Goal: Task Accomplishment & Management: Use online tool/utility

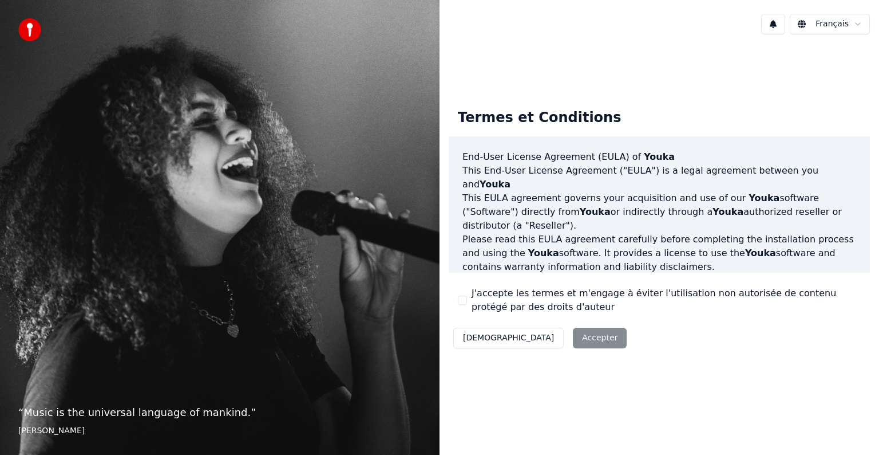
click at [470, 300] on div "J'accepte les termes et m'engage à éviter l'utilisation non autorisée de conten…" at bounding box center [659, 299] width 403 height 27
click at [465, 299] on button "J'accepte les termes et m'engage à éviter l'utilisation non autorisée de conten…" at bounding box center [462, 299] width 9 height 9
click at [573, 336] on button "Accepter" at bounding box center [600, 338] width 54 height 21
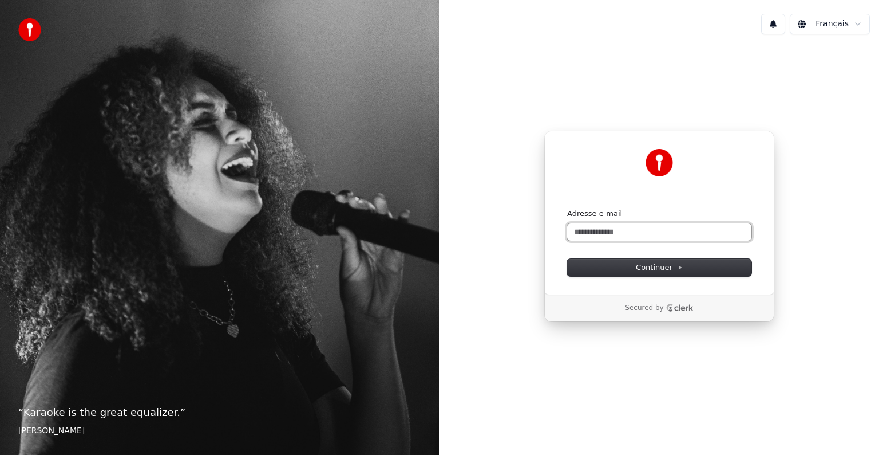
click at [606, 236] on input "Adresse e-mail" at bounding box center [659, 231] width 184 height 17
type input "*"
paste input "**********"
click at [653, 270] on span "Continuer" at bounding box center [659, 267] width 47 height 10
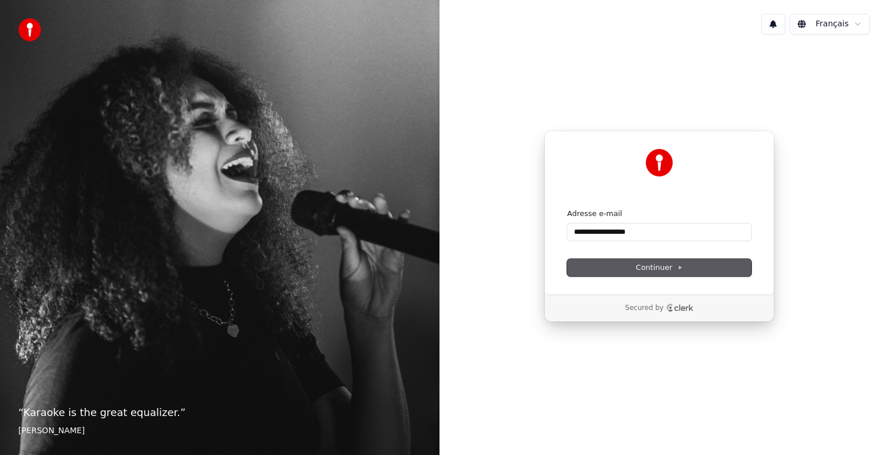
type input "**********"
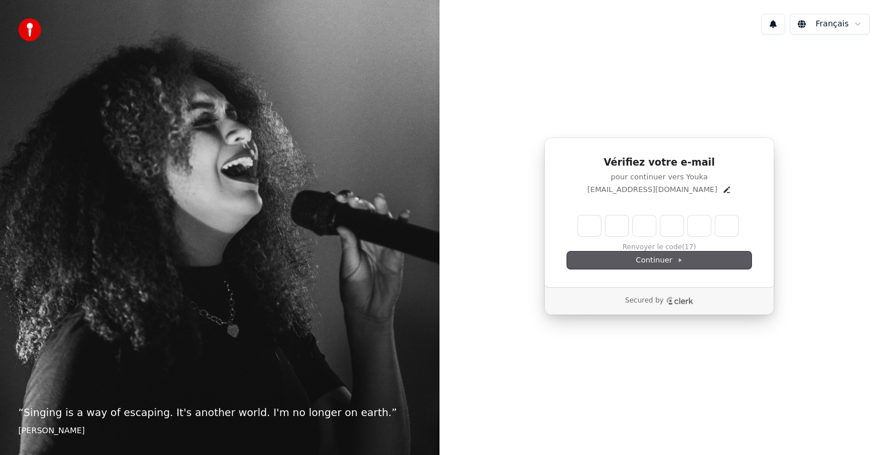
type input "******"
type input "*"
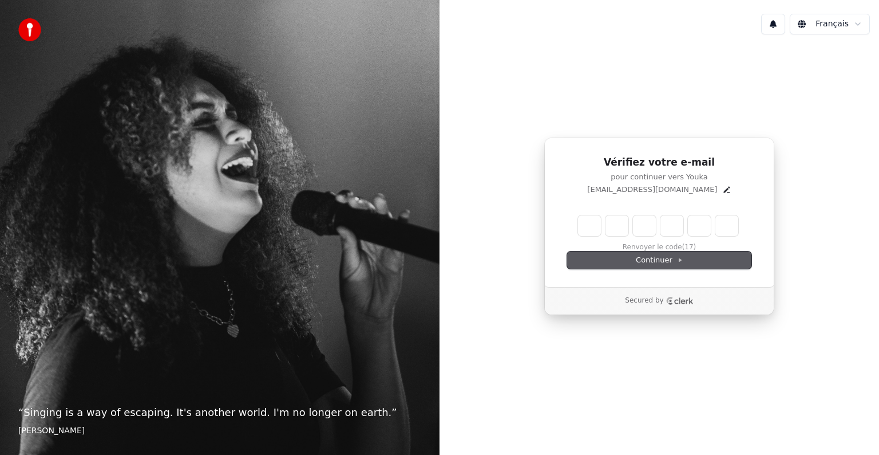
type input "*"
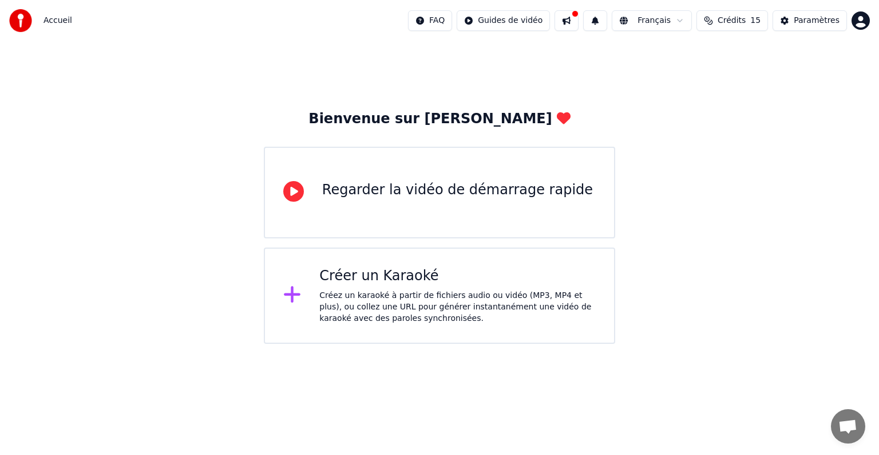
click at [372, 307] on div "Créez un karaoké à partir de fichiers audio ou vidéo (MP3, MP4 et plus), ou col…" at bounding box center [457, 307] width 277 height 34
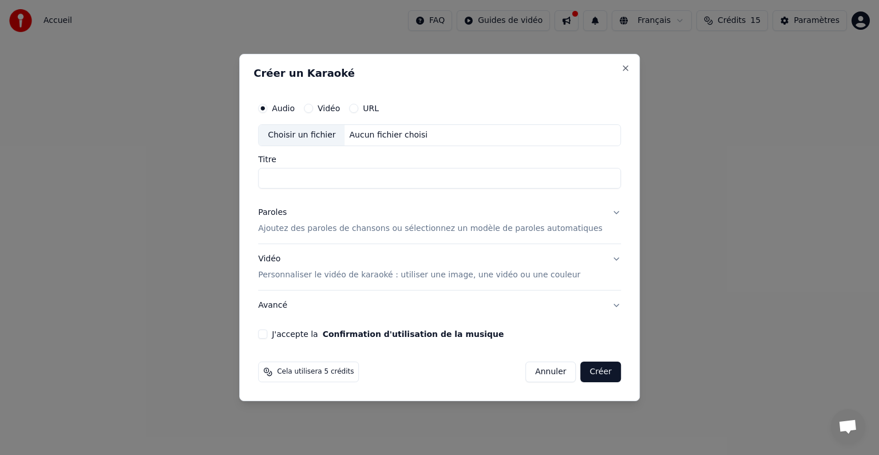
click at [350, 169] on input "Titre" at bounding box center [439, 178] width 363 height 21
paste input "**********"
type input "**********"
click at [432, 232] on p "Ajoutez des paroles de chansons ou sélectionnez un modèle de paroles automatiqu…" at bounding box center [430, 228] width 345 height 11
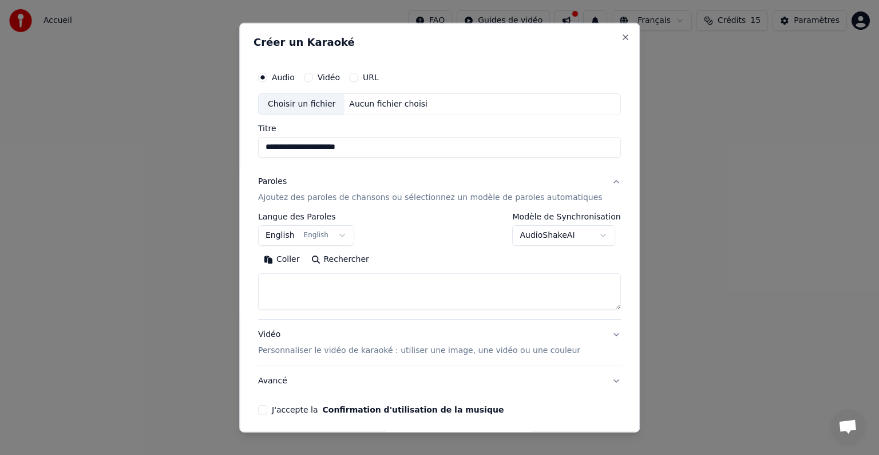
click at [344, 239] on button "English English" at bounding box center [306, 235] width 96 height 21
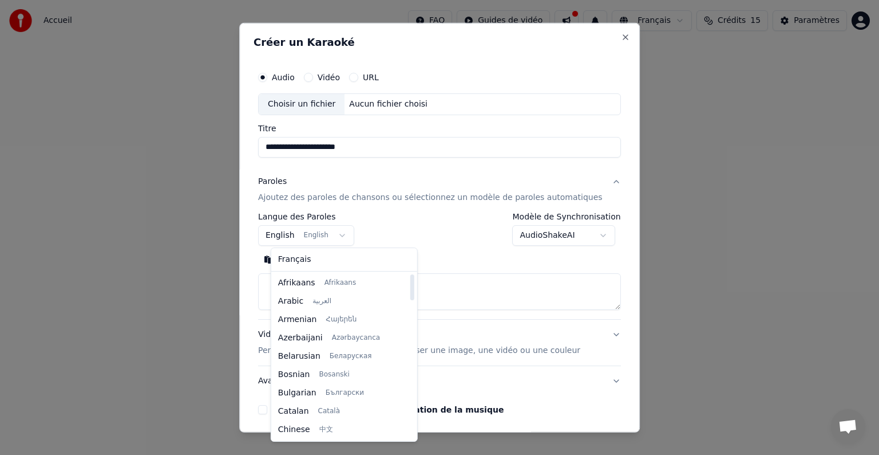
click at [440, 230] on body "**********" at bounding box center [439, 172] width 879 height 344
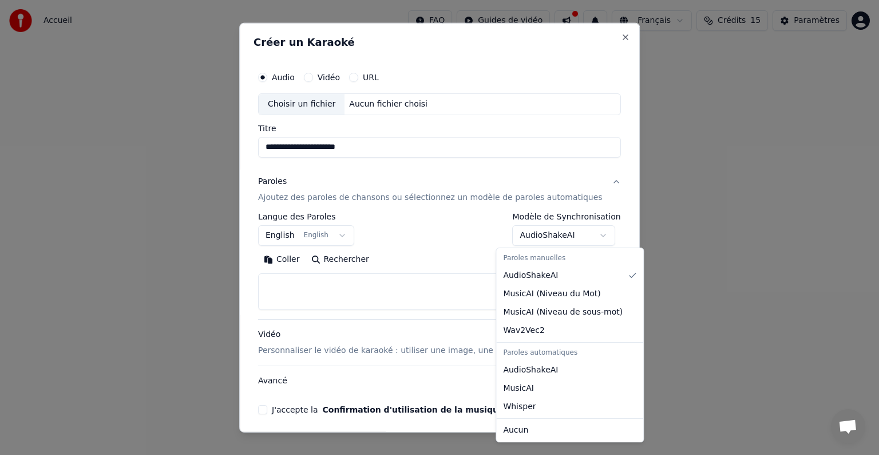
click at [569, 241] on body "**********" at bounding box center [439, 172] width 879 height 344
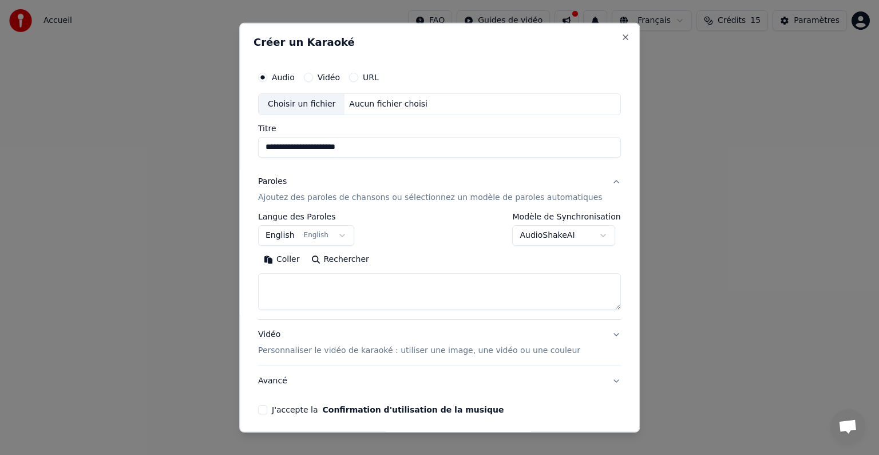
click at [547, 238] on body "**********" at bounding box center [439, 172] width 879 height 344
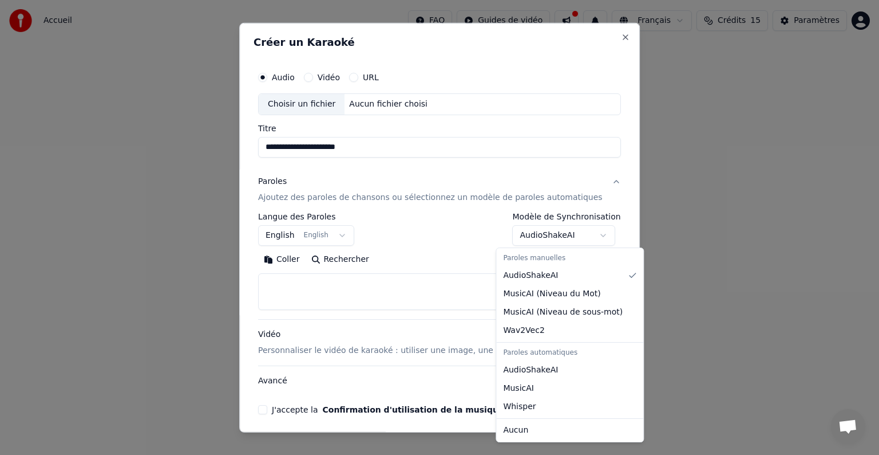
select select "*******"
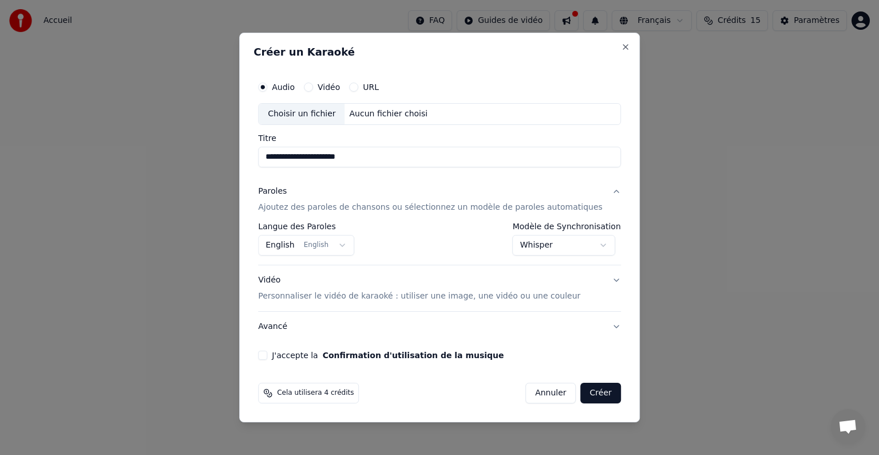
click at [330, 247] on body "**********" at bounding box center [439, 172] width 879 height 344
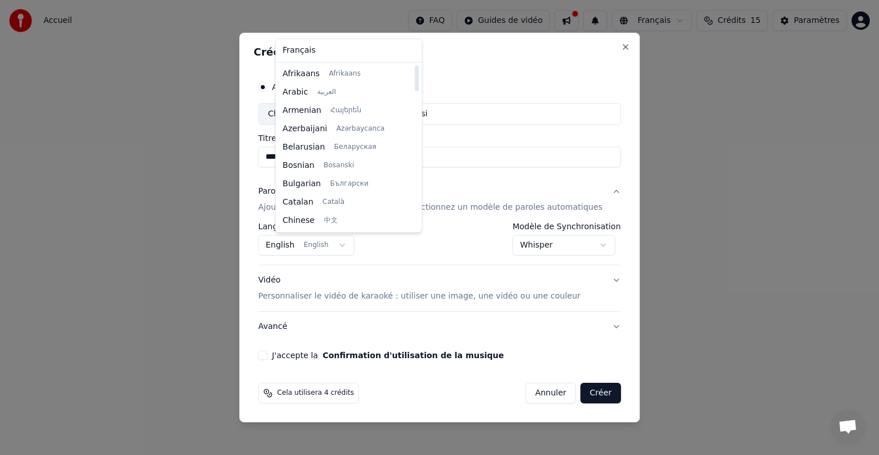
select select "**"
click at [312, 241] on body "**********" at bounding box center [439, 172] width 879 height 344
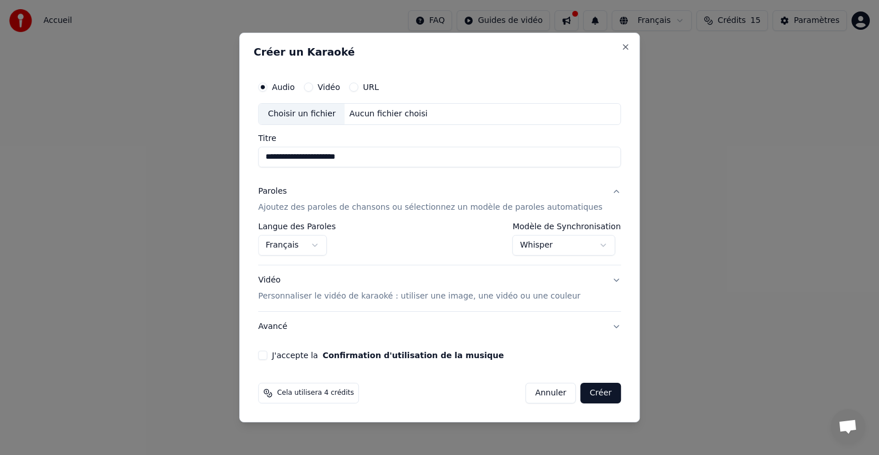
click at [453, 238] on body "**********" at bounding box center [439, 172] width 879 height 344
click at [600, 190] on button "Paroles Ajoutez des paroles de chansons ou sélectionnez un modèle de paroles au…" at bounding box center [439, 199] width 363 height 46
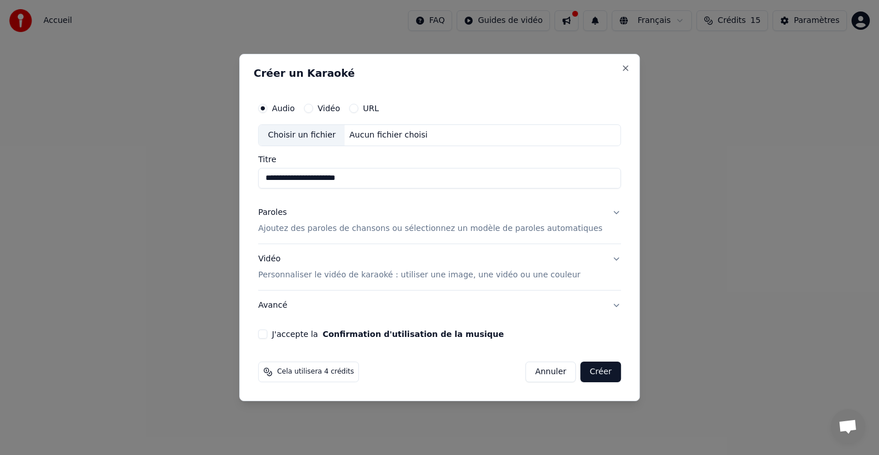
click at [512, 224] on p "Ajoutez des paroles de chansons ou sélectionnez un modèle de paroles automatiqu…" at bounding box center [430, 228] width 345 height 11
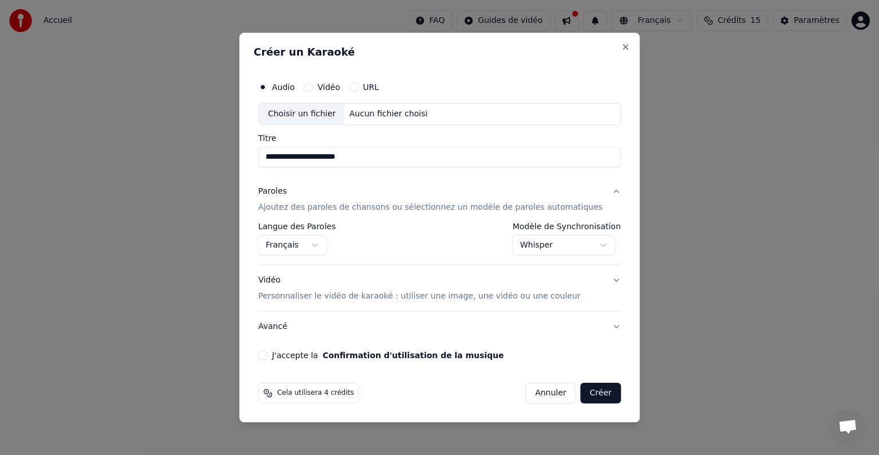
click at [322, 113] on div "Choisir un fichier" at bounding box center [302, 114] width 86 height 21
click at [322, 120] on div "Choisir un fichier" at bounding box center [302, 114] width 86 height 21
drag, startPoint x: 423, startPoint y: 155, endPoint x: 353, endPoint y: 157, distance: 70.5
click at [353, 157] on input "**********" at bounding box center [439, 157] width 363 height 21
type input "**********"
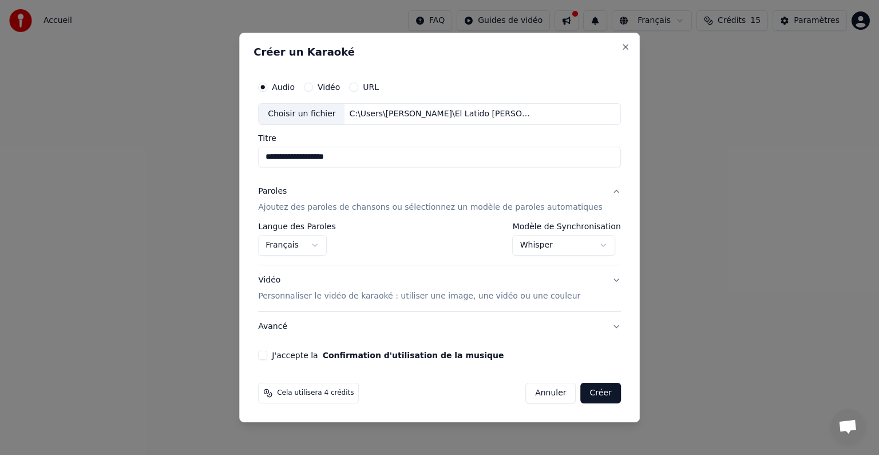
click at [410, 195] on div "Paroles Ajoutez des paroles de chansons ou sélectionnez un modèle de paroles au…" at bounding box center [430, 199] width 345 height 27
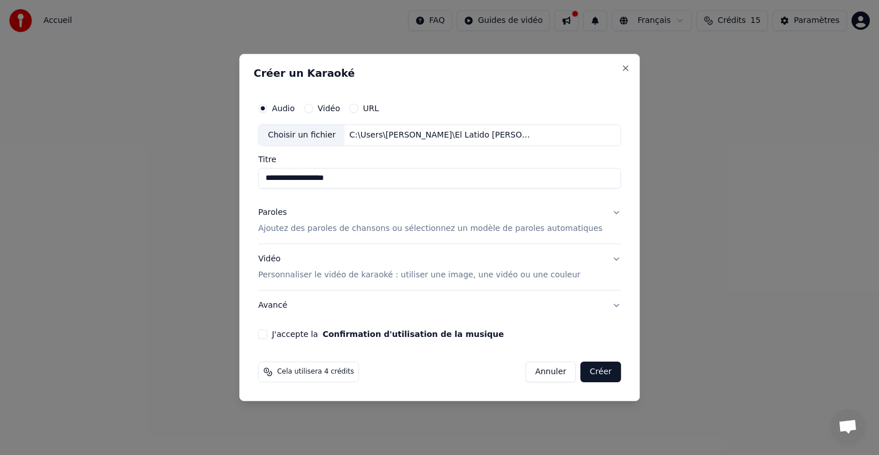
click at [513, 277] on p "Personnaliser le vidéo de karaoké : utiliser une image, une vidéo ou une couleur" at bounding box center [419, 274] width 322 height 11
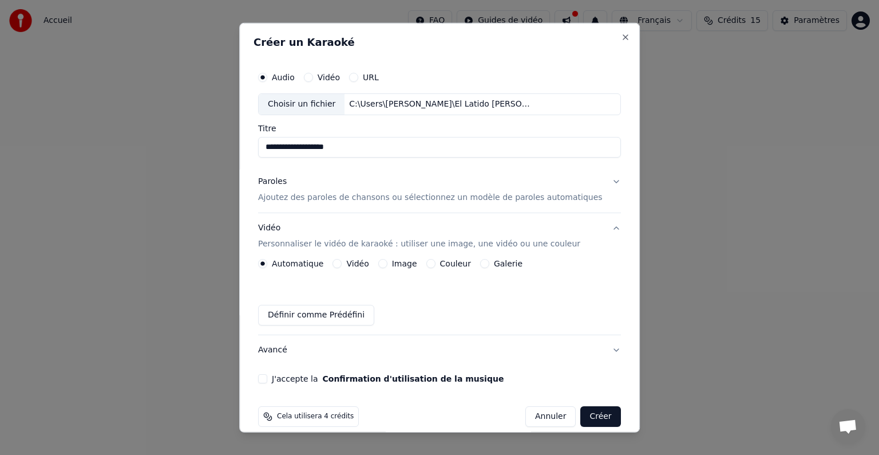
click at [393, 259] on div "Image" at bounding box center [397, 263] width 39 height 9
click at [388, 263] on button "Image" at bounding box center [382, 263] width 9 height 9
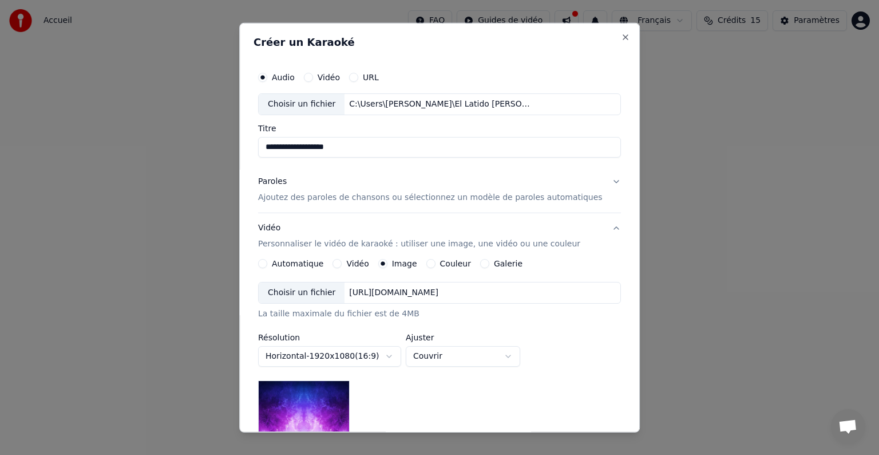
click at [319, 293] on div "Choisir un fichier" at bounding box center [302, 292] width 86 height 21
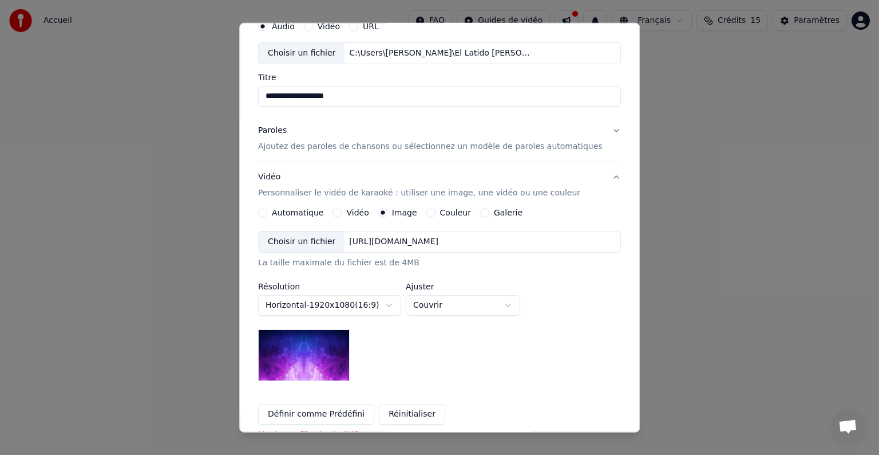
scroll to position [115, 0]
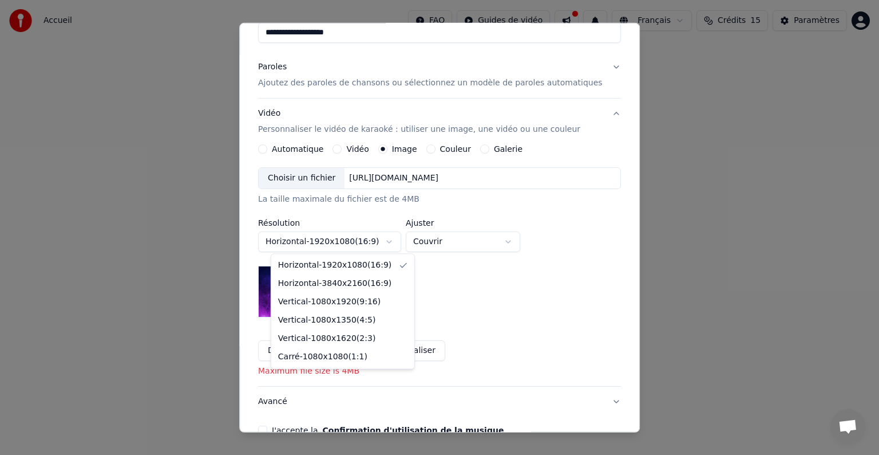
click at [393, 236] on body "**********" at bounding box center [439, 172] width 879 height 344
click at [392, 238] on body "**********" at bounding box center [439, 172] width 879 height 344
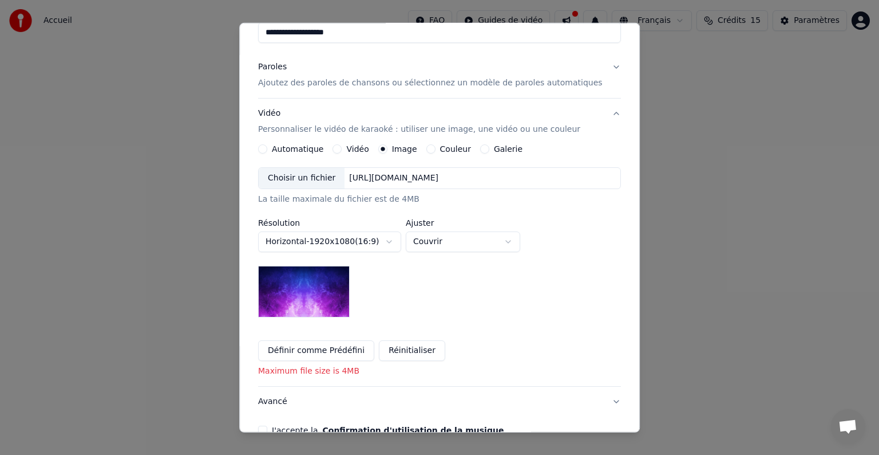
click at [511, 237] on body "**********" at bounding box center [439, 172] width 879 height 344
click at [502, 244] on body "**********" at bounding box center [439, 172] width 879 height 344
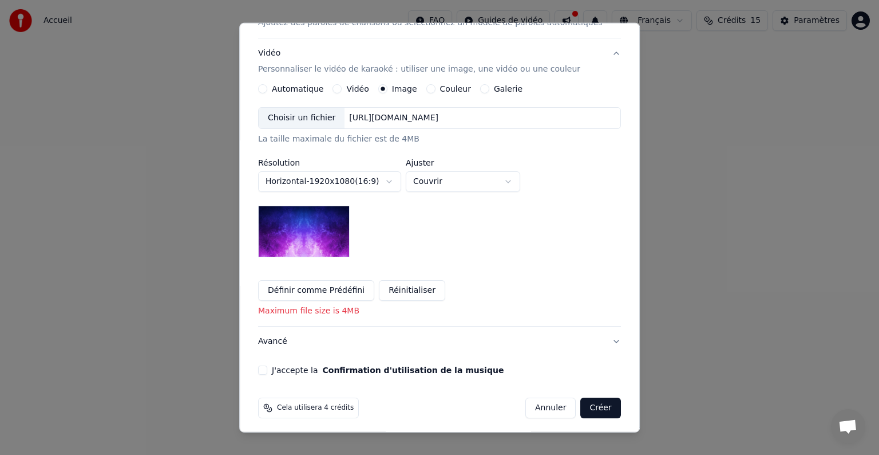
scroll to position [179, 0]
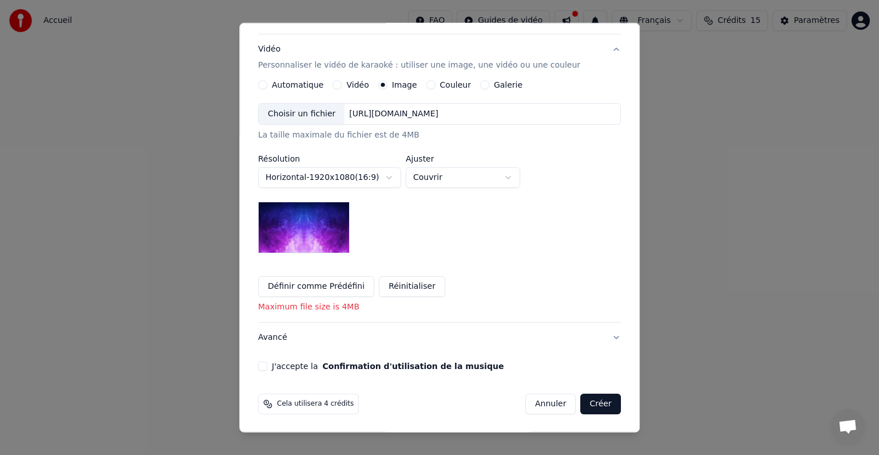
click at [427, 284] on button "Réinitialiser" at bounding box center [412, 286] width 66 height 21
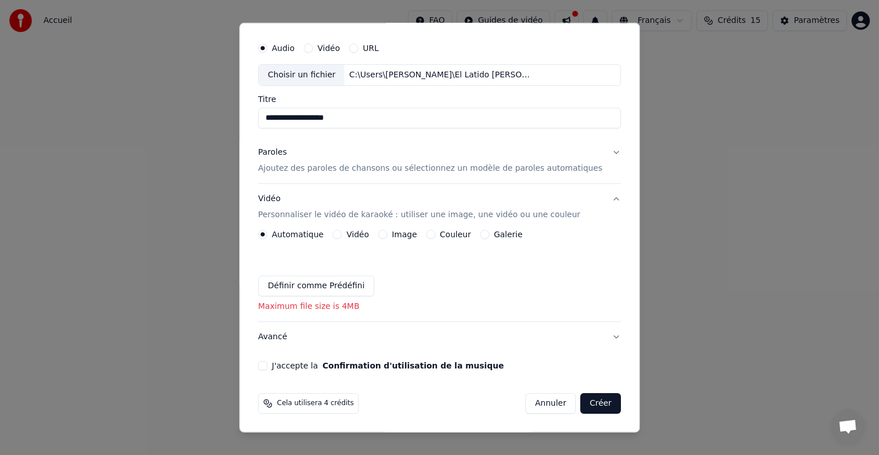
scroll to position [29, 0]
click at [397, 234] on div "Image" at bounding box center [397, 234] width 39 height 9
click at [388, 233] on button "Image" at bounding box center [382, 234] width 9 height 9
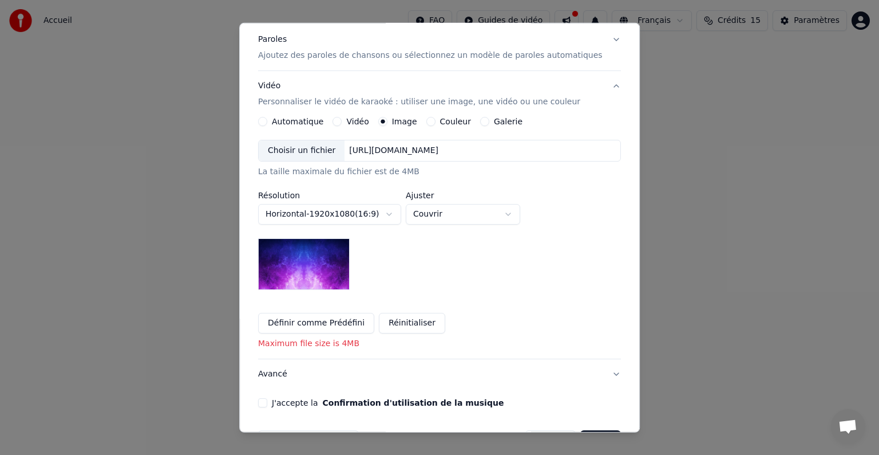
scroll to position [143, 0]
click at [337, 149] on div "Choisir un fichier" at bounding box center [302, 149] width 86 height 21
click at [407, 147] on div "[URL][DOMAIN_NAME]" at bounding box center [394, 149] width 98 height 11
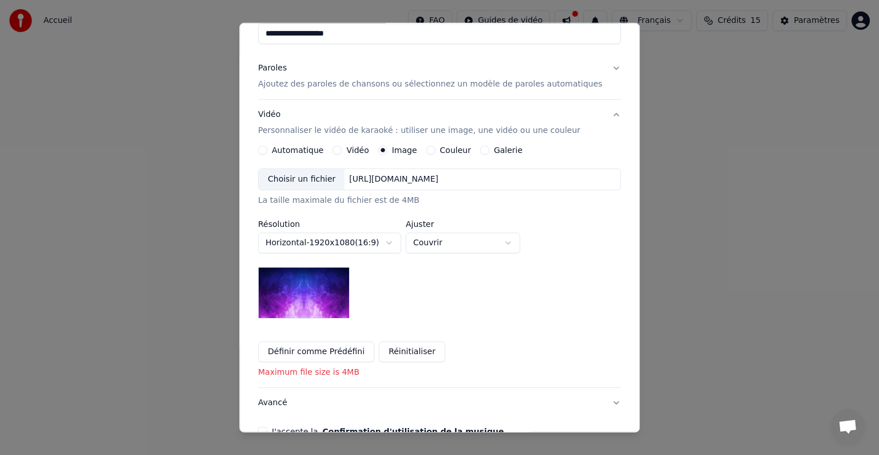
scroll to position [115, 0]
click at [332, 184] on div "Choisir un fichier" at bounding box center [302, 178] width 86 height 21
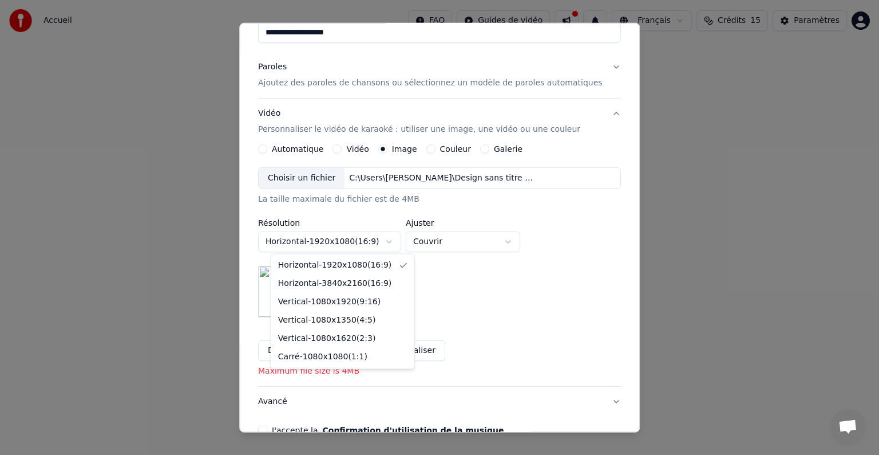
click at [372, 246] on body "**********" at bounding box center [439, 172] width 879 height 344
click at [397, 242] on body "**********" at bounding box center [439, 172] width 879 height 344
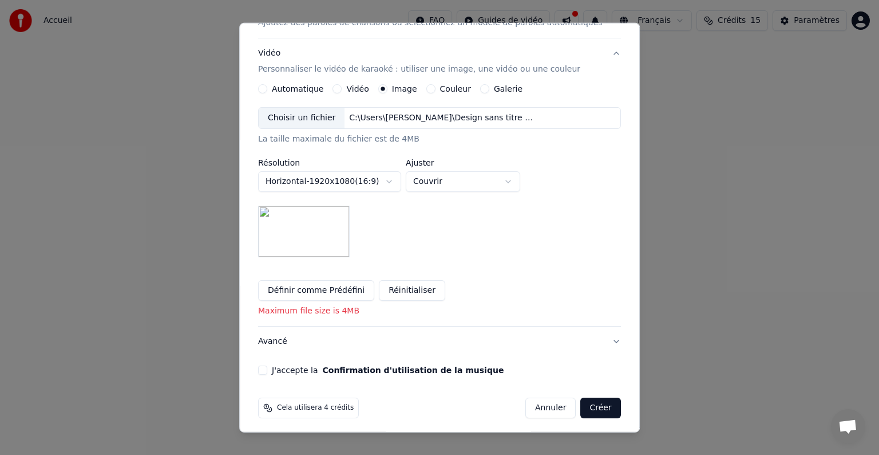
scroll to position [179, 0]
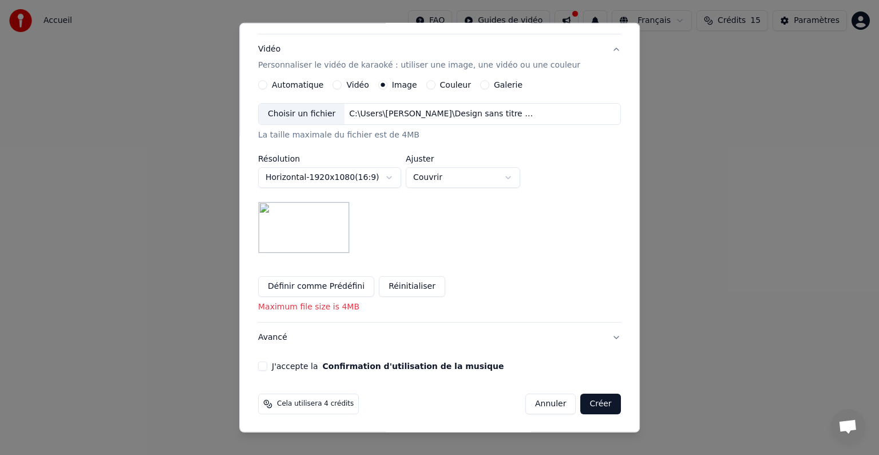
click at [293, 362] on label "J'accepte la Confirmation d'utilisation de la musique" at bounding box center [388, 366] width 232 height 8
click at [267, 361] on button "J'accepte la Confirmation d'utilisation de la musique" at bounding box center [262, 365] width 9 height 9
click at [280, 336] on button "Avancé" at bounding box center [439, 337] width 363 height 30
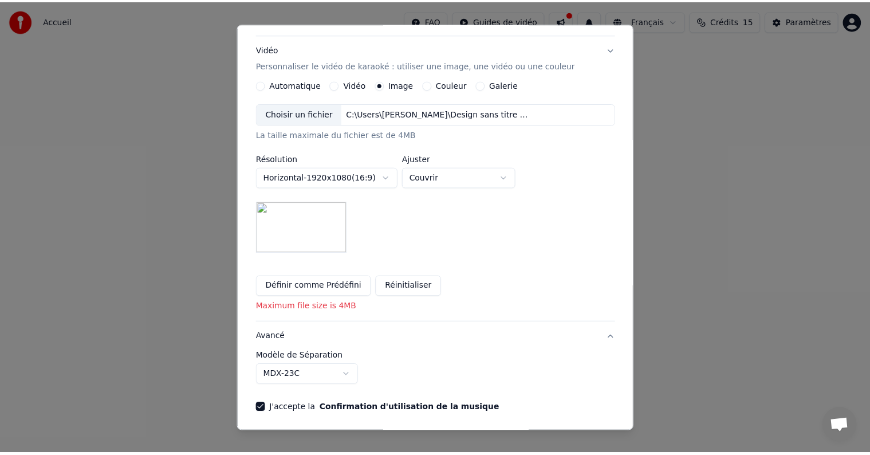
scroll to position [0, 0]
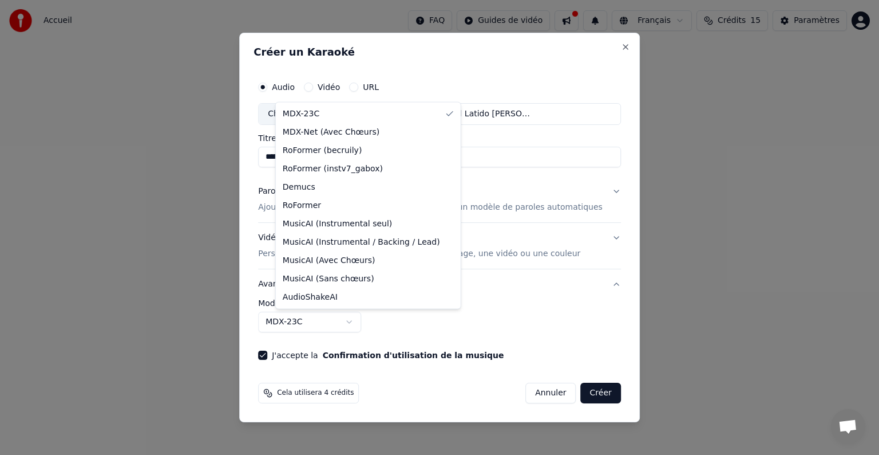
click at [346, 325] on body "**********" at bounding box center [439, 172] width 879 height 344
click at [316, 323] on body "**********" at bounding box center [439, 172] width 879 height 344
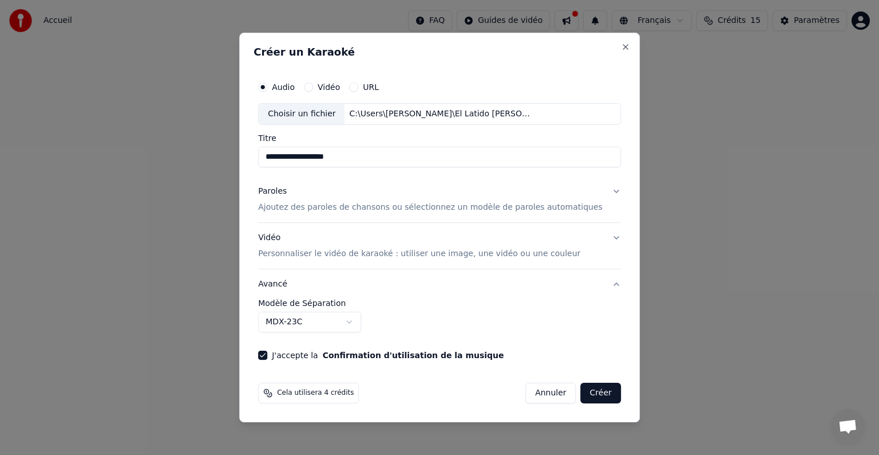
click at [508, 328] on body "**********" at bounding box center [439, 172] width 879 height 344
click at [590, 395] on button "Créer" at bounding box center [601, 392] width 40 height 21
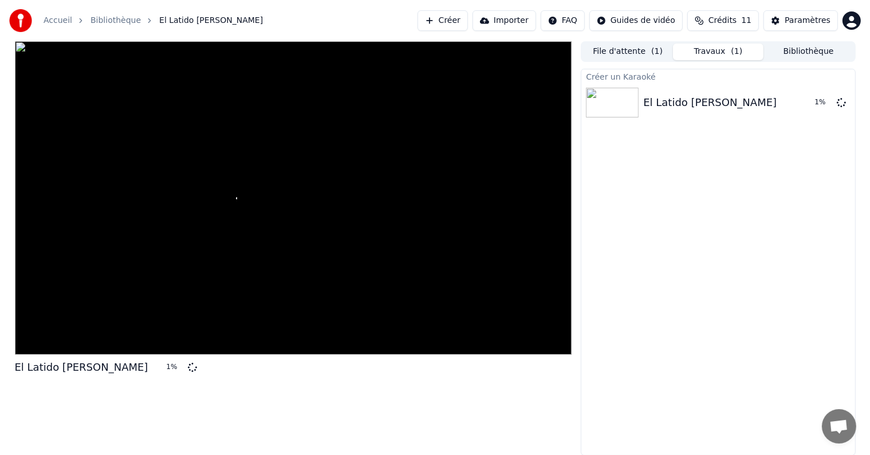
click at [634, 51] on button "File d'attente ( 1 )" at bounding box center [627, 52] width 90 height 17
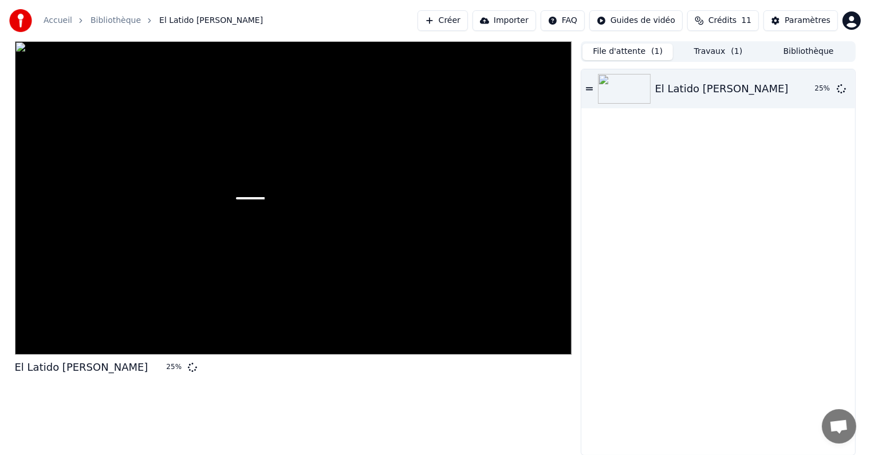
click at [255, 414] on div "El Latido [PERSON_NAME] 25 %" at bounding box center [293, 248] width 557 height 414
click at [238, 414] on div "El Latido [PERSON_NAME] 25 %" at bounding box center [293, 248] width 557 height 414
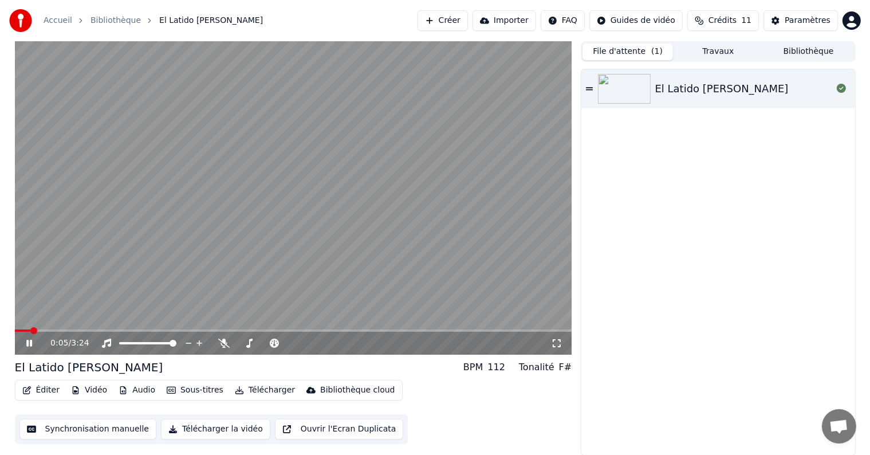
drag, startPoint x: 557, startPoint y: 342, endPoint x: 557, endPoint y: 356, distance: 13.2
click at [557, 342] on icon at bounding box center [556, 342] width 11 height 9
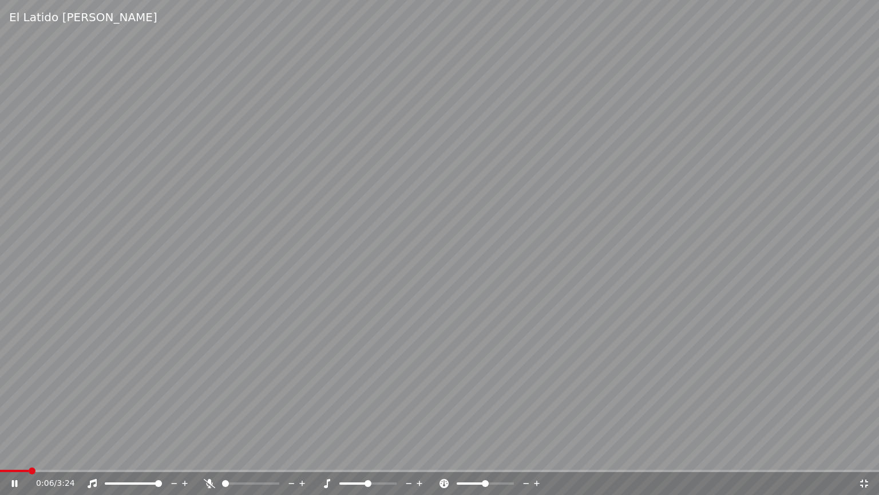
click at [15, 454] on video at bounding box center [439, 247] width 879 height 495
click at [17, 454] on video at bounding box center [439, 247] width 879 height 495
click at [3, 454] on span at bounding box center [2, 471] width 5 height 2
click at [79, 454] on div "0:51 / 3:24" at bounding box center [439, 483] width 879 height 23
click at [0, 454] on span at bounding box center [0, 471] width 0 height 2
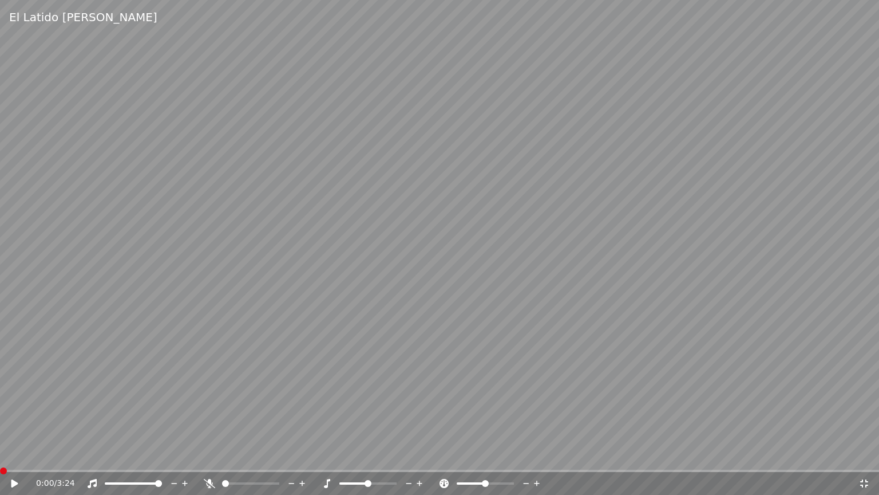
click at [865, 454] on div "0:00 / 3:24" at bounding box center [439, 483] width 879 height 23
click at [869, 454] on icon at bounding box center [864, 483] width 11 height 9
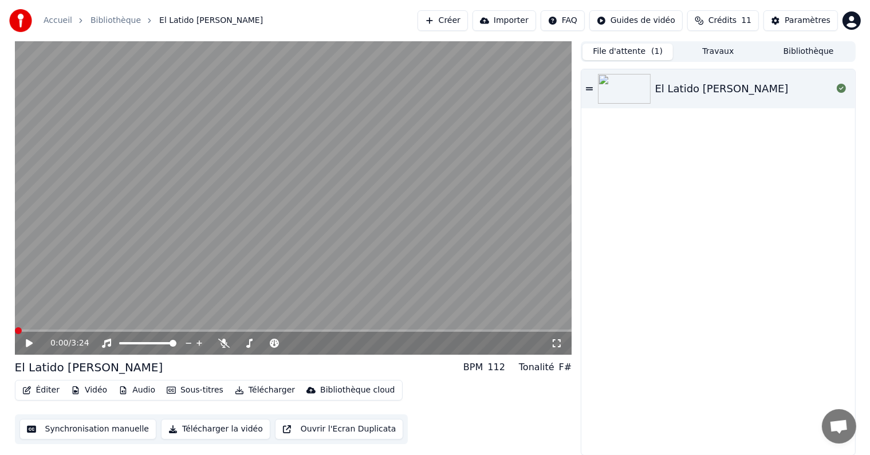
click at [29, 344] on icon at bounding box center [29, 343] width 7 height 8
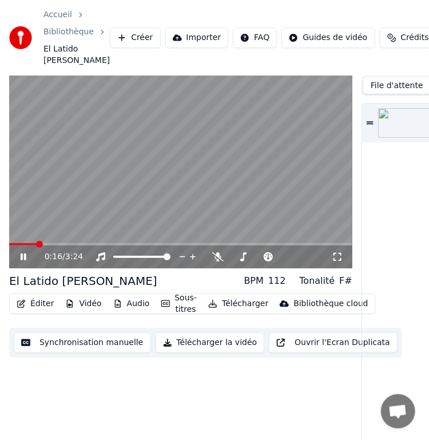
drag, startPoint x: 30, startPoint y: 246, endPoint x: 11, endPoint y: 246, distance: 18.9
click at [11, 246] on div "0:16 / 3:24" at bounding box center [181, 257] width 344 height 23
click at [34, 246] on div "0:17 / 3:24" at bounding box center [181, 257] width 344 height 23
click at [22, 257] on icon at bounding box center [24, 257] width 6 height 7
click at [9, 243] on span at bounding box center [12, 244] width 7 height 7
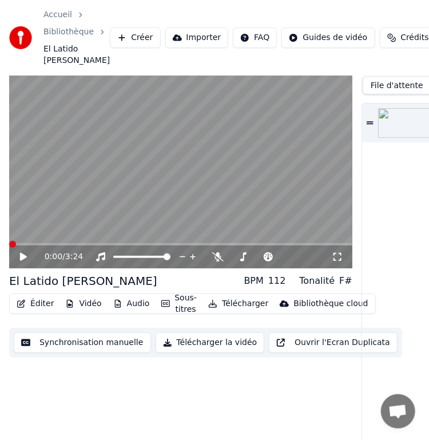
click at [25, 257] on icon at bounding box center [23, 257] width 7 height 8
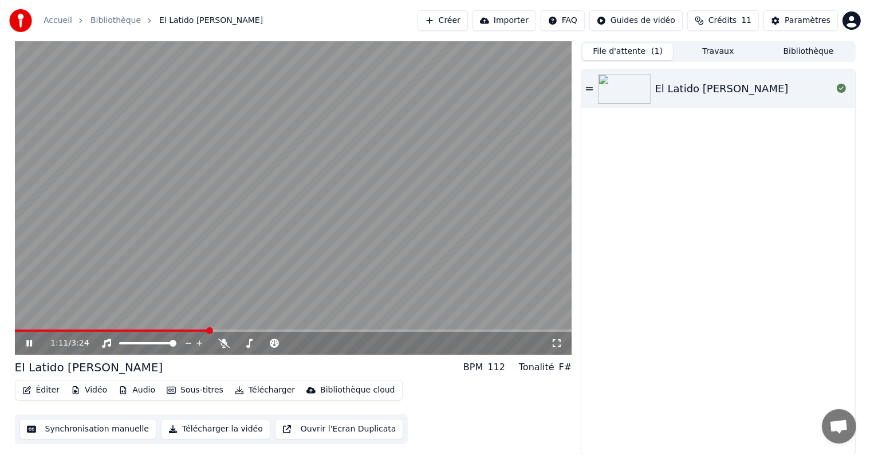
click at [423, 105] on video at bounding box center [293, 197] width 557 height 313
click at [468, 22] on button "Créer" at bounding box center [442, 20] width 50 height 21
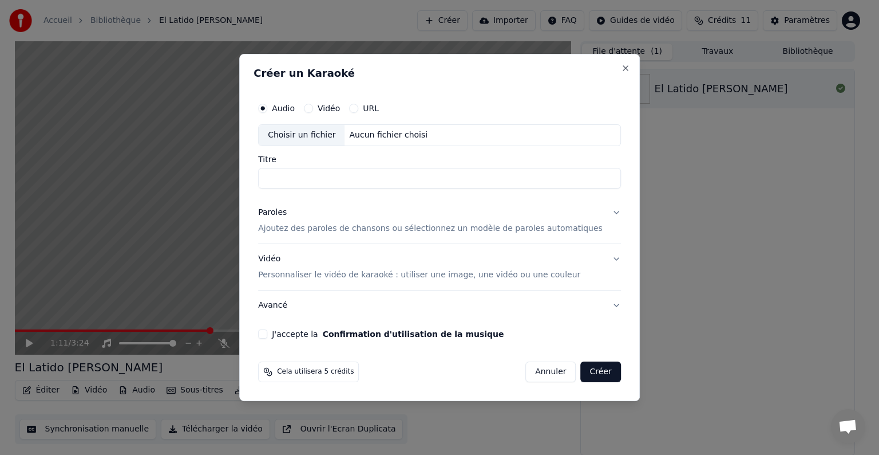
click at [324, 139] on div "Choisir un fichier" at bounding box center [302, 135] width 86 height 21
drag, startPoint x: 593, startPoint y: 255, endPoint x: 613, endPoint y: 235, distance: 27.9
click at [613, 235] on div "**********" at bounding box center [439, 227] width 401 height 347
click at [602, 215] on button "Paroles Ajoutez des paroles de chansons ou sélectionnez un modèle de paroles au…" at bounding box center [439, 221] width 363 height 46
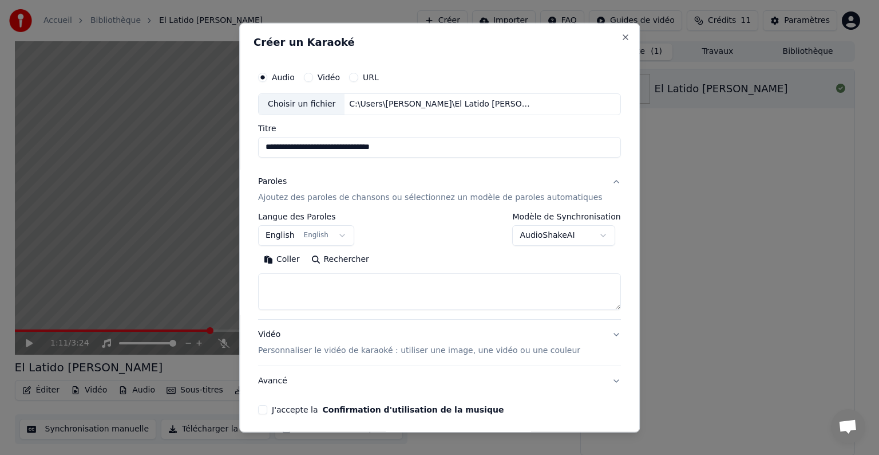
click at [460, 289] on textarea at bounding box center [439, 291] width 363 height 37
click at [326, 199] on p "Ajoutez des paroles de chansons ou sélectionnez un modèle de paroles automatiqu…" at bounding box center [430, 197] width 345 height 11
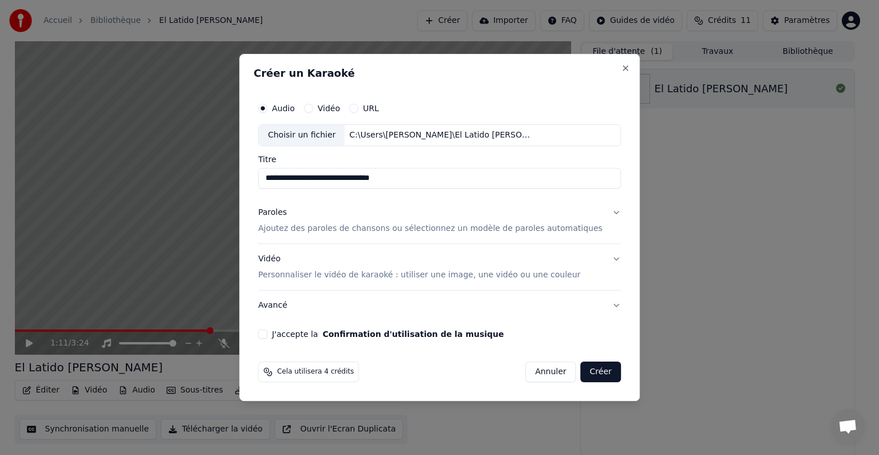
drag, startPoint x: 428, startPoint y: 179, endPoint x: 355, endPoint y: 190, distance: 73.5
click at [355, 190] on div "**********" at bounding box center [440, 217] width 372 height 251
type input "**********"
click at [326, 282] on button "Vidéo Personnaliser le vidéo de karaoké : utiliser une image, une vidéo ou une …" at bounding box center [439, 267] width 363 height 46
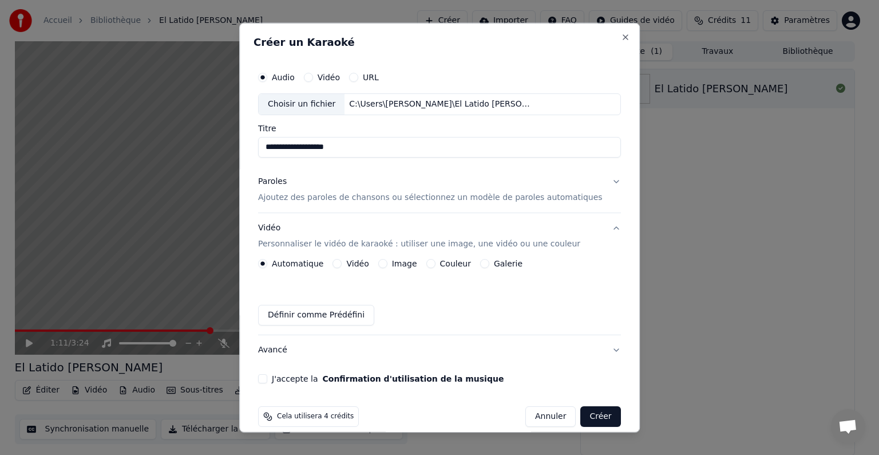
click at [342, 261] on button "Vidéo" at bounding box center [337, 263] width 9 height 9
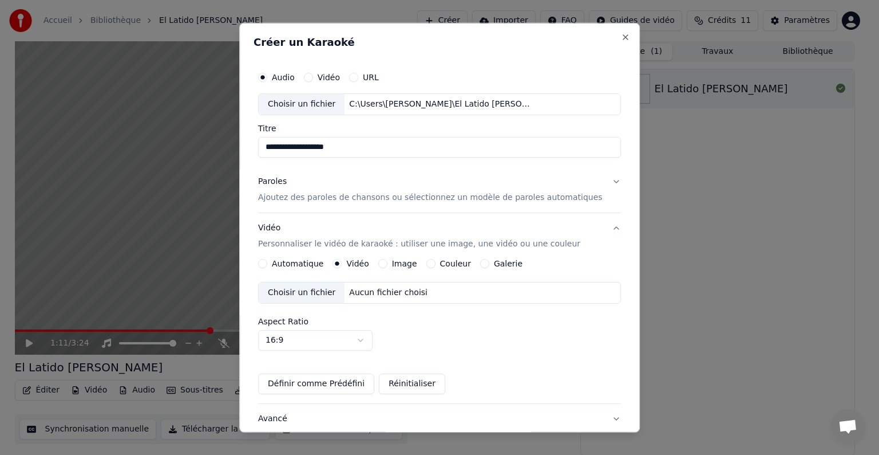
click at [400, 263] on label "Image" at bounding box center [404, 263] width 25 height 8
click at [388, 263] on button "Image" at bounding box center [382, 263] width 9 height 9
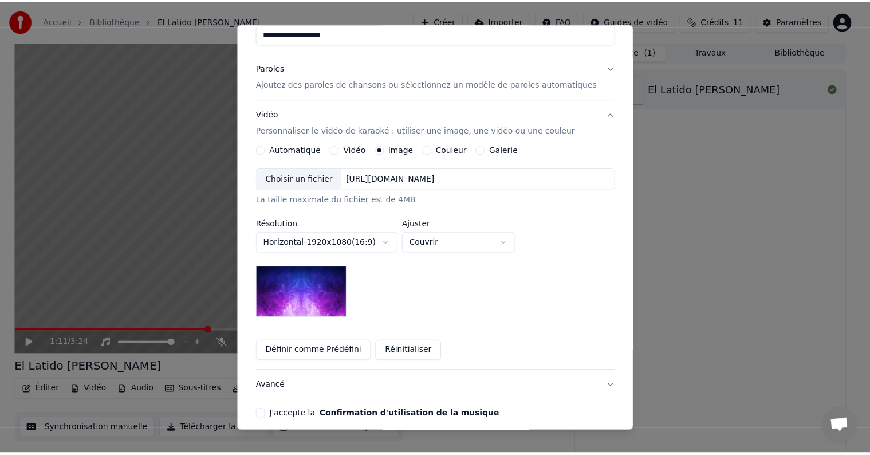
scroll to position [115, 0]
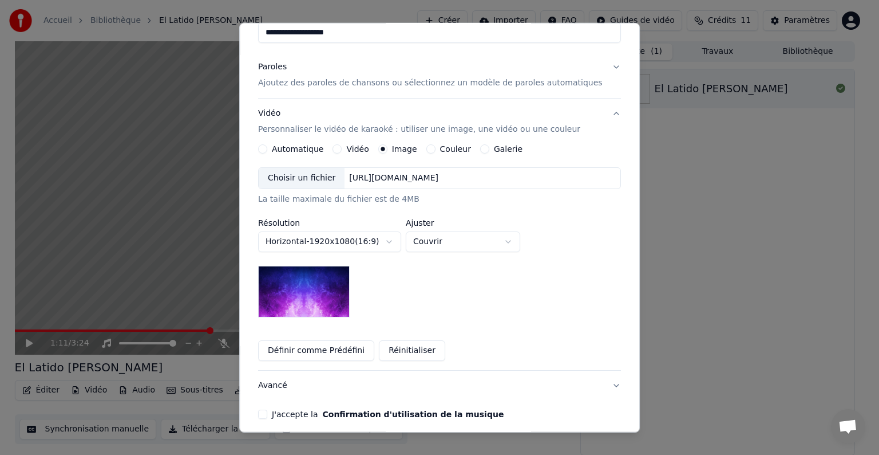
click at [332, 183] on div "Choisir un fichier" at bounding box center [302, 178] width 86 height 21
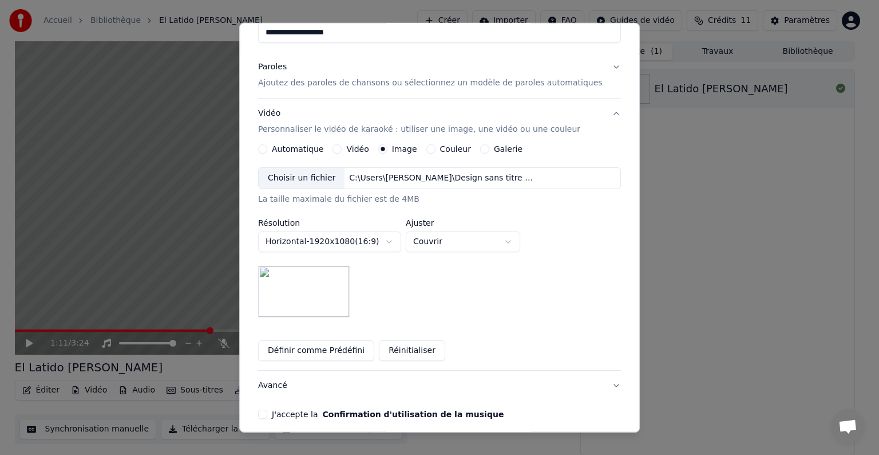
click at [434, 243] on body "**********" at bounding box center [435, 227] width 870 height 455
select select "*******"
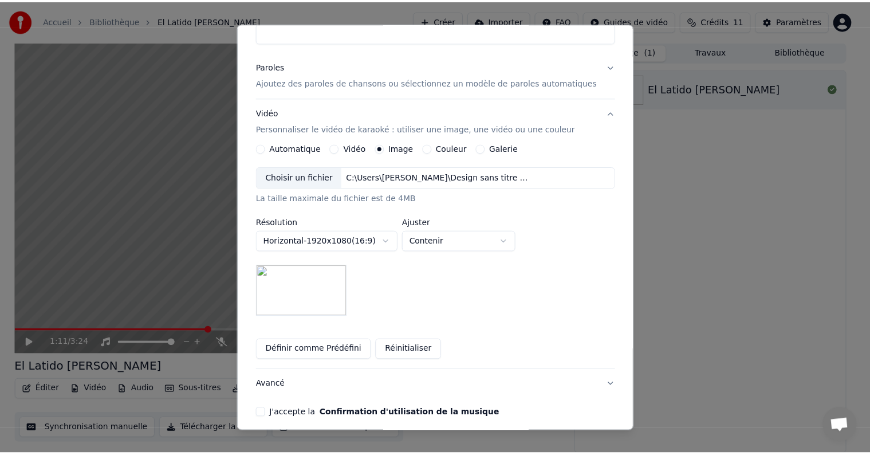
scroll to position [13, 0]
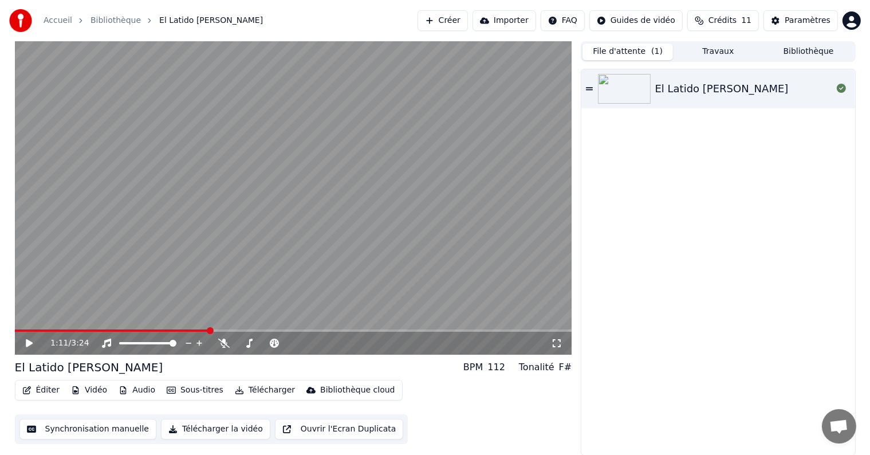
click at [184, 229] on video at bounding box center [293, 197] width 557 height 313
click at [222, 341] on icon at bounding box center [223, 342] width 11 height 9
drag, startPoint x: 221, startPoint y: 328, endPoint x: 161, endPoint y: 329, distance: 60.1
click at [161, 329] on div "1:20 / 3:24" at bounding box center [293, 197] width 557 height 313
click at [15, 330] on span at bounding box center [20, 330] width 11 height 2
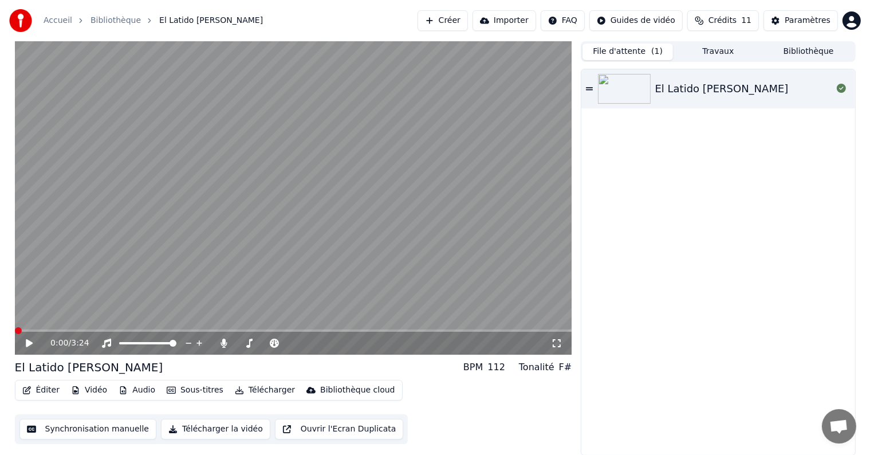
click at [23, 346] on div "0:00 / 3:24" at bounding box center [293, 342] width 548 height 11
click at [31, 341] on icon at bounding box center [37, 342] width 27 height 9
click at [41, 386] on button "Éditer" at bounding box center [41, 390] width 46 height 16
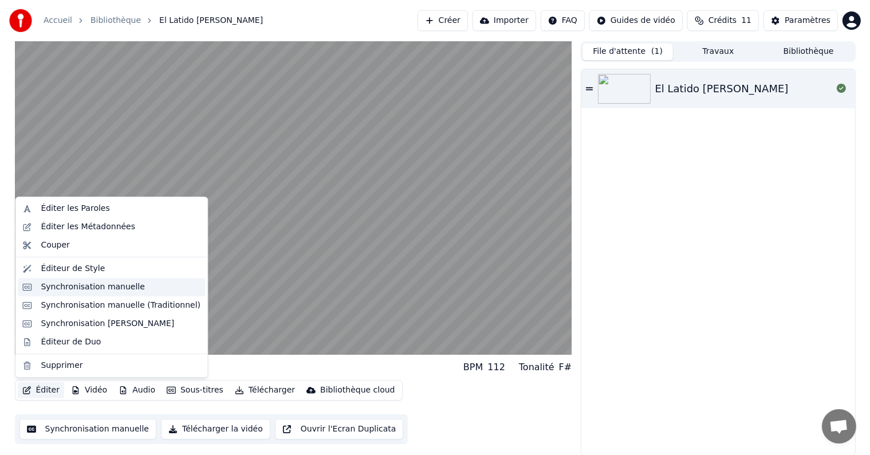
click at [104, 283] on div "Synchronisation manuelle" at bounding box center [93, 286] width 104 height 11
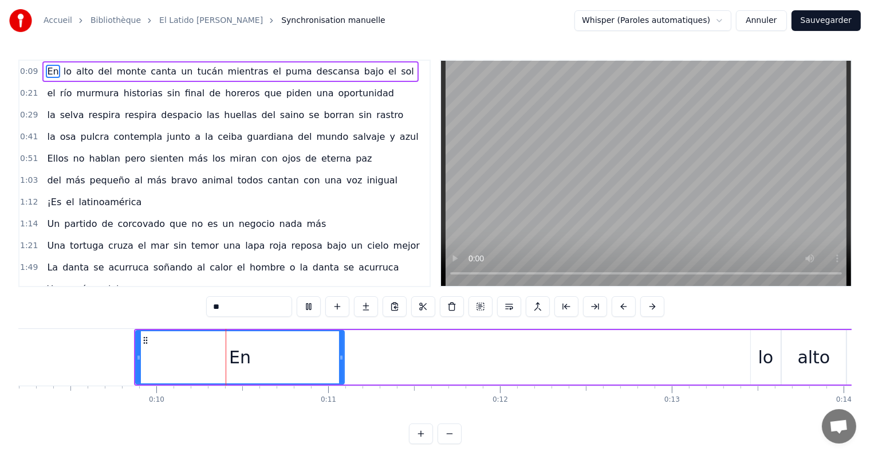
scroll to position [0, 1620]
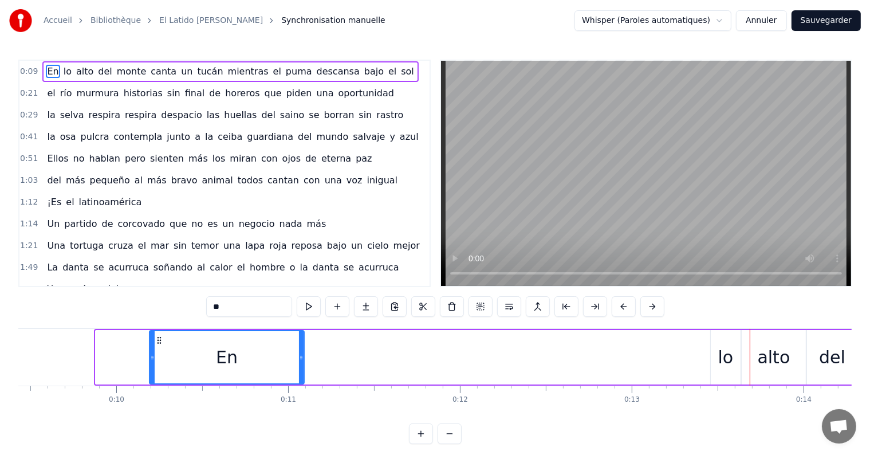
drag, startPoint x: 95, startPoint y: 368, endPoint x: 153, endPoint y: 360, distance: 58.3
click at [151, 364] on div at bounding box center [152, 357] width 5 height 52
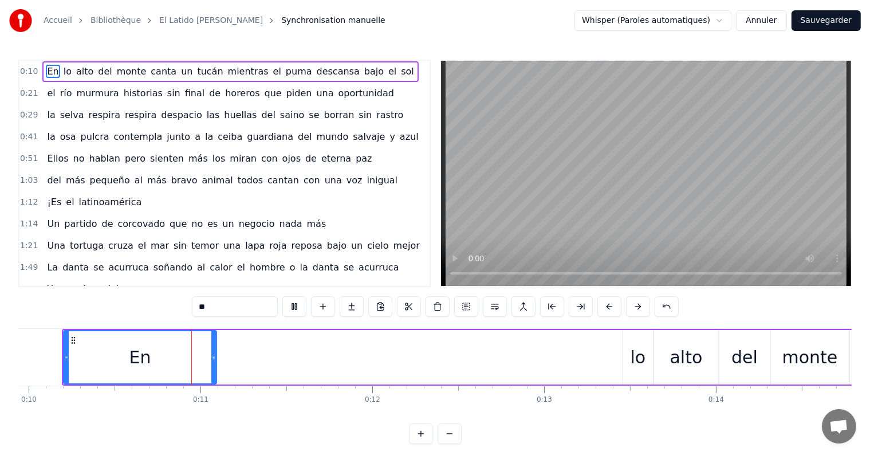
scroll to position [0, 1709]
drag, startPoint x: 186, startPoint y: 362, endPoint x: 236, endPoint y: 364, distance: 50.4
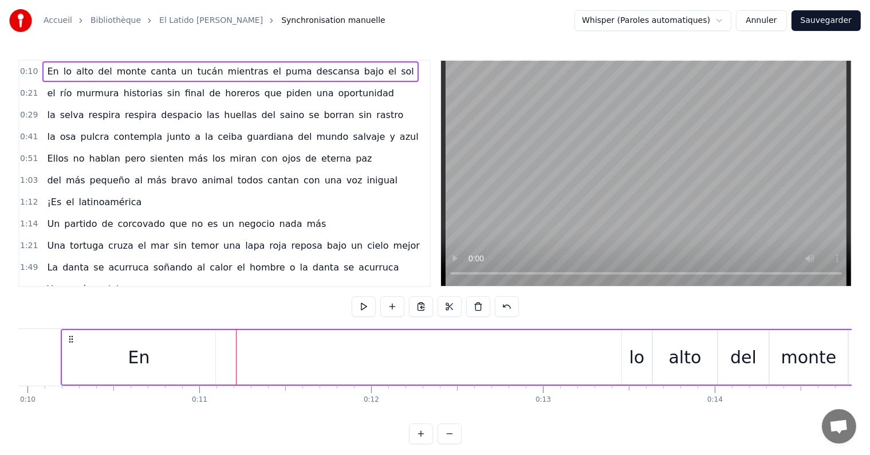
click at [208, 357] on div "En" at bounding box center [138, 357] width 153 height 54
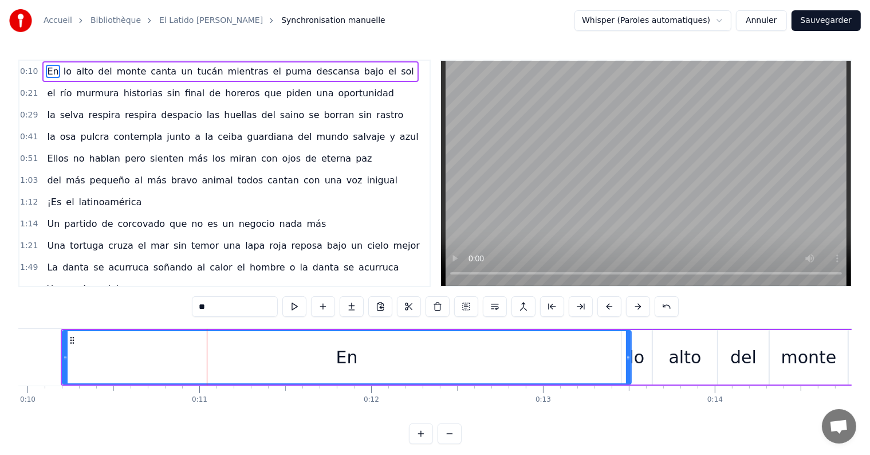
drag, startPoint x: 213, startPoint y: 356, endPoint x: 630, endPoint y: 357, distance: 416.8
click at [630, 357] on icon at bounding box center [628, 357] width 5 height 9
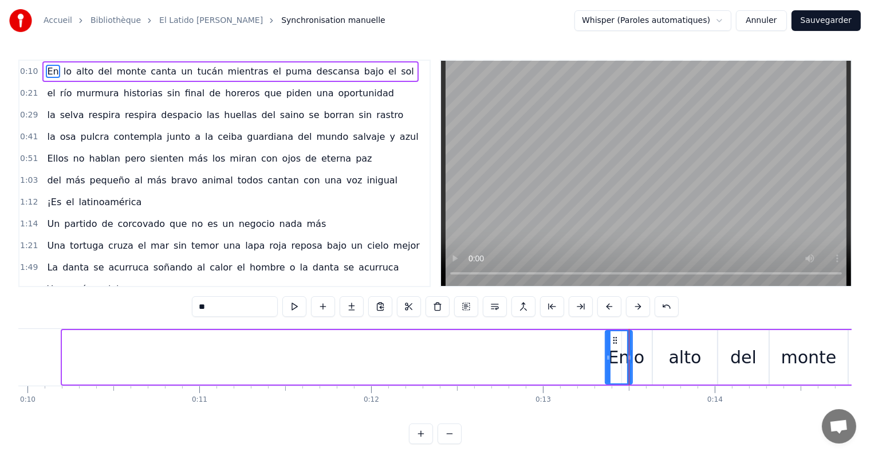
drag, startPoint x: 64, startPoint y: 361, endPoint x: 607, endPoint y: 371, distance: 542.9
click at [607, 371] on div at bounding box center [608, 357] width 5 height 52
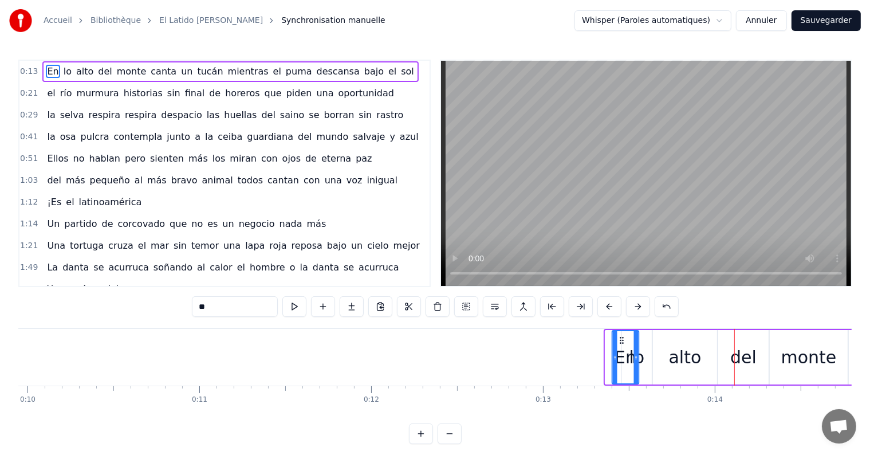
drag, startPoint x: 614, startPoint y: 340, endPoint x: 622, endPoint y: 338, distance: 7.5
click at [622, 338] on icon at bounding box center [621, 340] width 9 height 9
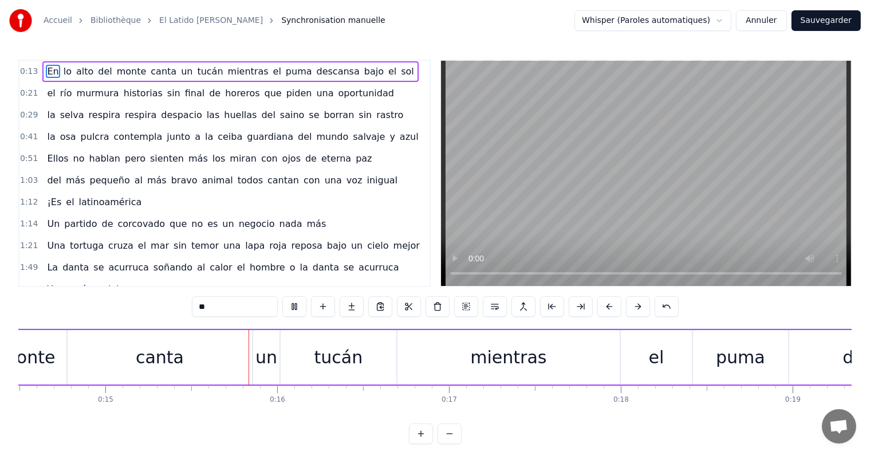
scroll to position [0, 2559]
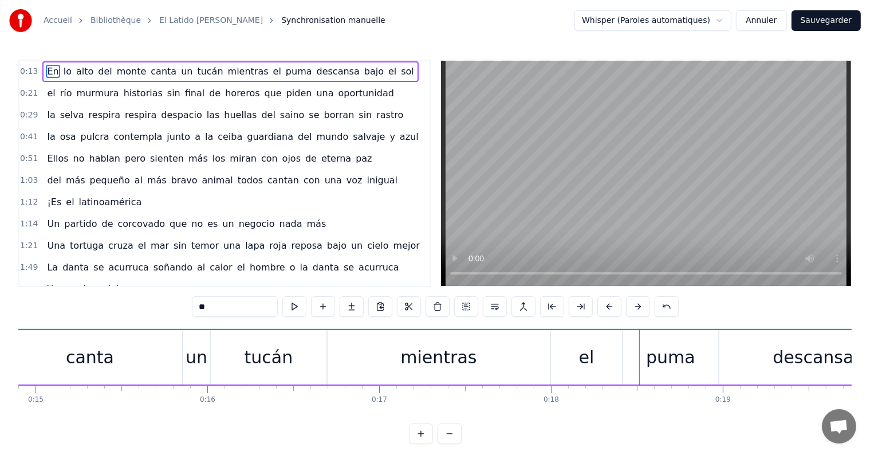
drag, startPoint x: 463, startPoint y: 362, endPoint x: 444, endPoint y: 362, distance: 18.9
click at [444, 362] on div "mientras" at bounding box center [438, 357] width 76 height 26
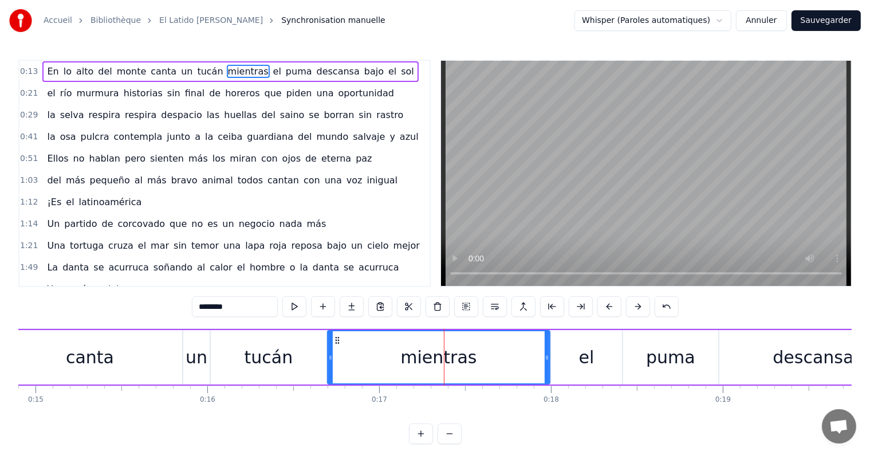
click at [397, 348] on div "mientras" at bounding box center [438, 357] width 221 height 52
drag, startPoint x: 336, startPoint y: 339, endPoint x: 329, endPoint y: 340, distance: 7.0
click at [329, 340] on icon at bounding box center [330, 340] width 9 height 9
click at [400, 322] on div "0:13 En lo alto del monte canta un tucán mientras el puma descansa bajo el sol …" at bounding box center [434, 252] width 833 height 384
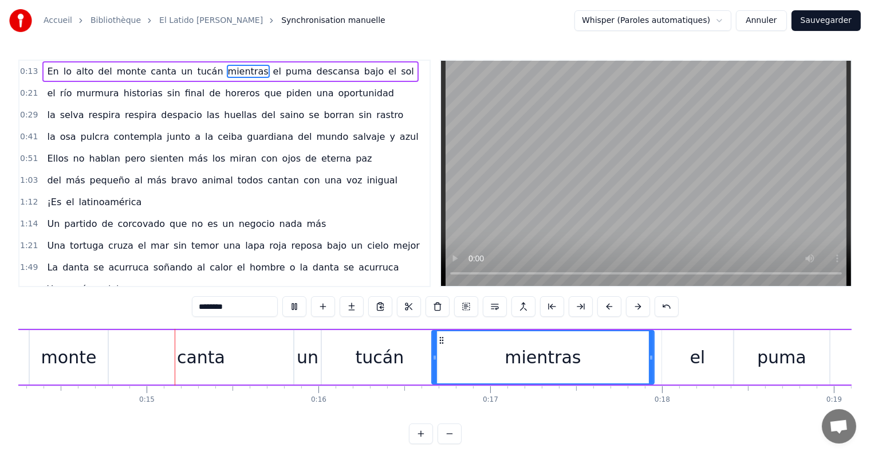
scroll to position [0, 2448]
drag, startPoint x: 549, startPoint y: 350, endPoint x: 580, endPoint y: 357, distance: 32.2
click at [580, 357] on div "mientras" at bounding box center [542, 357] width 221 height 52
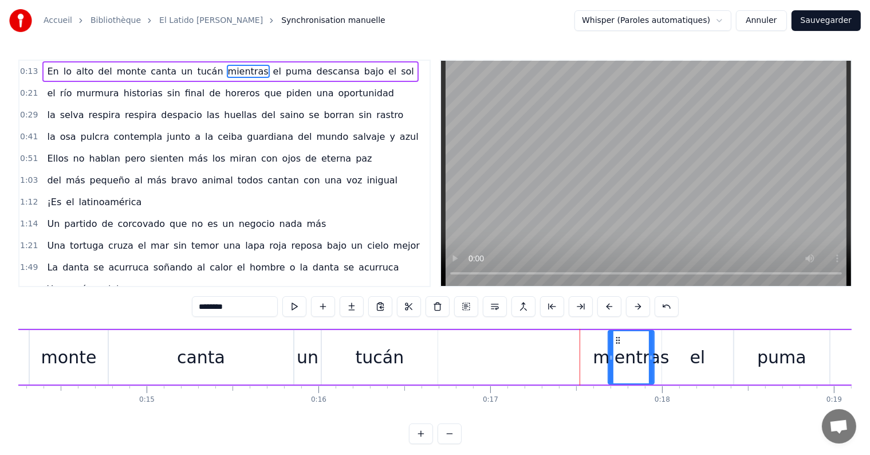
drag, startPoint x: 435, startPoint y: 360, endPoint x: 614, endPoint y: 367, distance: 178.8
click at [613, 367] on div at bounding box center [611, 357] width 5 height 52
drag, startPoint x: 649, startPoint y: 361, endPoint x: 658, endPoint y: 360, distance: 8.7
click at [658, 360] on div at bounding box center [659, 357] width 5 height 52
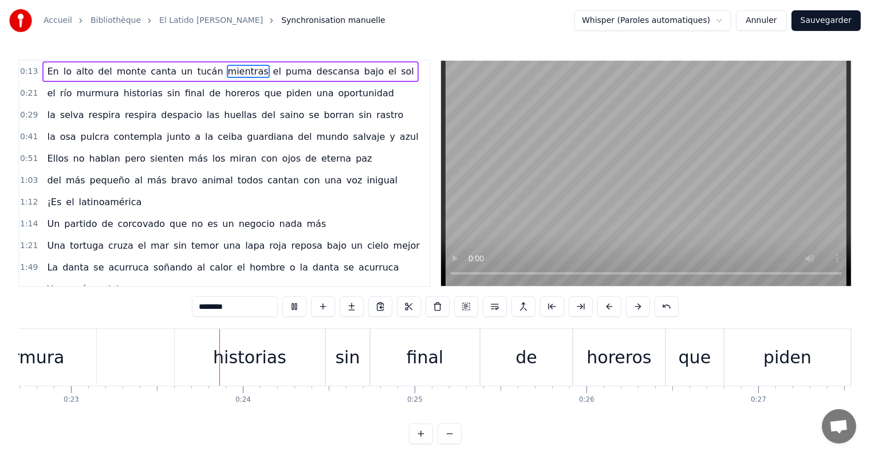
scroll to position [0, 3930]
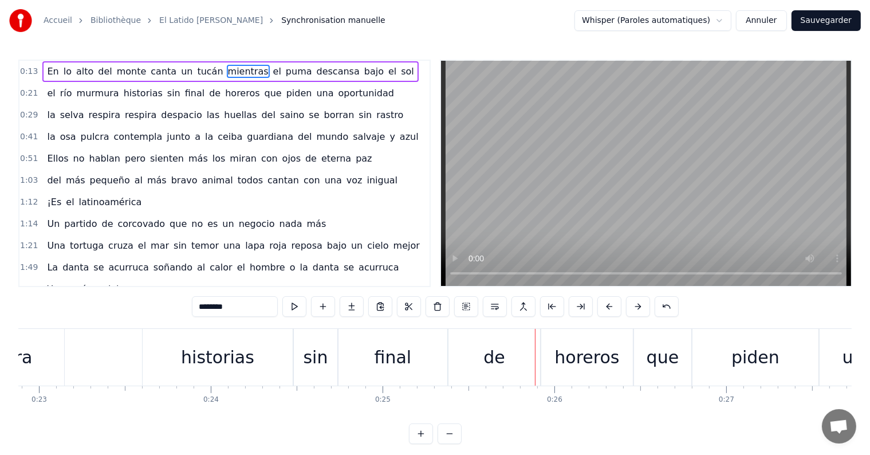
click at [399, 353] on div "final" at bounding box center [392, 357] width 37 height 26
type input "*****"
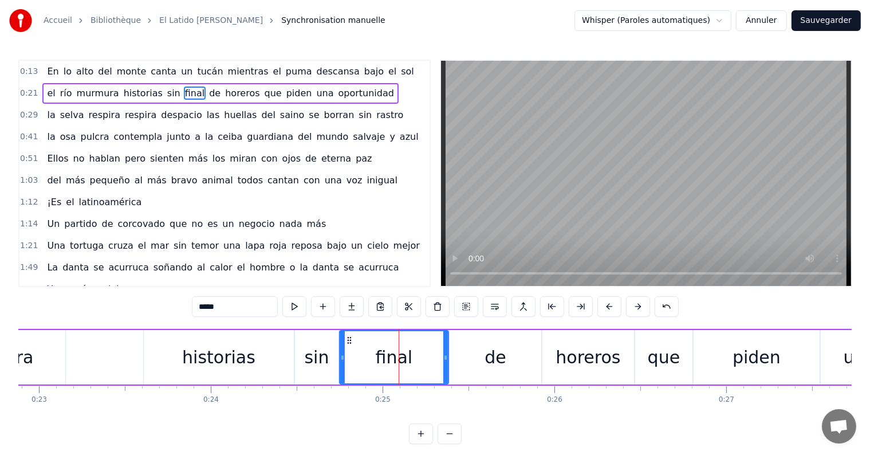
drag, startPoint x: 399, startPoint y: 357, endPoint x: 410, endPoint y: 356, distance: 11.5
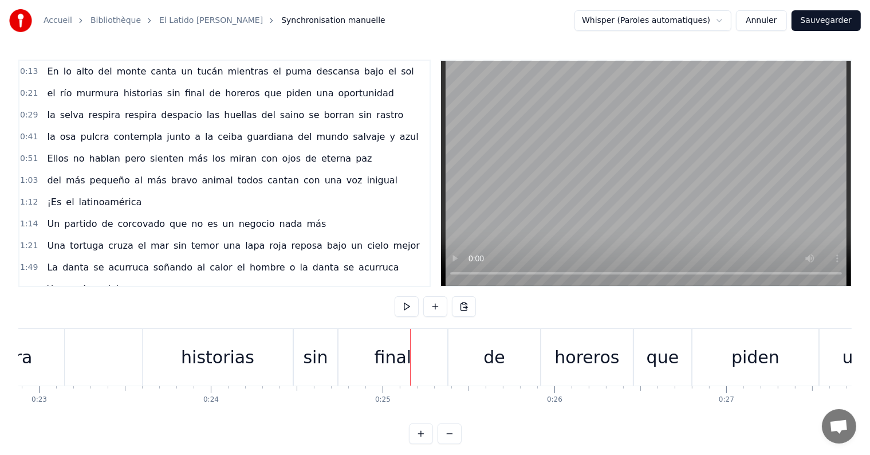
click at [374, 342] on div "final" at bounding box center [392, 357] width 109 height 57
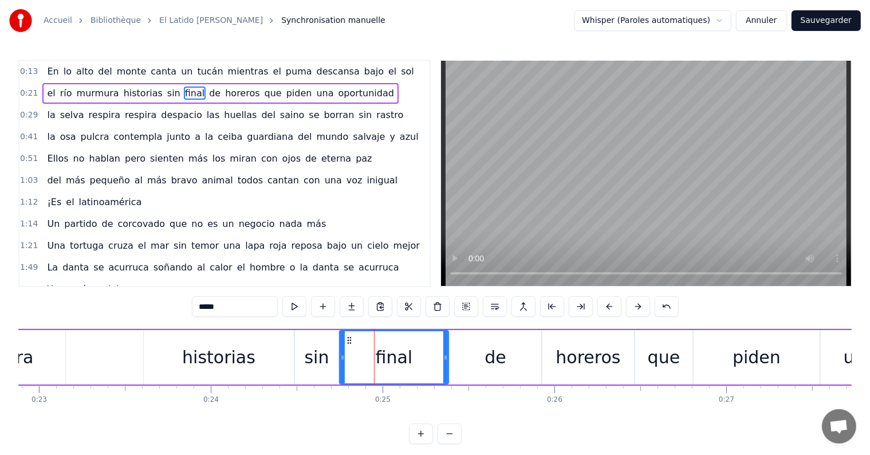
click at [331, 332] on div "sin" at bounding box center [317, 357] width 44 height 54
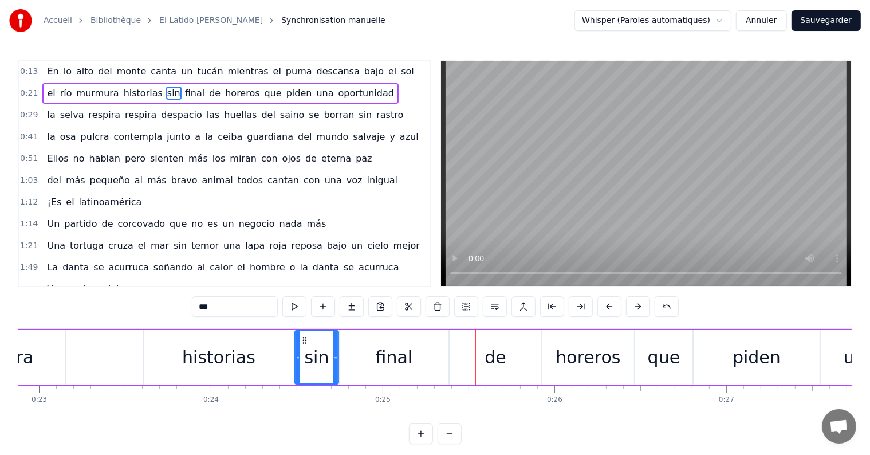
click at [366, 366] on div "final" at bounding box center [394, 357] width 109 height 54
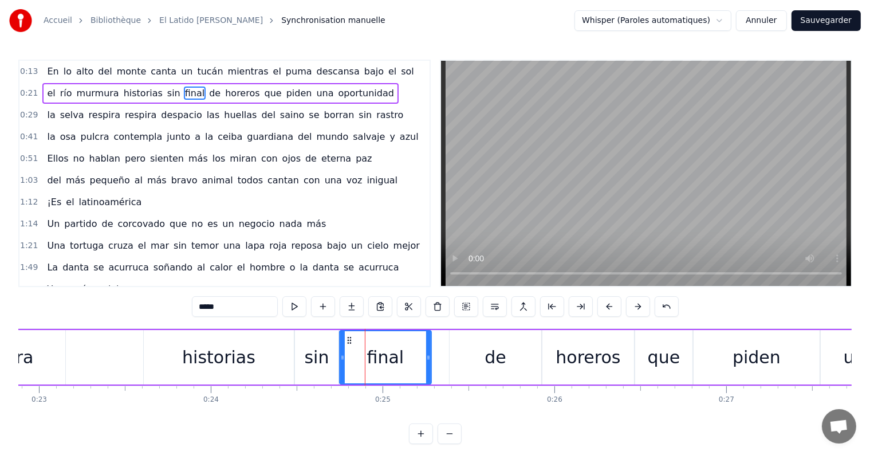
drag, startPoint x: 443, startPoint y: 356, endPoint x: 424, endPoint y: 357, distance: 19.0
click at [426, 357] on icon at bounding box center [428, 357] width 5 height 9
click at [475, 350] on div "de" at bounding box center [495, 357] width 92 height 54
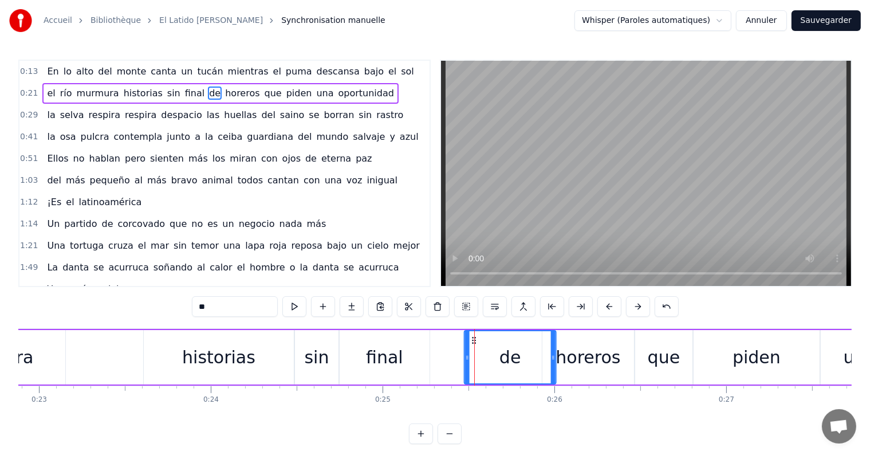
drag, startPoint x: 456, startPoint y: 337, endPoint x: 471, endPoint y: 337, distance: 14.9
click at [471, 337] on icon at bounding box center [474, 340] width 9 height 9
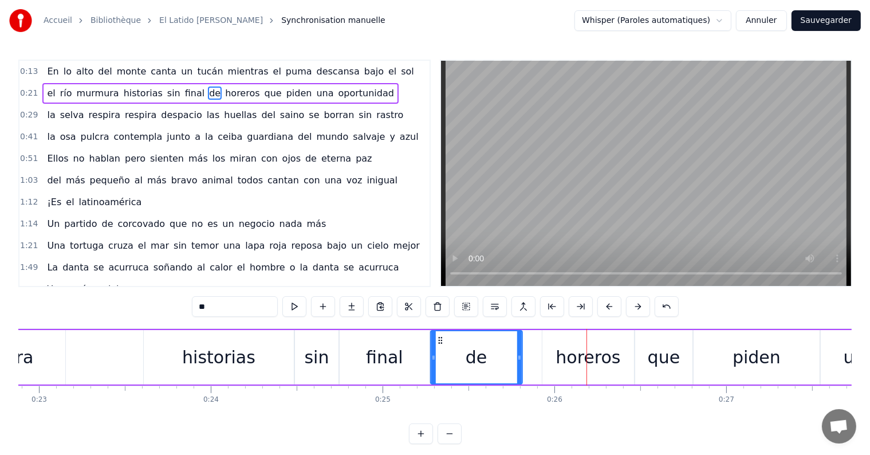
drag, startPoint x: 472, startPoint y: 338, endPoint x: 434, endPoint y: 340, distance: 37.8
click at [435, 340] on icon at bounding box center [439, 340] width 9 height 9
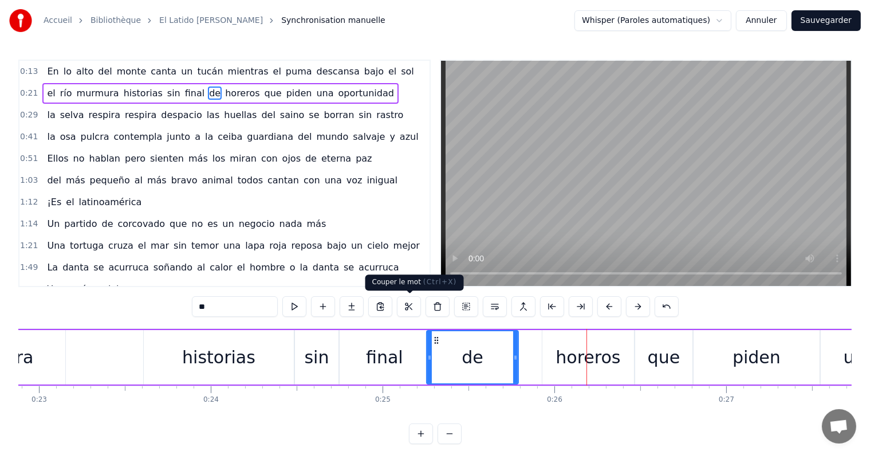
click at [396, 326] on div "0:13 En lo alto del monte canta un tucán mientras el puma descansa bajo el sol …" at bounding box center [434, 252] width 833 height 384
click at [398, 337] on div "final" at bounding box center [385, 357] width 90 height 54
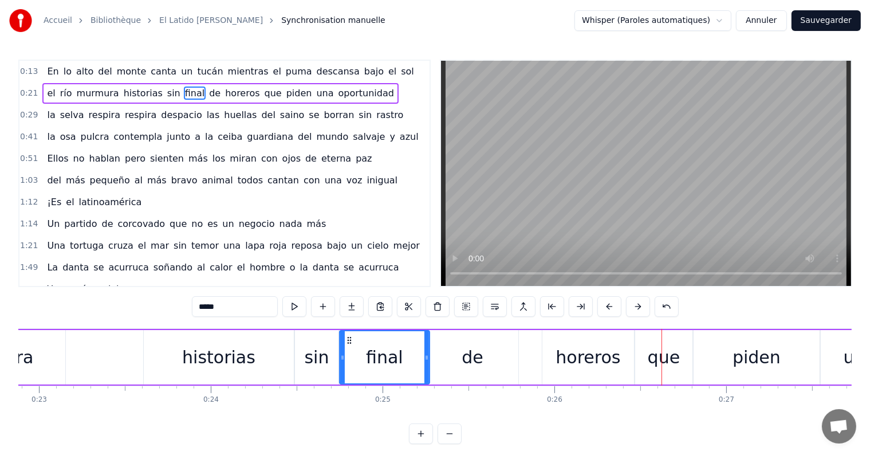
click at [440, 342] on div "de" at bounding box center [473, 357] width 92 height 54
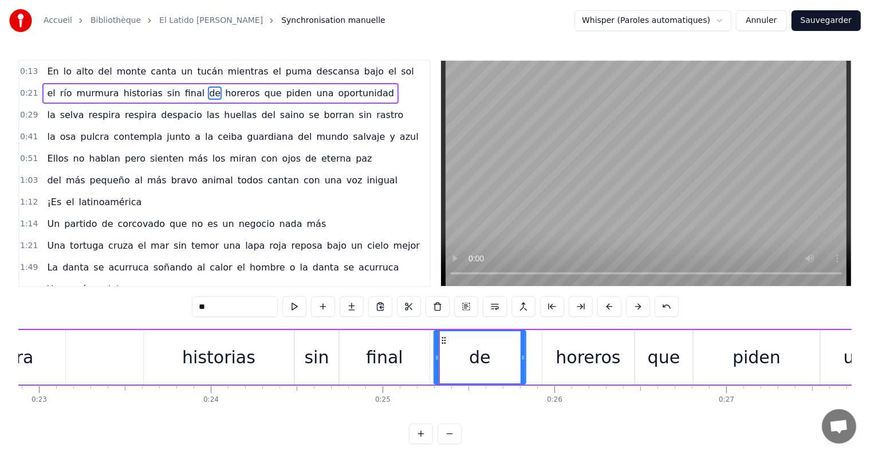
drag, startPoint x: 437, startPoint y: 337, endPoint x: 444, endPoint y: 336, distance: 7.5
click at [444, 337] on circle at bounding box center [444, 337] width 1 height 1
click at [394, 341] on div "final" at bounding box center [385, 357] width 90 height 54
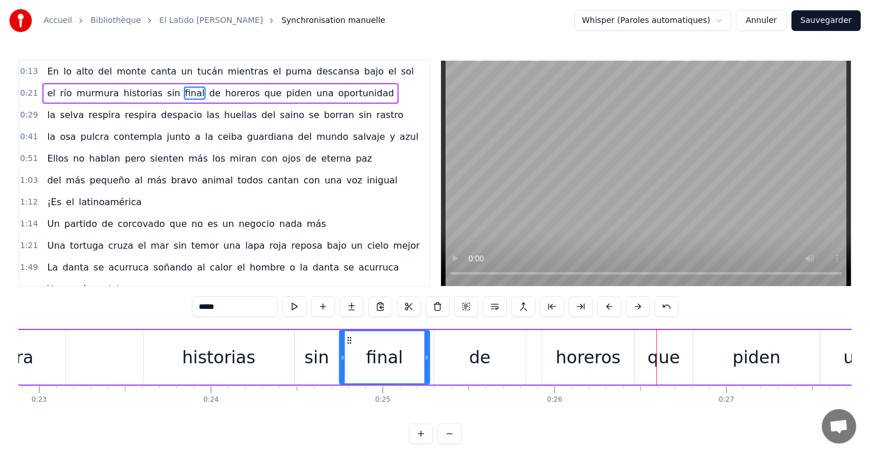
click at [435, 337] on div "de" at bounding box center [480, 357] width 92 height 54
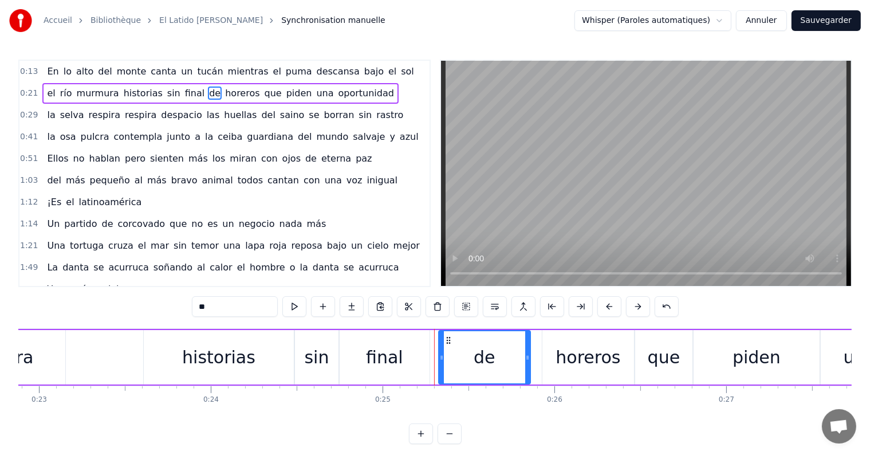
click at [447, 337] on circle at bounding box center [447, 337] width 1 height 1
click at [393, 346] on div "final" at bounding box center [384, 357] width 37 height 26
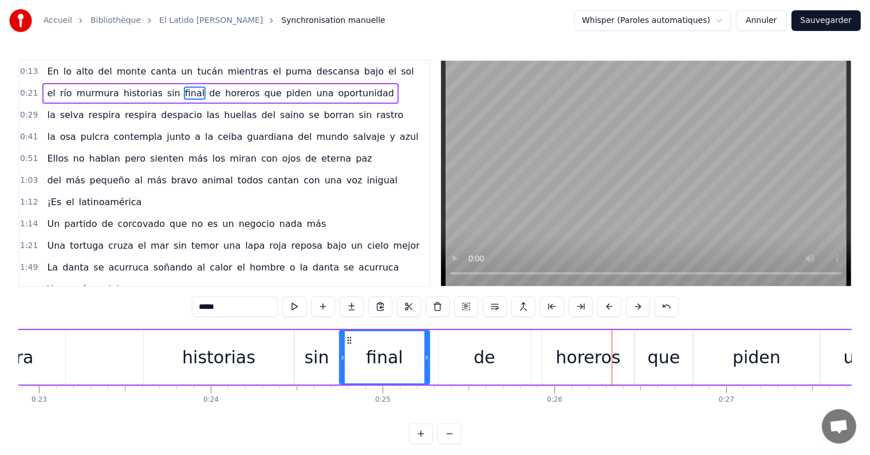
click at [474, 349] on div "de" at bounding box center [485, 357] width 22 height 26
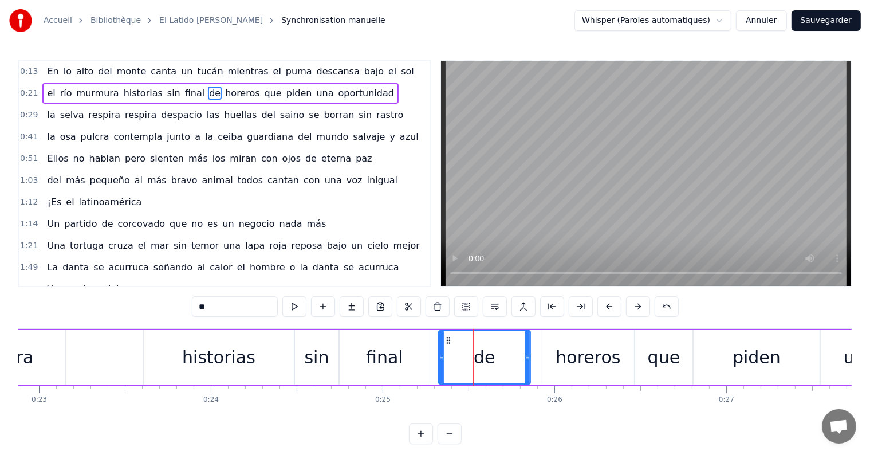
drag, startPoint x: 478, startPoint y: 350, endPoint x: 485, endPoint y: 350, distance: 7.4
click at [485, 350] on div "de" at bounding box center [485, 357] width 22 height 26
drag, startPoint x: 499, startPoint y: 350, endPoint x: 510, endPoint y: 349, distance: 10.4
click at [510, 349] on div "de" at bounding box center [484, 357] width 90 height 52
drag, startPoint x: 448, startPoint y: 338, endPoint x: 460, endPoint y: 338, distance: 12.6
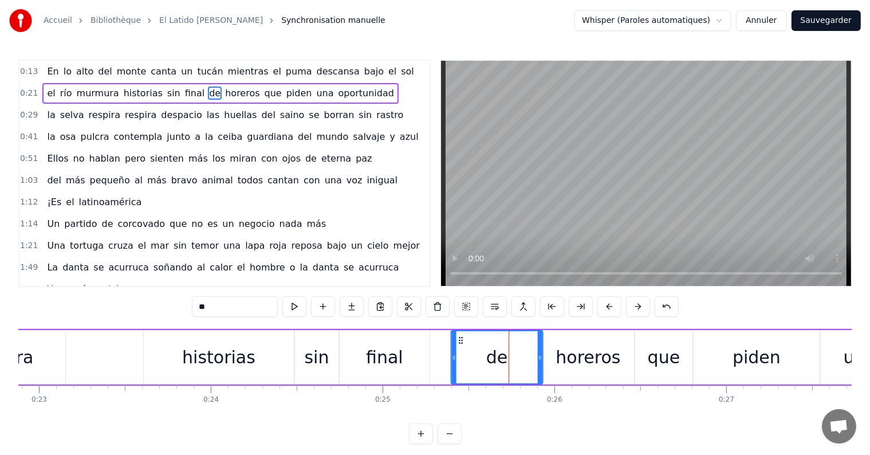
click at [460, 338] on icon at bounding box center [460, 340] width 9 height 9
click at [418, 357] on div "final" at bounding box center [385, 357] width 90 height 54
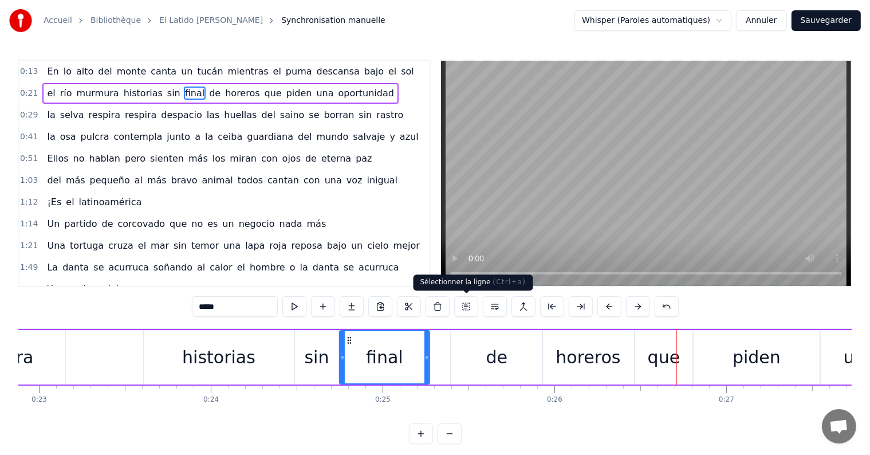
click at [471, 346] on div "de" at bounding box center [497, 357] width 92 height 54
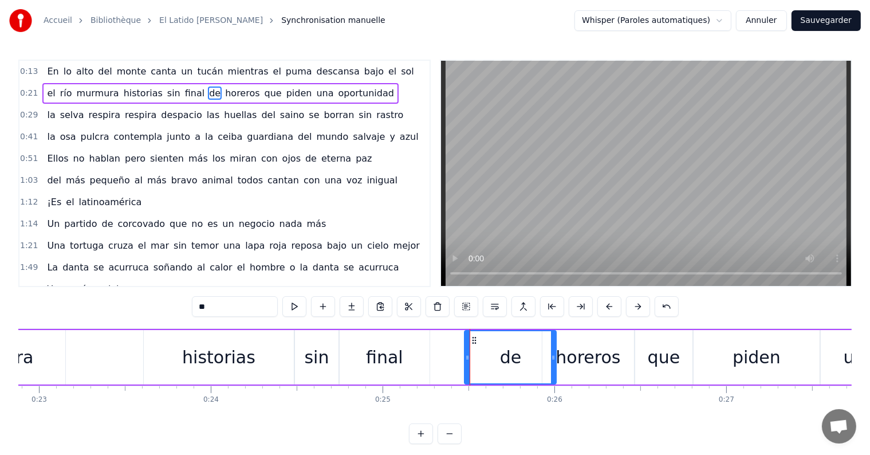
drag, startPoint x: 462, startPoint y: 336, endPoint x: 475, endPoint y: 334, distance: 13.3
click at [475, 336] on icon at bounding box center [474, 340] width 9 height 9
drag, startPoint x: 467, startPoint y: 355, endPoint x: 472, endPoint y: 354, distance: 5.8
click at [472, 354] on icon at bounding box center [472, 357] width 5 height 9
click at [410, 348] on div "final" at bounding box center [385, 357] width 90 height 54
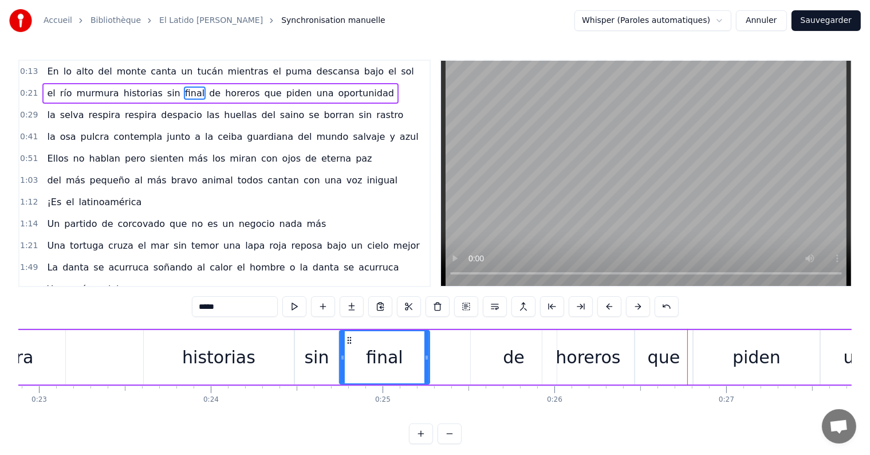
click at [483, 350] on div "de" at bounding box center [514, 357] width 86 height 54
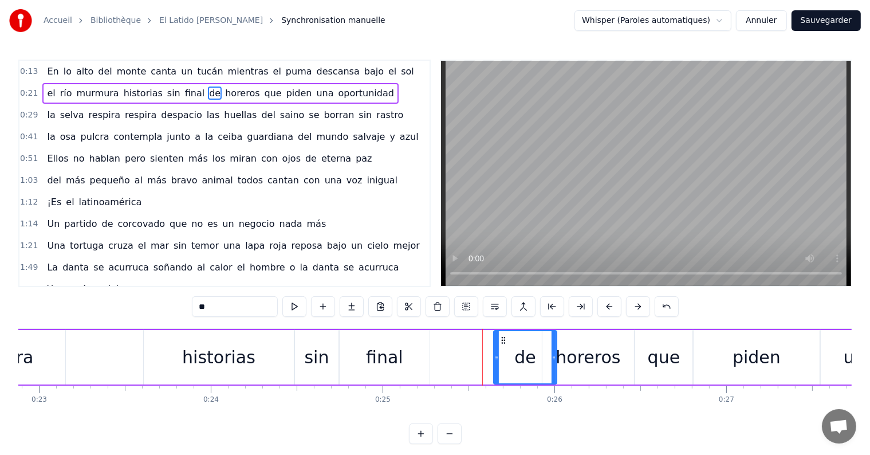
drag, startPoint x: 472, startPoint y: 353, endPoint x: 496, endPoint y: 353, distance: 24.1
click at [496, 353] on icon at bounding box center [496, 357] width 5 height 9
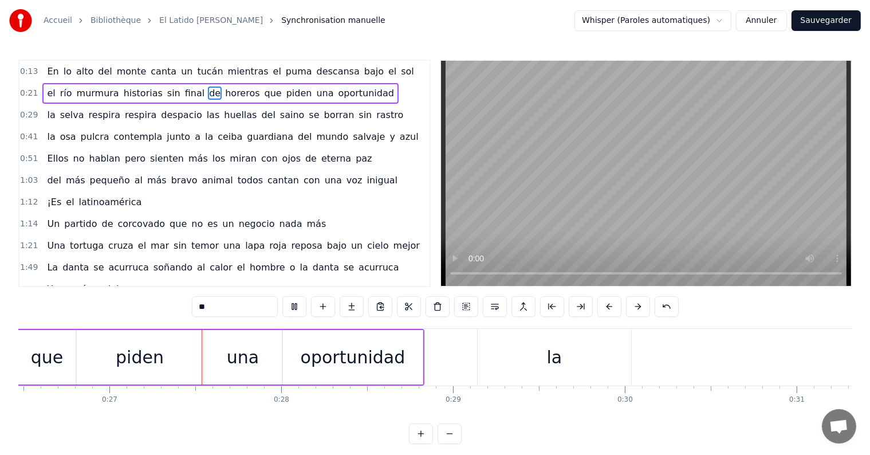
scroll to position [0, 4558]
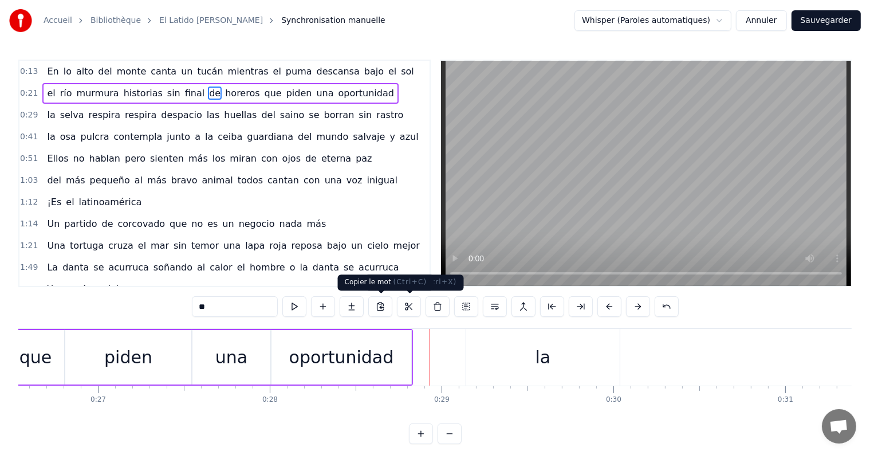
click at [350, 365] on div "oportunidad" at bounding box center [341, 357] width 105 height 26
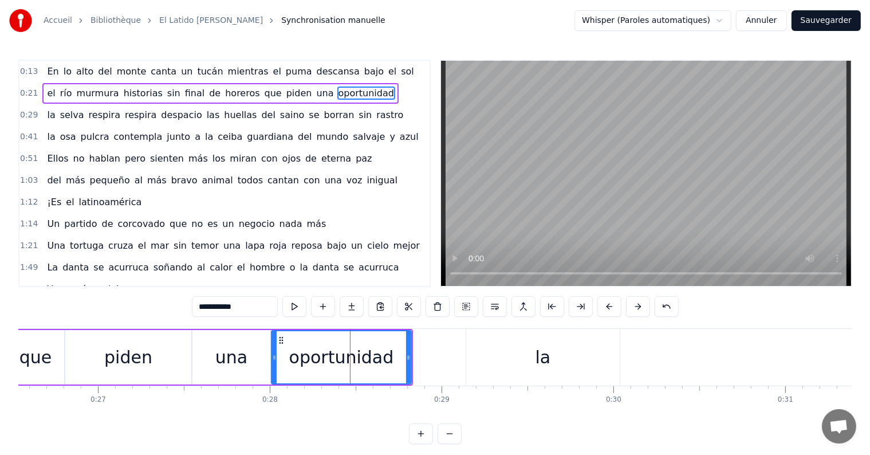
drag, startPoint x: 346, startPoint y: 361, endPoint x: 372, endPoint y: 368, distance: 26.3
click at [372, 368] on div "oportunidad" at bounding box center [341, 357] width 105 height 26
drag, startPoint x: 281, startPoint y: 342, endPoint x: 316, endPoint y: 338, distance: 35.7
click at [302, 347] on div "oportunidad" at bounding box center [357, 357] width 139 height 52
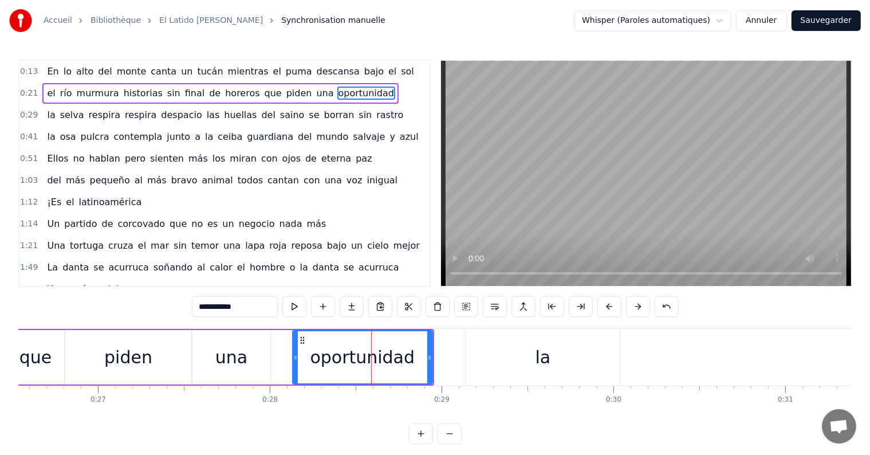
click at [251, 333] on div "una" at bounding box center [231, 357] width 78 height 54
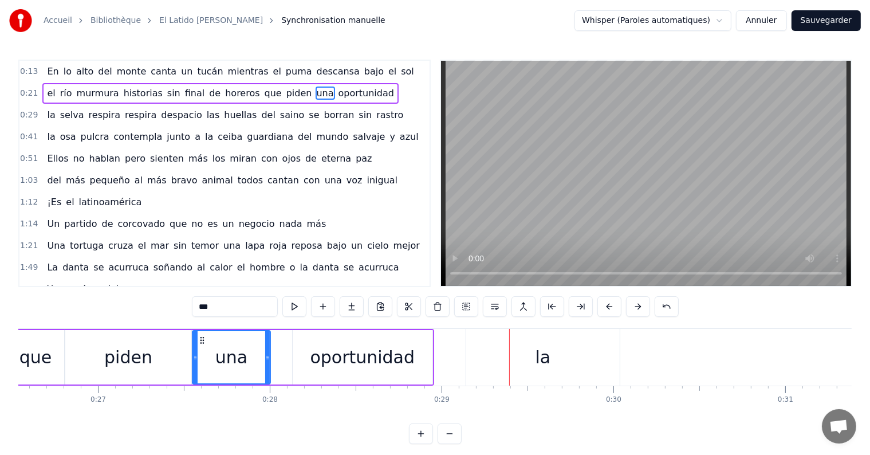
click at [318, 337] on div "oportunidad" at bounding box center [363, 357] width 140 height 54
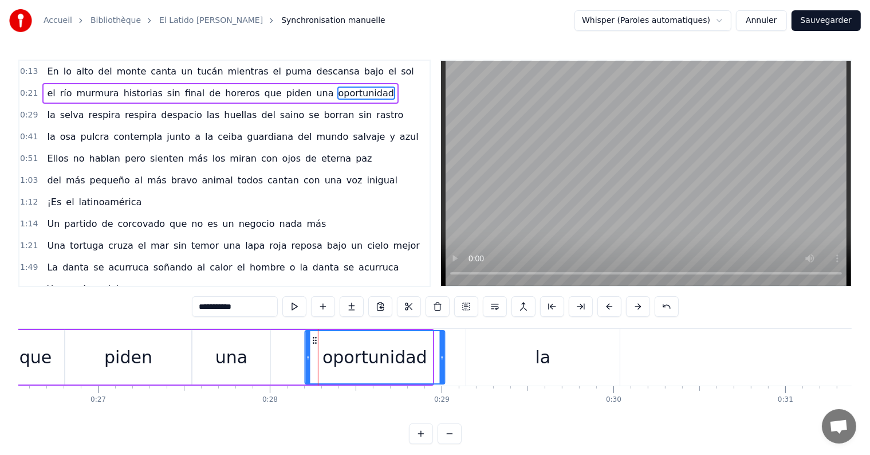
drag, startPoint x: 303, startPoint y: 340, endPoint x: 315, endPoint y: 339, distance: 12.6
click at [315, 339] on icon at bounding box center [314, 340] width 9 height 9
click at [226, 341] on div "una" at bounding box center [231, 357] width 78 height 54
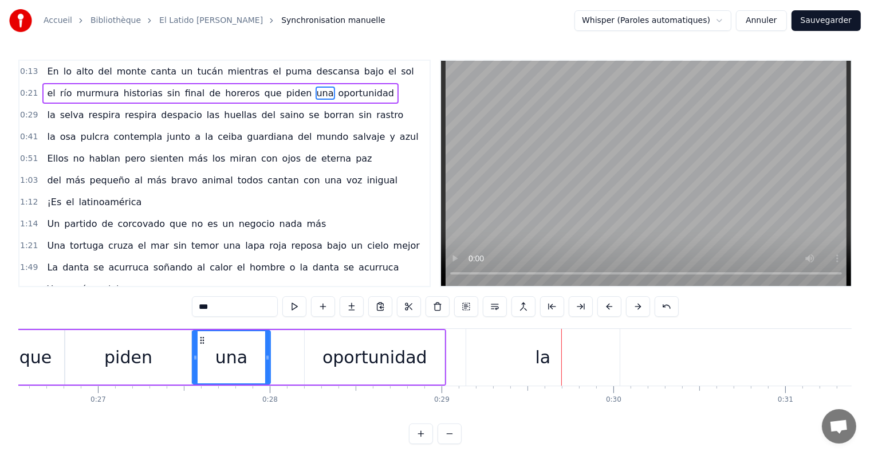
click at [322, 345] on div "oportunidad" at bounding box center [375, 357] width 140 height 54
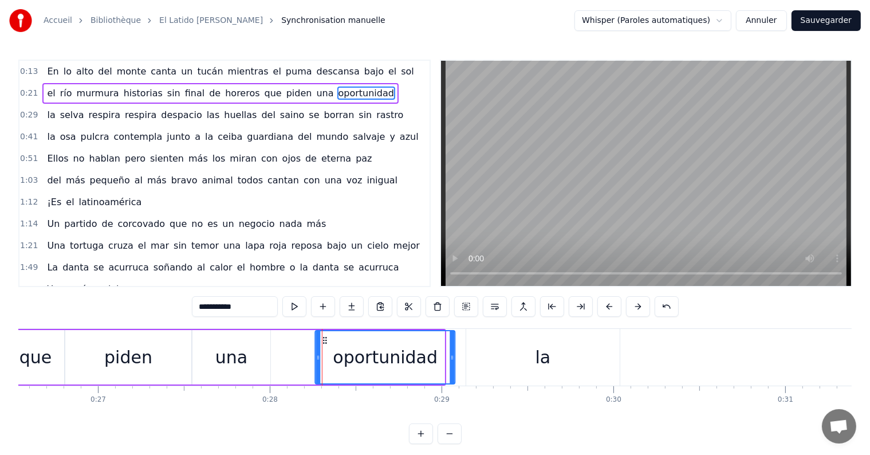
drag, startPoint x: 315, startPoint y: 339, endPoint x: 325, endPoint y: 339, distance: 10.3
click at [326, 340] on circle at bounding box center [326, 340] width 1 height 1
click at [235, 345] on div "una" at bounding box center [231, 357] width 32 height 26
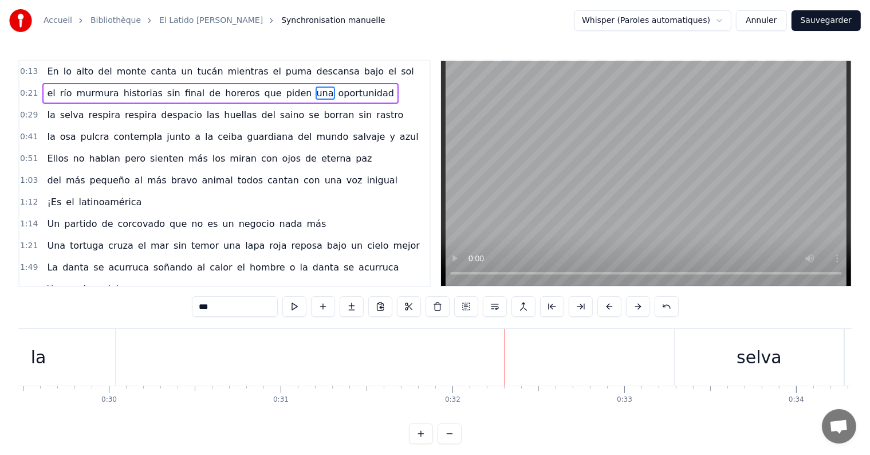
scroll to position [0, 5043]
click at [83, 356] on div "la" at bounding box center [58, 357] width 153 height 57
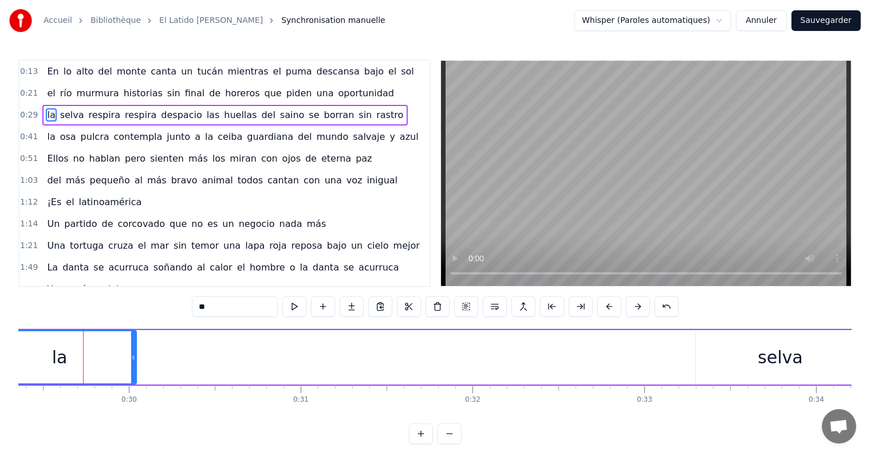
drag, startPoint x: 117, startPoint y: 356, endPoint x: 127, endPoint y: 356, distance: 10.3
click at [127, 356] on div "la" at bounding box center [59, 357] width 152 height 52
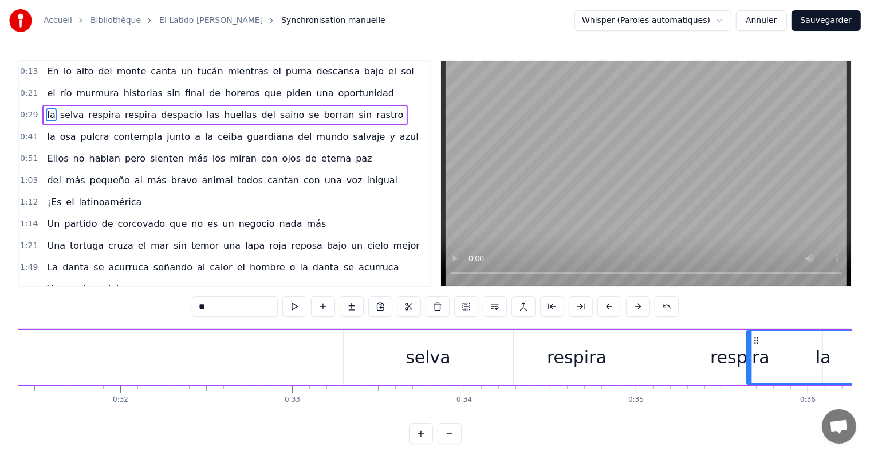
scroll to position [0, 5396]
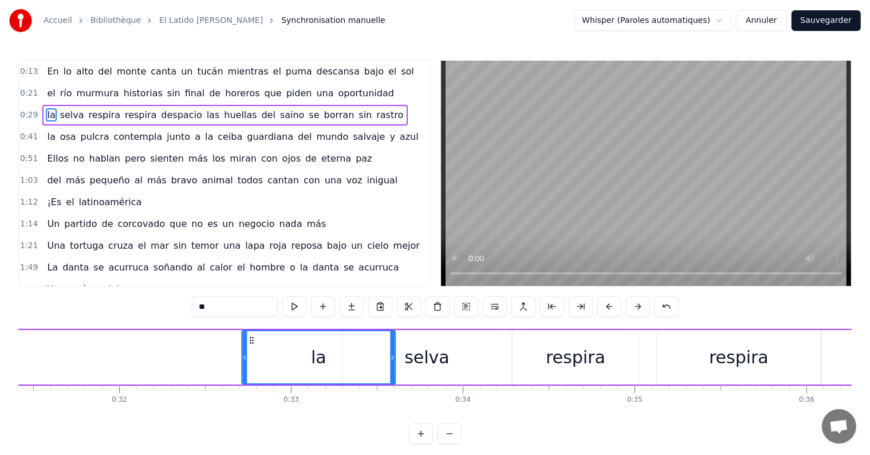
drag, startPoint x: 308, startPoint y: 339, endPoint x: 250, endPoint y: 360, distance: 61.9
click at [250, 360] on div "la" at bounding box center [319, 357] width 152 height 52
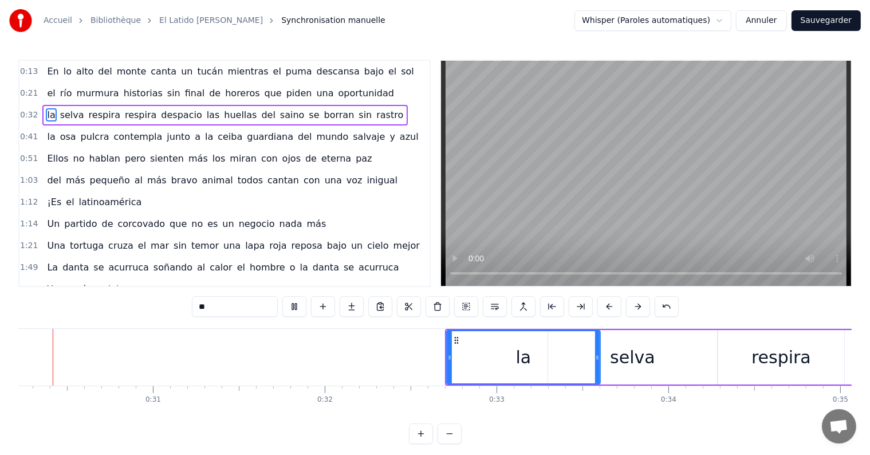
scroll to position [0, 5176]
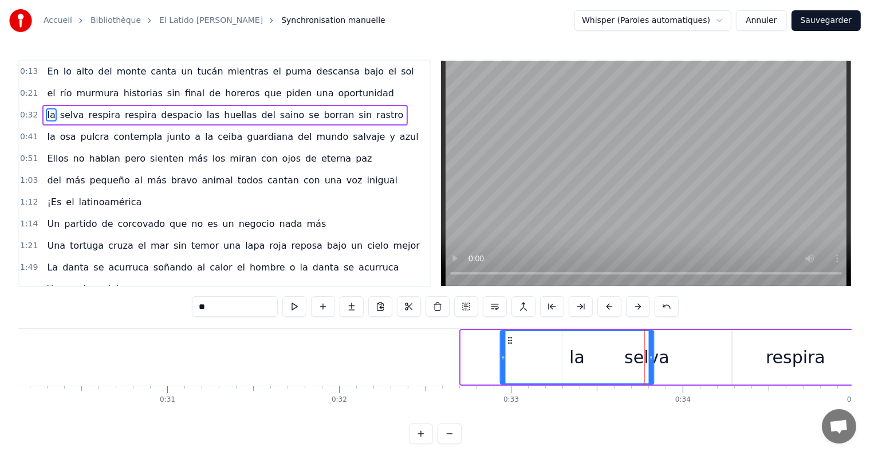
drag, startPoint x: 471, startPoint y: 340, endPoint x: 508, endPoint y: 344, distance: 37.9
click at [508, 344] on icon at bounding box center [510, 340] width 9 height 9
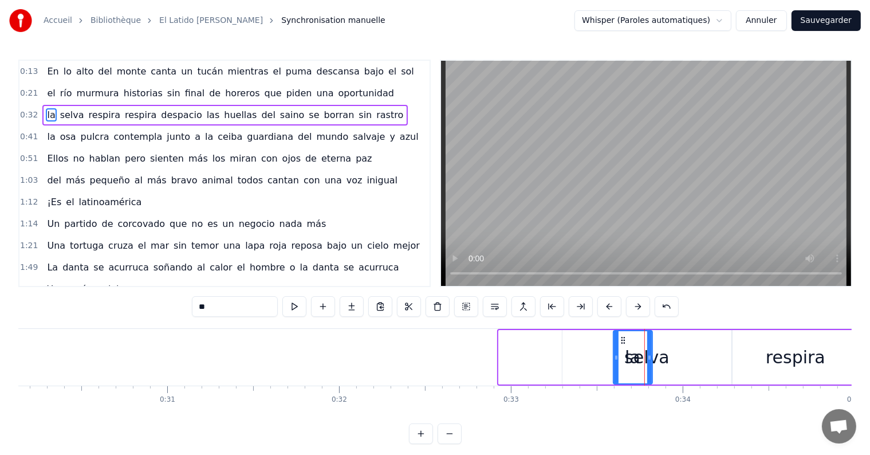
drag, startPoint x: 498, startPoint y: 356, endPoint x: 613, endPoint y: 373, distance: 115.9
click at [586, 344] on div "selva" at bounding box center [646, 357] width 169 height 54
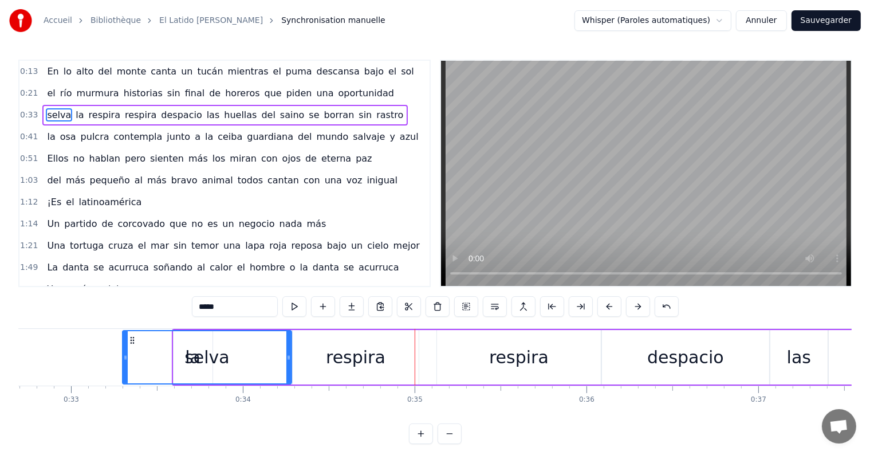
scroll to position [0, 5557]
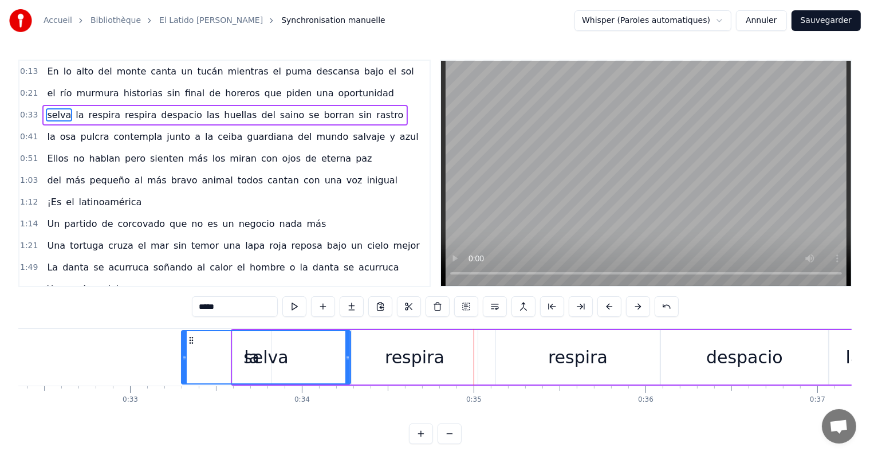
click at [259, 352] on div "selva" at bounding box center [265, 357] width 45 height 26
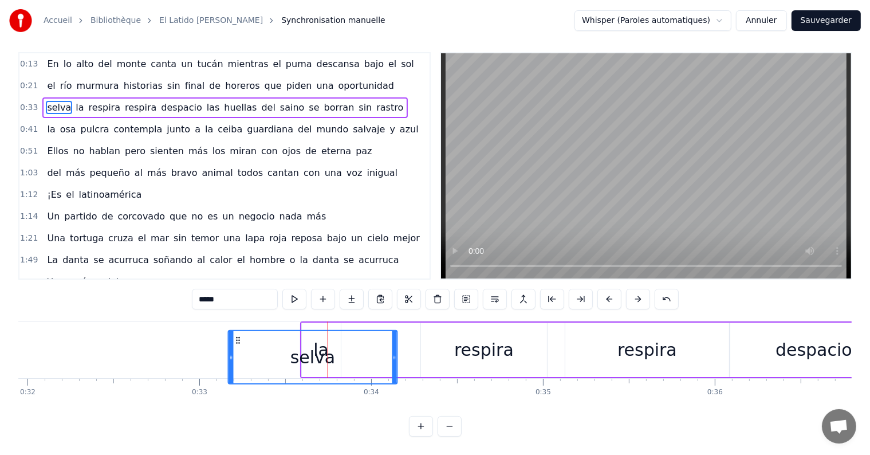
scroll to position [17, 0]
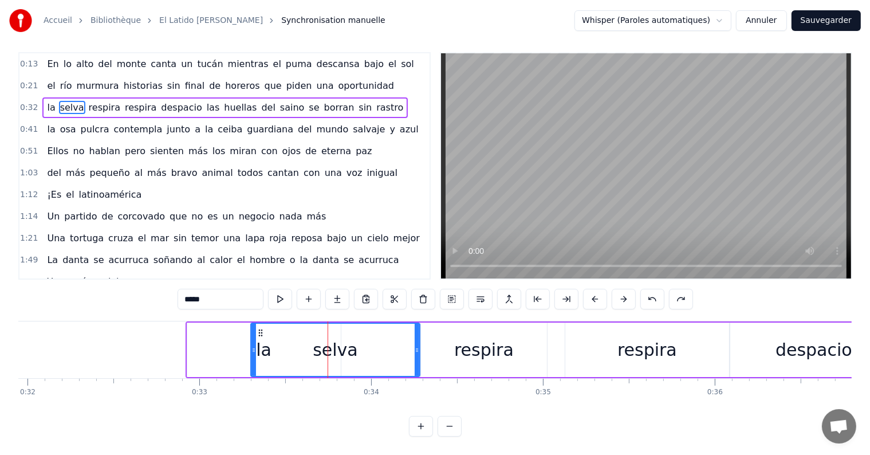
click at [215, 338] on div "la" at bounding box center [263, 349] width 153 height 54
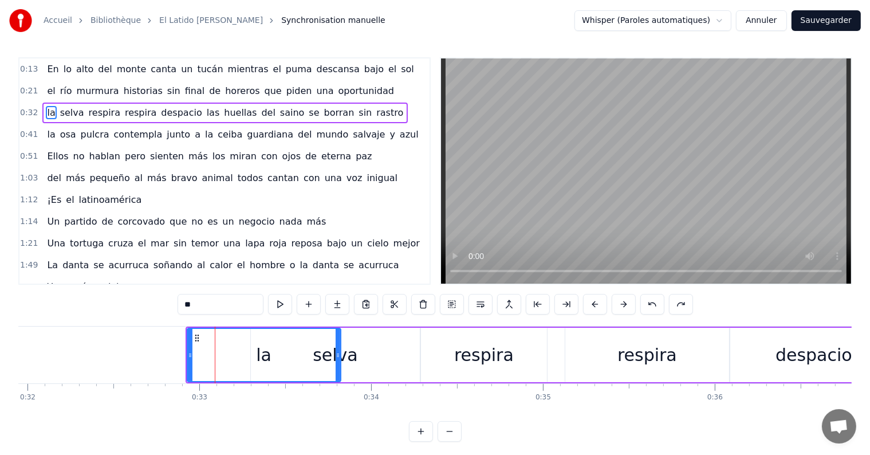
scroll to position [0, 0]
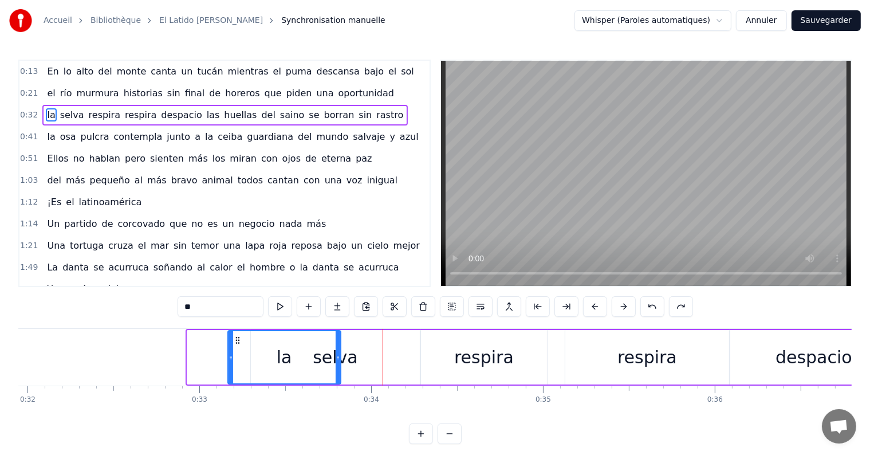
drag, startPoint x: 188, startPoint y: 360, endPoint x: 236, endPoint y: 361, distance: 48.7
click at [233, 361] on icon at bounding box center [230, 357] width 5 height 9
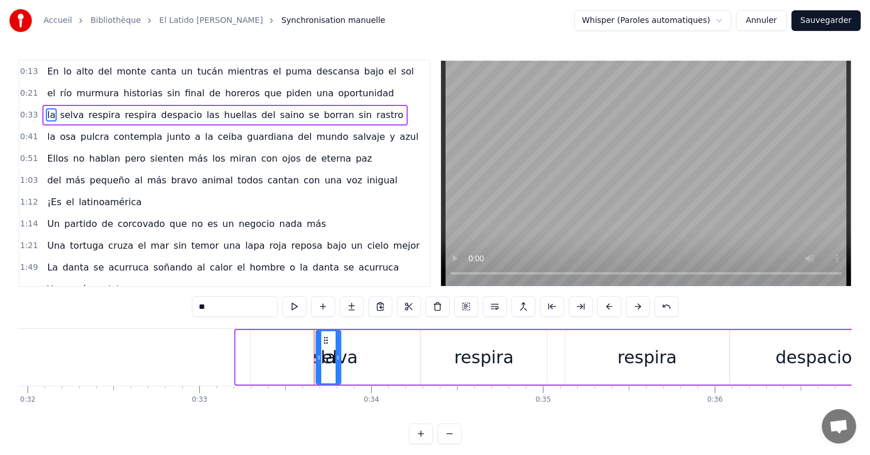
drag, startPoint x: 238, startPoint y: 350, endPoint x: 318, endPoint y: 354, distance: 80.3
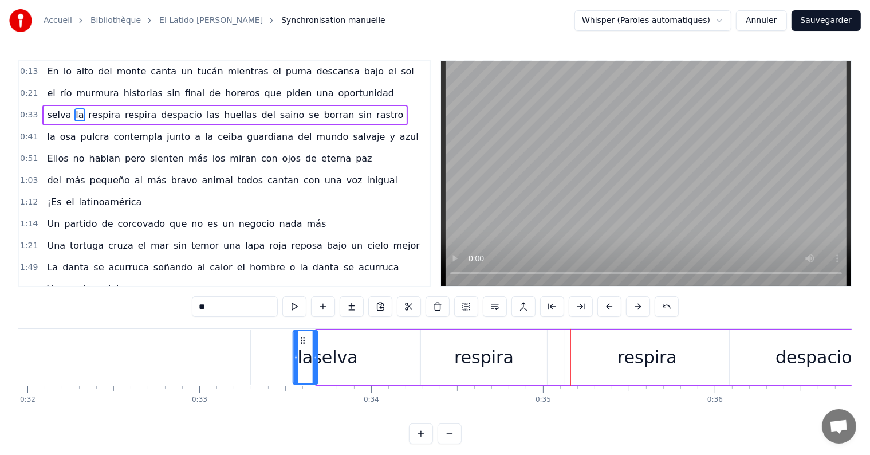
drag, startPoint x: 324, startPoint y: 337, endPoint x: 301, endPoint y: 337, distance: 22.9
click at [301, 337] on circle at bounding box center [301, 337] width 1 height 1
click at [279, 351] on div "selva" at bounding box center [335, 357] width 169 height 54
type input "*****"
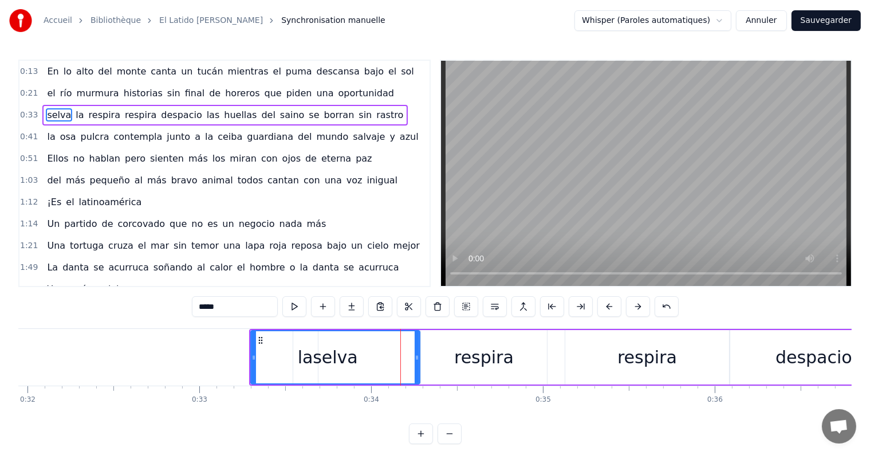
click at [309, 338] on div "selva" at bounding box center [335, 357] width 168 height 52
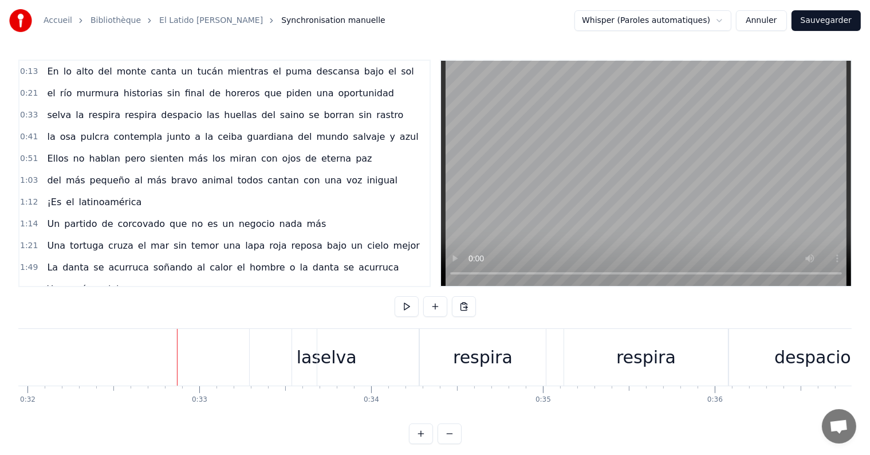
click at [307, 345] on div "la" at bounding box center [304, 357] width 15 height 26
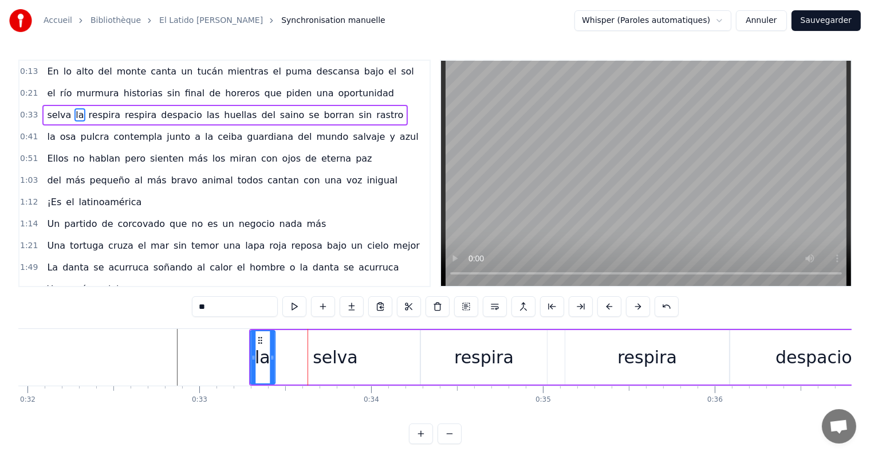
drag, startPoint x: 302, startPoint y: 337, endPoint x: 238, endPoint y: 339, distance: 63.6
click at [255, 339] on icon at bounding box center [259, 340] width 9 height 9
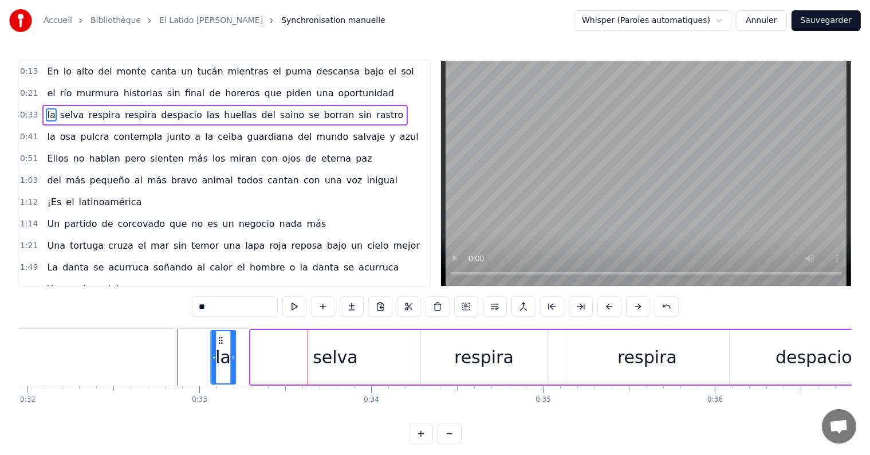
drag, startPoint x: 240, startPoint y: 344, endPoint x: 220, endPoint y: 344, distance: 20.6
click at [211, 344] on div "la" at bounding box center [222, 357] width 23 height 52
click at [285, 354] on div "selva" at bounding box center [335, 357] width 169 height 54
type input "*****"
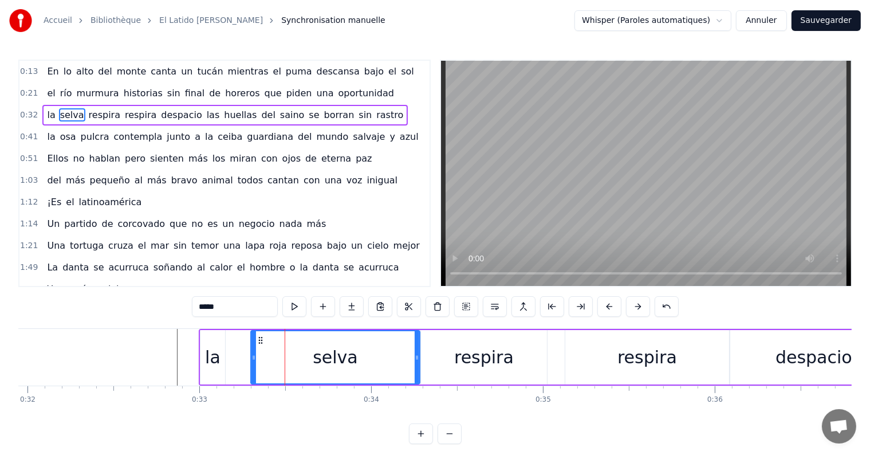
drag, startPoint x: 257, startPoint y: 355, endPoint x: 289, endPoint y: 353, distance: 32.7
click at [289, 353] on div "selva" at bounding box center [335, 357] width 168 height 52
drag, startPoint x: 252, startPoint y: 355, endPoint x: 330, endPoint y: 373, distance: 79.9
click at [330, 373] on div at bounding box center [331, 357] width 5 height 52
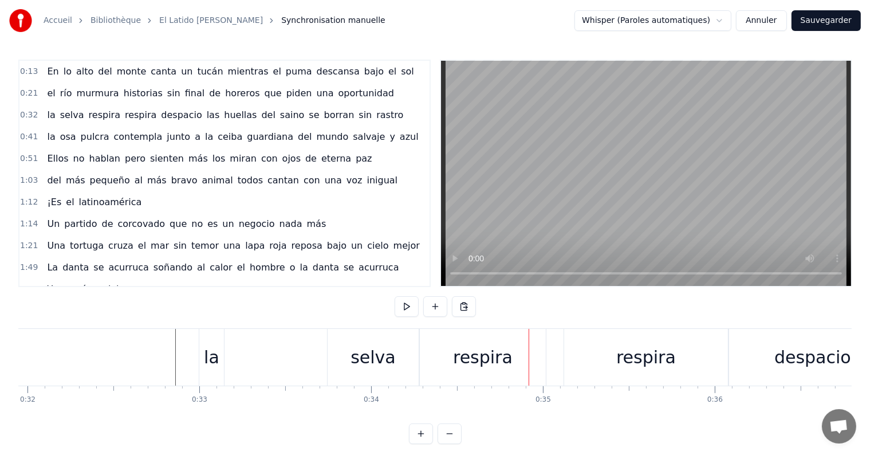
click at [340, 352] on div "selva" at bounding box center [373, 357] width 91 height 57
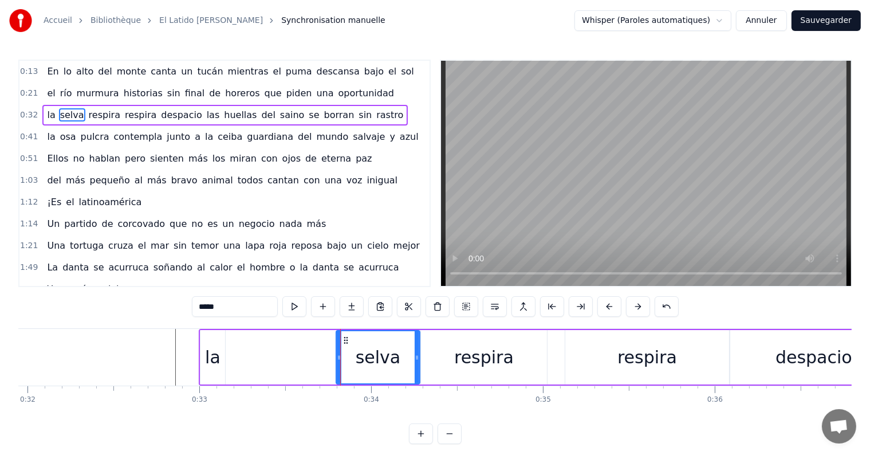
drag, startPoint x: 328, startPoint y: 354, endPoint x: 336, endPoint y: 355, distance: 8.0
click at [337, 355] on icon at bounding box center [339, 357] width 5 height 9
click at [214, 360] on div "la" at bounding box center [212, 357] width 15 height 26
type input "**"
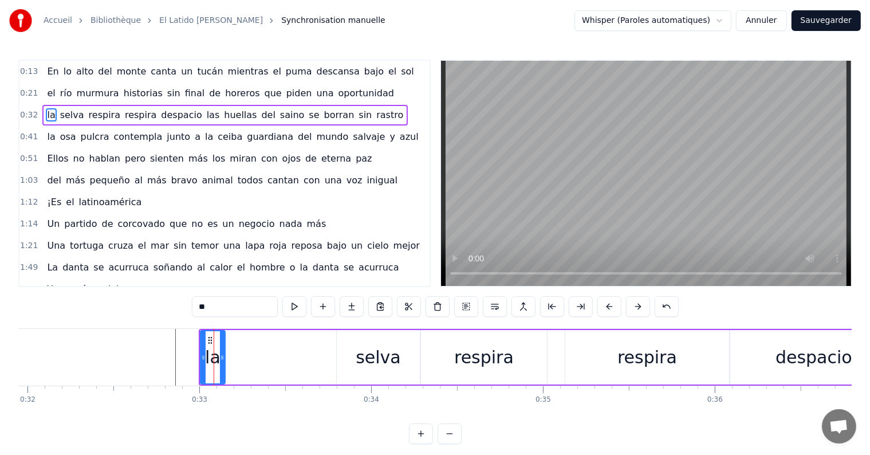
drag, startPoint x: 219, startPoint y: 362, endPoint x: 290, endPoint y: 357, distance: 71.1
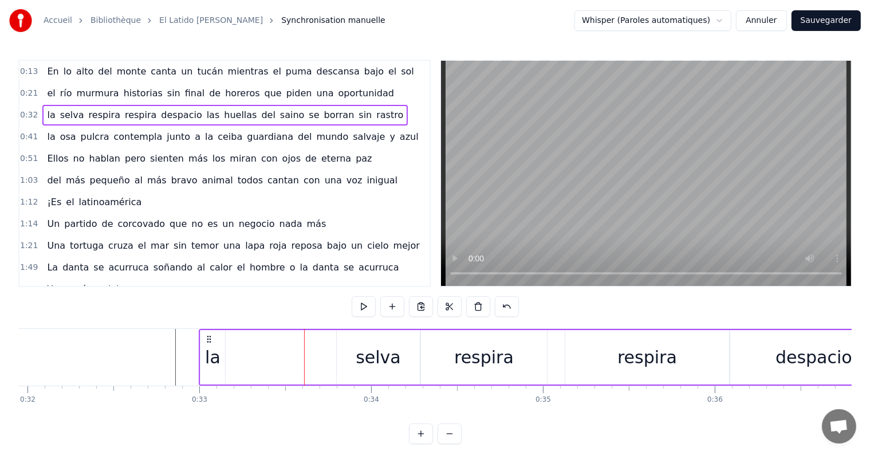
click at [208, 334] on icon at bounding box center [208, 338] width 9 height 9
drag, startPoint x: 207, startPoint y: 336, endPoint x: 221, endPoint y: 350, distance: 19.8
click at [217, 350] on div "la" at bounding box center [211, 357] width 15 height 26
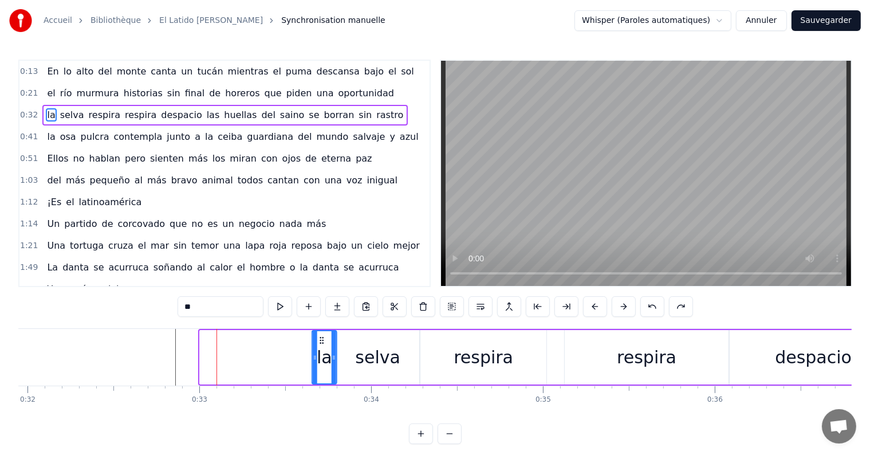
drag, startPoint x: 208, startPoint y: 338, endPoint x: 320, endPoint y: 349, distance: 112.7
click at [320, 349] on div "la" at bounding box center [324, 357] width 23 height 52
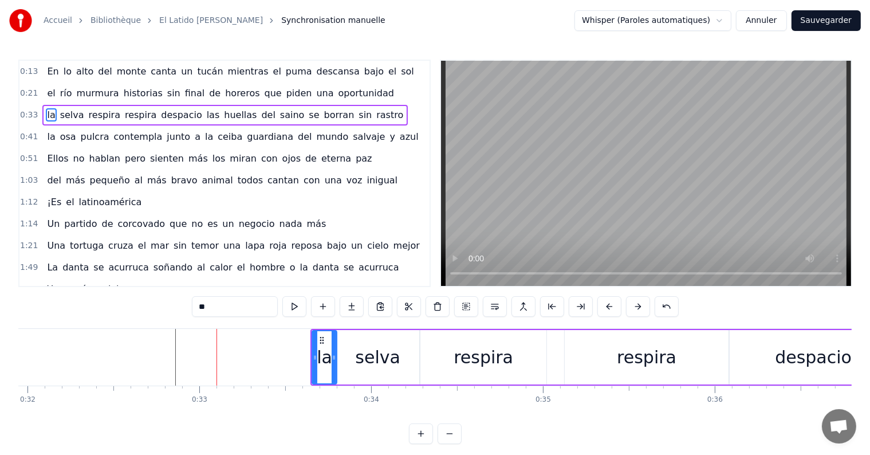
click at [321, 347] on div "la" at bounding box center [324, 357] width 15 height 26
drag, startPoint x: 313, startPoint y: 354, endPoint x: 300, endPoint y: 358, distance: 13.4
click at [300, 358] on icon at bounding box center [302, 357] width 5 height 9
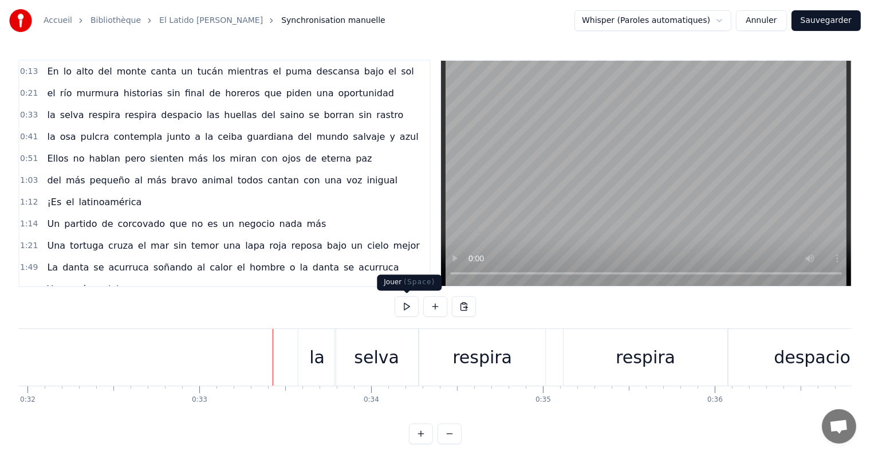
click at [405, 302] on button at bounding box center [407, 306] width 24 height 21
click at [329, 364] on div "la" at bounding box center [316, 357] width 37 height 57
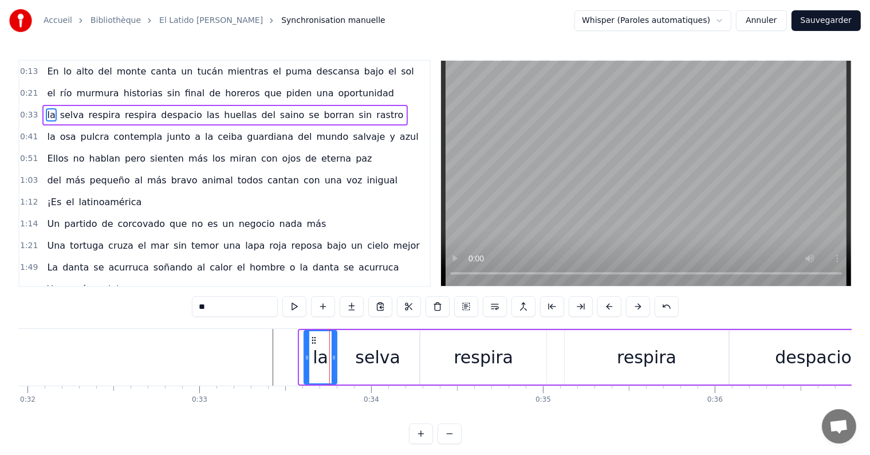
click at [305, 357] on icon at bounding box center [307, 357] width 5 height 9
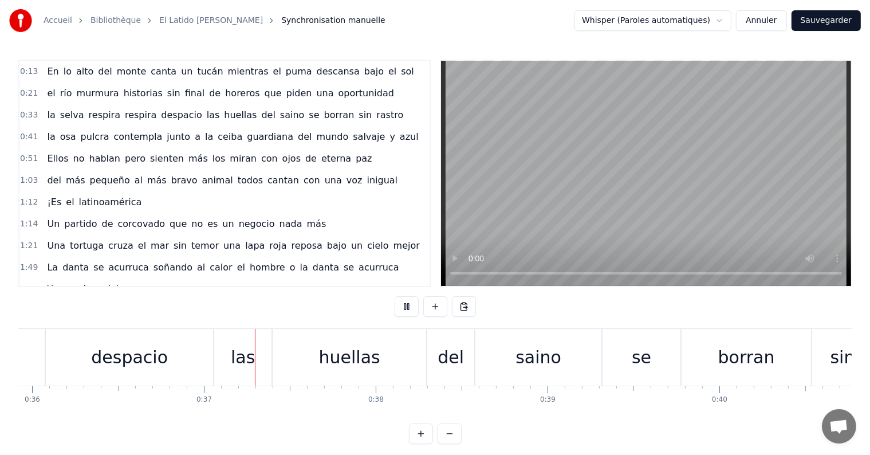
scroll to position [0, 6247]
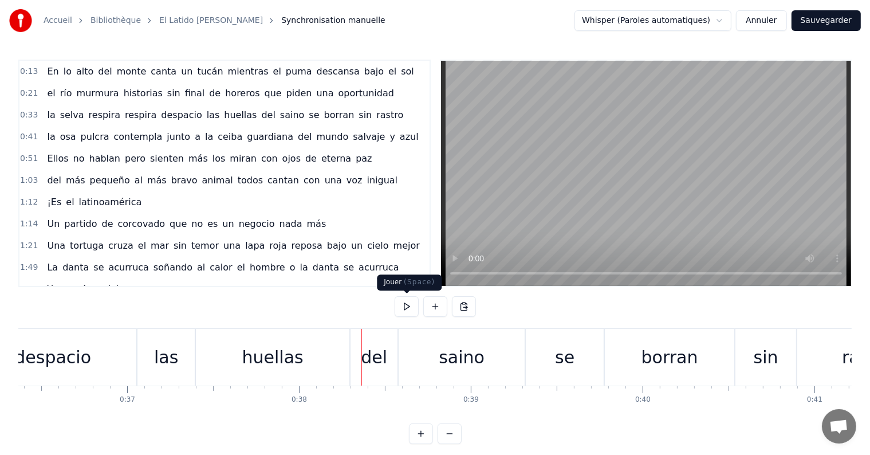
click at [406, 312] on button at bounding box center [407, 306] width 24 height 21
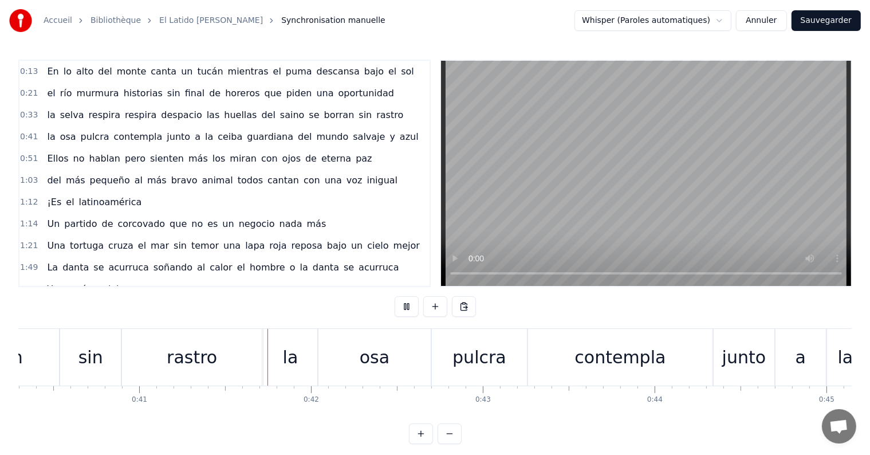
scroll to position [0, 7007]
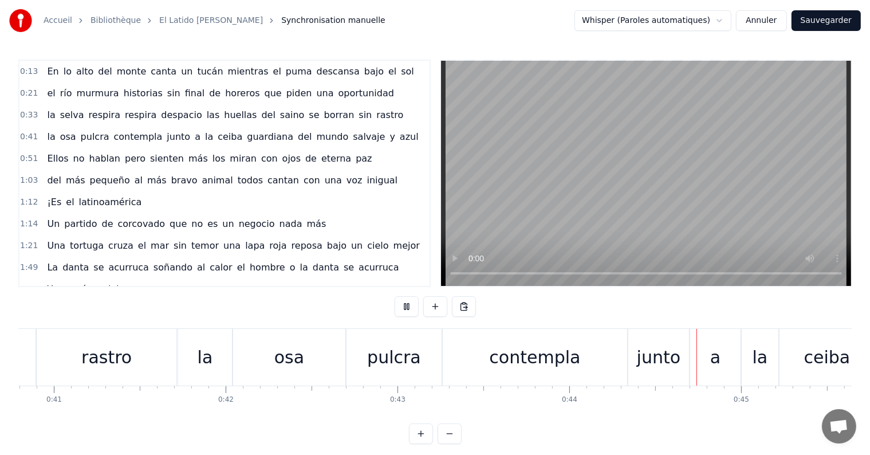
click at [406, 312] on button at bounding box center [407, 306] width 24 height 21
click at [401, 306] on button at bounding box center [407, 306] width 24 height 21
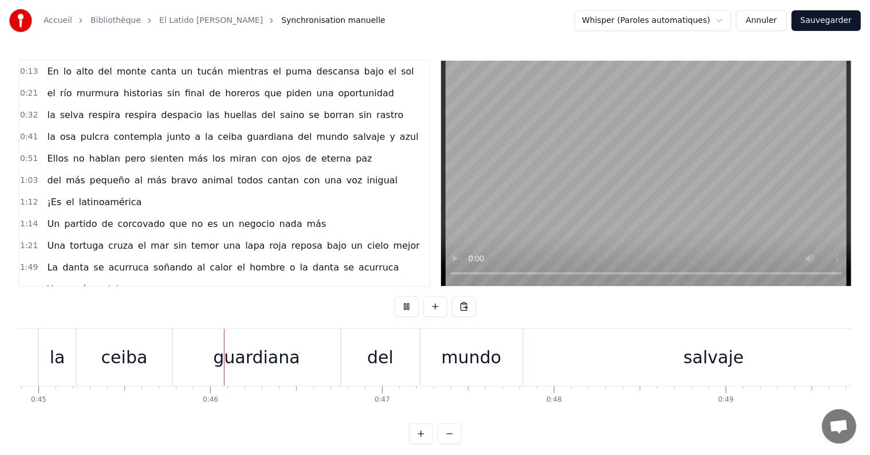
scroll to position [0, 7757]
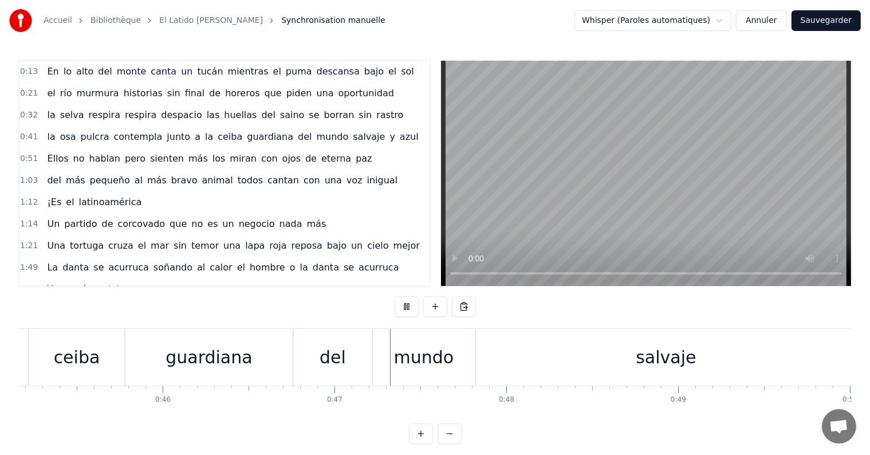
click at [401, 306] on button at bounding box center [407, 306] width 24 height 21
click at [752, 20] on button "Annuler" at bounding box center [761, 20] width 50 height 21
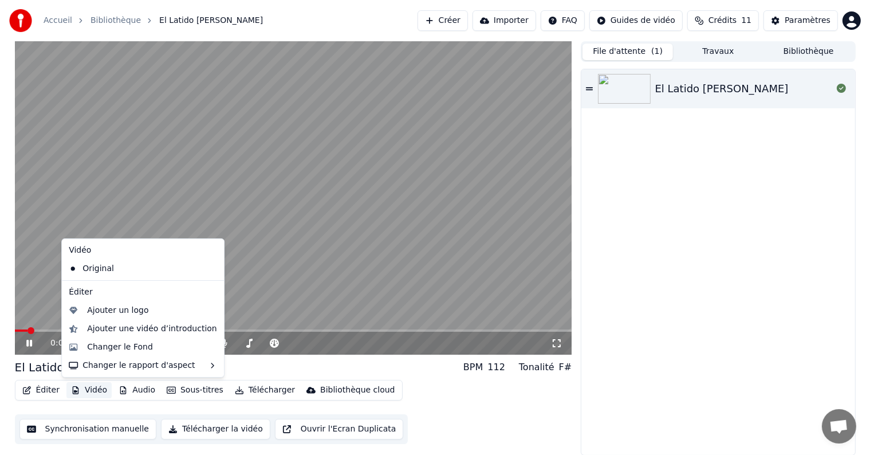
click at [76, 391] on icon "button" at bounding box center [75, 390] width 9 height 8
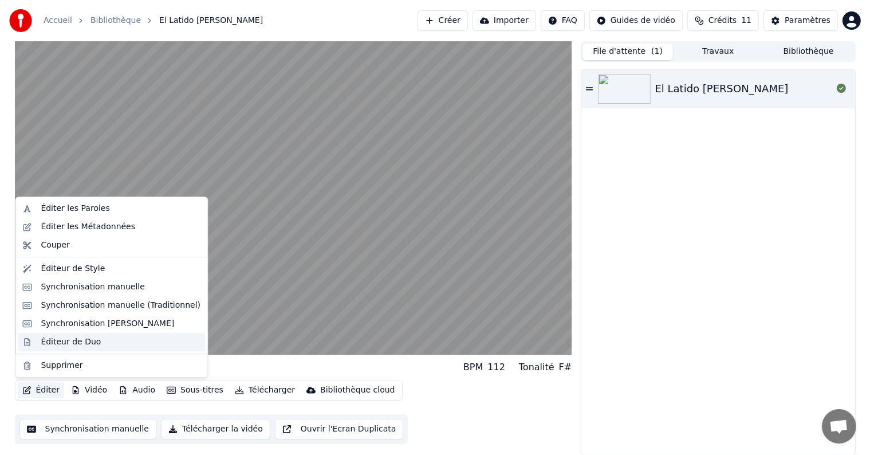
click at [77, 348] on div "Éditeur de Duo" at bounding box center [111, 342] width 187 height 18
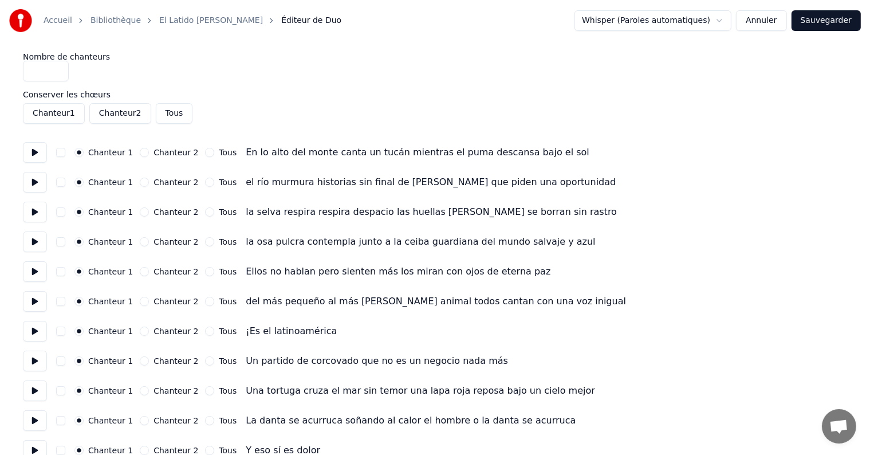
click at [786, 23] on button "Annuler" at bounding box center [761, 20] width 50 height 21
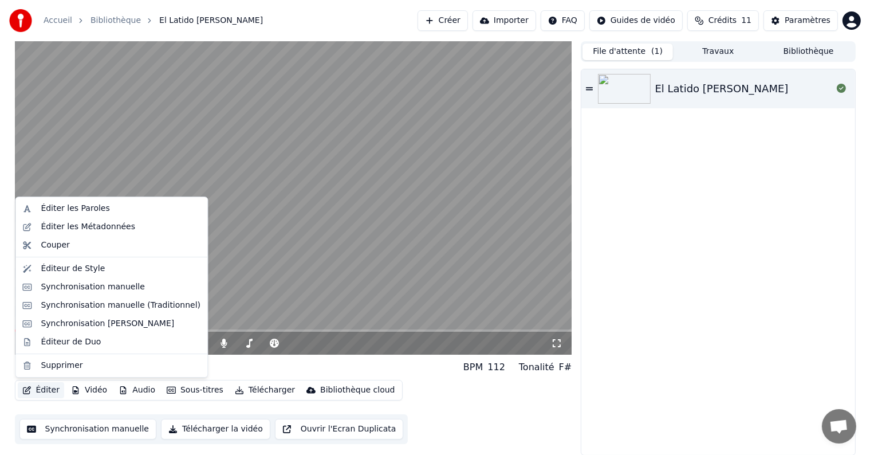
click at [41, 397] on button "Éditer" at bounding box center [41, 390] width 46 height 16
click at [353, 244] on video at bounding box center [293, 197] width 557 height 313
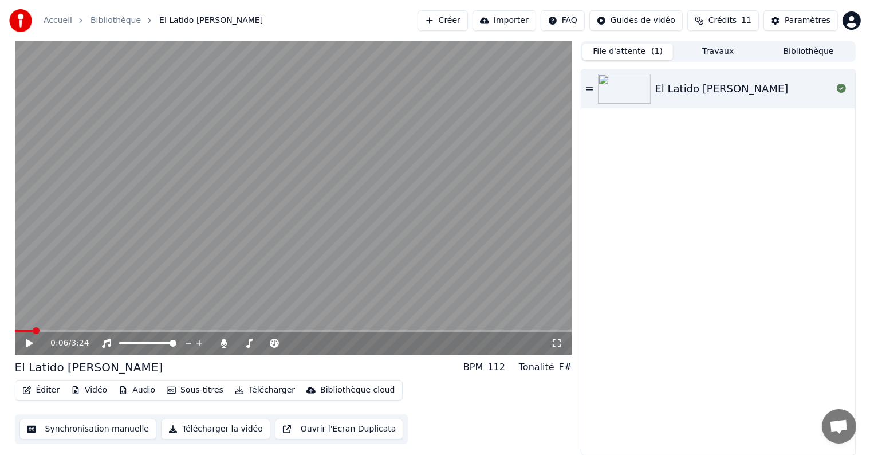
click at [83, 385] on button "Vidéo" at bounding box center [88, 390] width 45 height 16
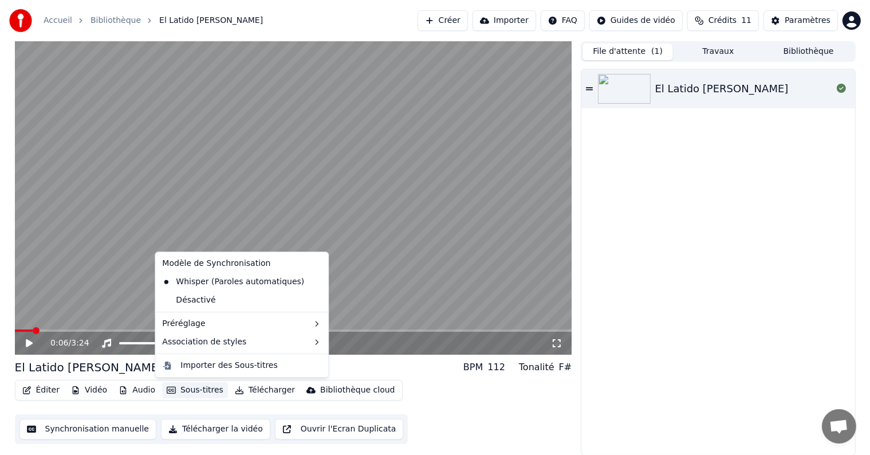
click at [456, 11] on button "Créer" at bounding box center [442, 20] width 50 height 21
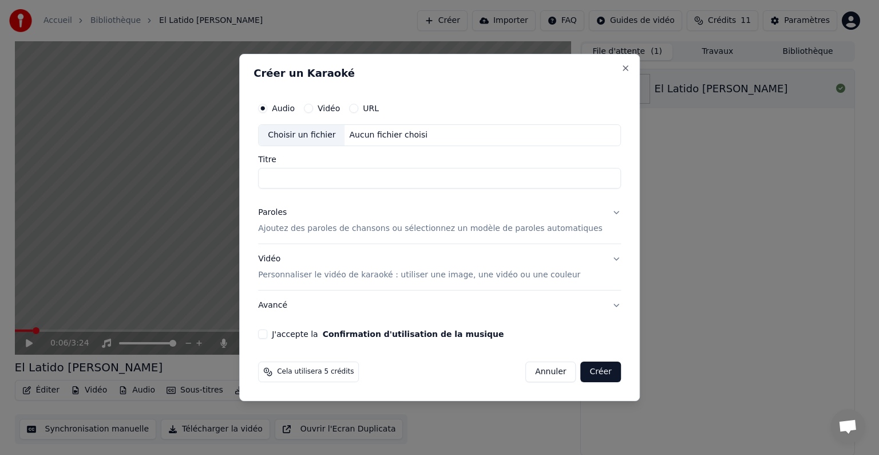
click at [309, 129] on div "Choisir un fichier" at bounding box center [302, 135] width 86 height 21
click at [456, 159] on label "Titre" at bounding box center [439, 159] width 363 height 8
click at [456, 168] on input "**********" at bounding box center [439, 178] width 363 height 21
drag, startPoint x: 444, startPoint y: 175, endPoint x: 357, endPoint y: 173, distance: 87.0
click at [357, 173] on input "**********" at bounding box center [439, 178] width 363 height 21
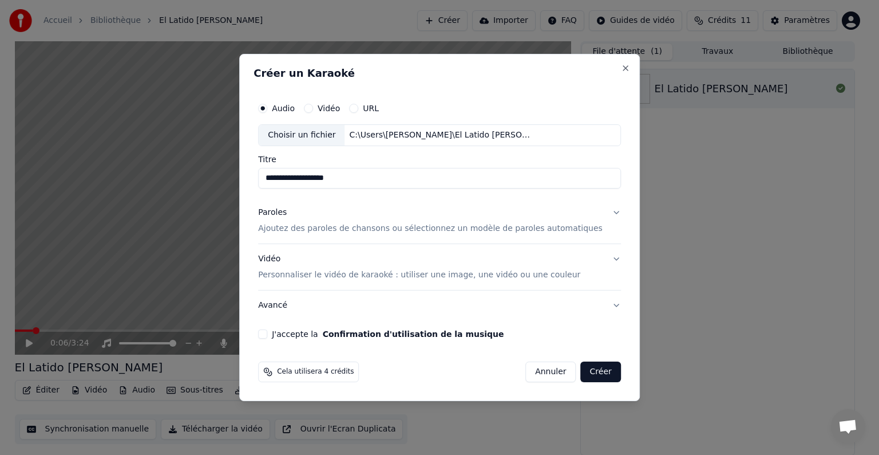
type input "**********"
click at [528, 229] on p "Ajoutez des paroles de chansons ou sélectionnez un modèle de paroles automatiqu…" at bounding box center [430, 228] width 345 height 11
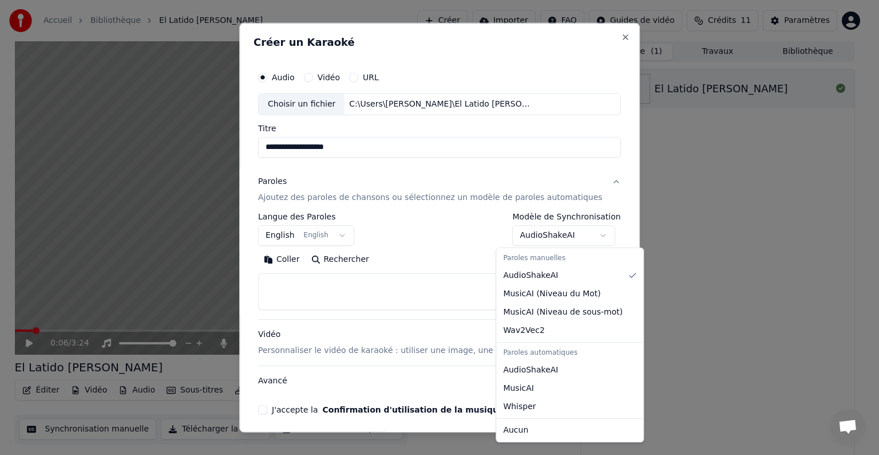
click at [541, 236] on body "**********" at bounding box center [435, 227] width 870 height 455
select select "*******"
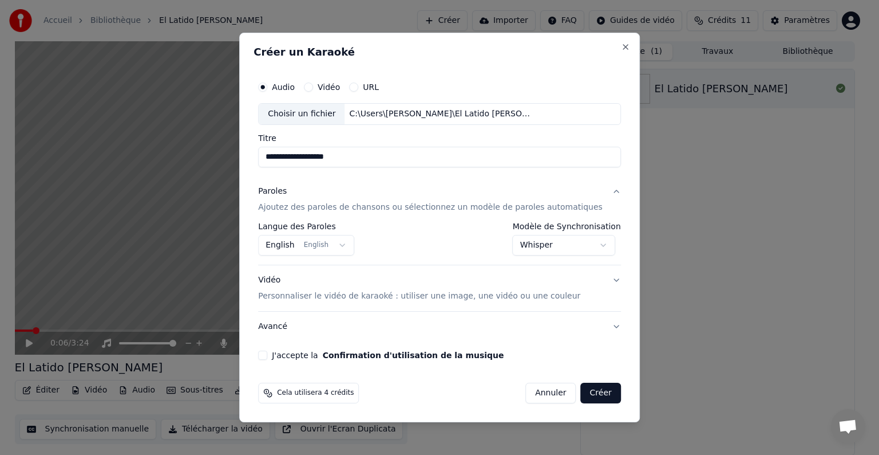
click at [597, 194] on button "Paroles Ajoutez des paroles de chansons ou sélectionnez un modèle de paroles au…" at bounding box center [439, 199] width 363 height 46
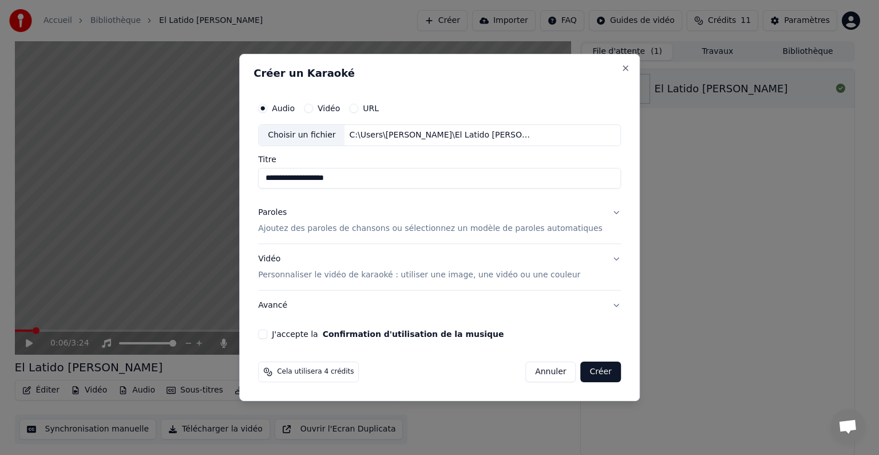
click at [600, 212] on button "Paroles Ajoutez des paroles de chansons ou sélectionnez un modèle de paroles au…" at bounding box center [439, 221] width 363 height 46
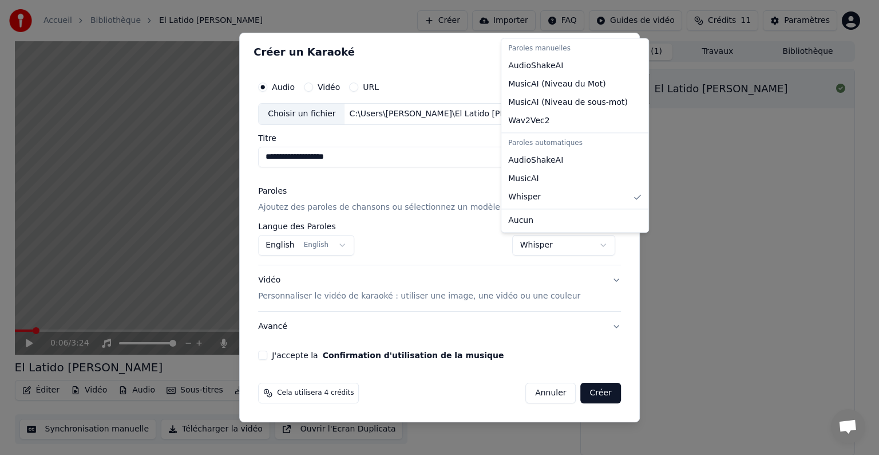
click at [525, 238] on body "**********" at bounding box center [435, 227] width 870 height 455
click at [531, 250] on body "**********" at bounding box center [435, 227] width 870 height 455
select select "**********"
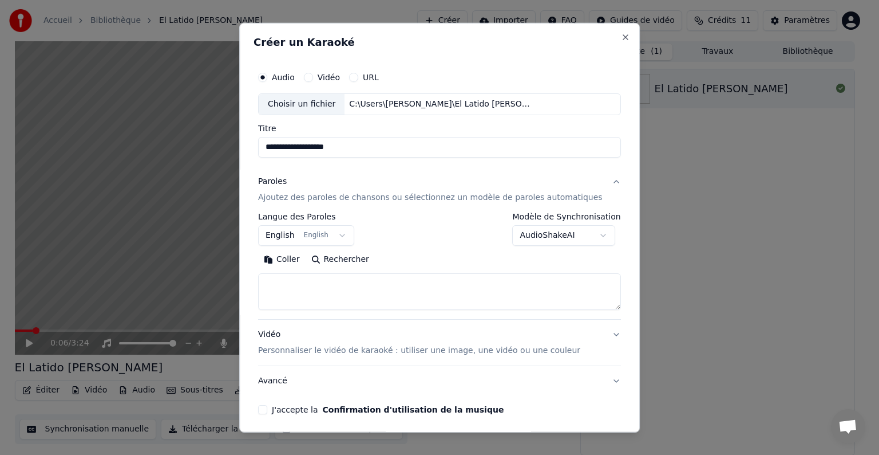
click at [545, 245] on div "**********" at bounding box center [439, 260] width 363 height 97
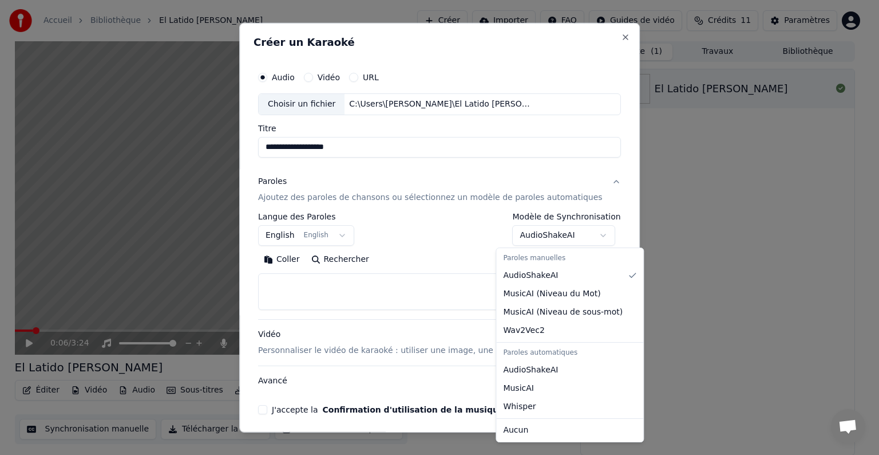
click at [547, 231] on body "**********" at bounding box center [435, 227] width 870 height 455
click at [416, 243] on body "**********" at bounding box center [435, 227] width 870 height 455
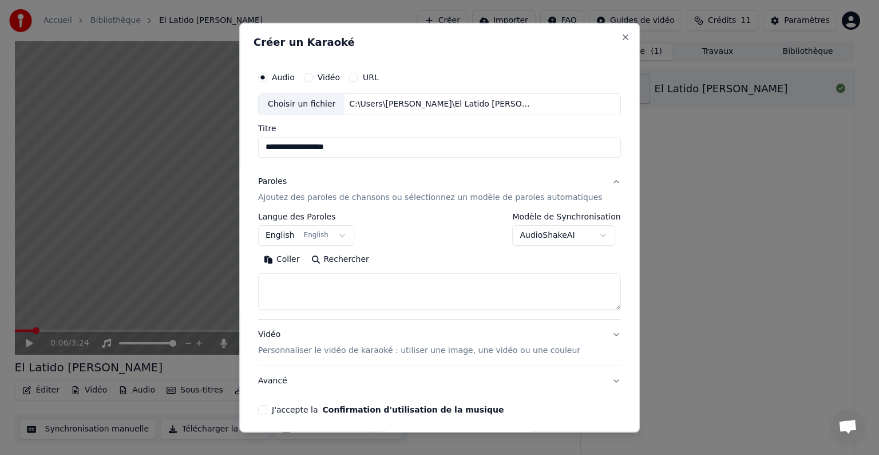
click at [350, 286] on textarea at bounding box center [439, 291] width 363 height 37
paste textarea "**********"
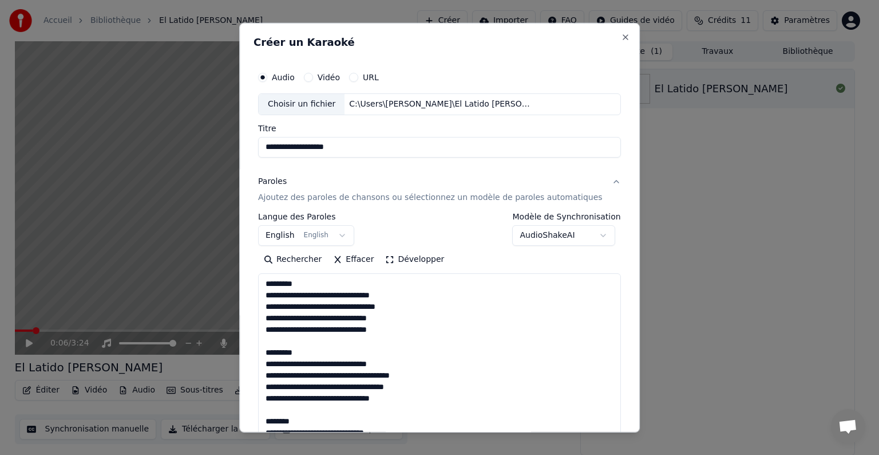
scroll to position [426, 0]
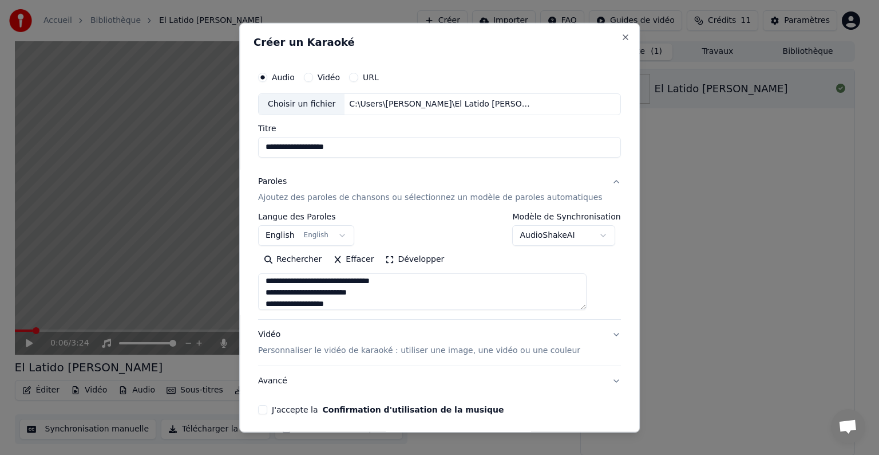
type textarea "**********"
click at [423, 257] on button "Développer" at bounding box center [415, 259] width 70 height 18
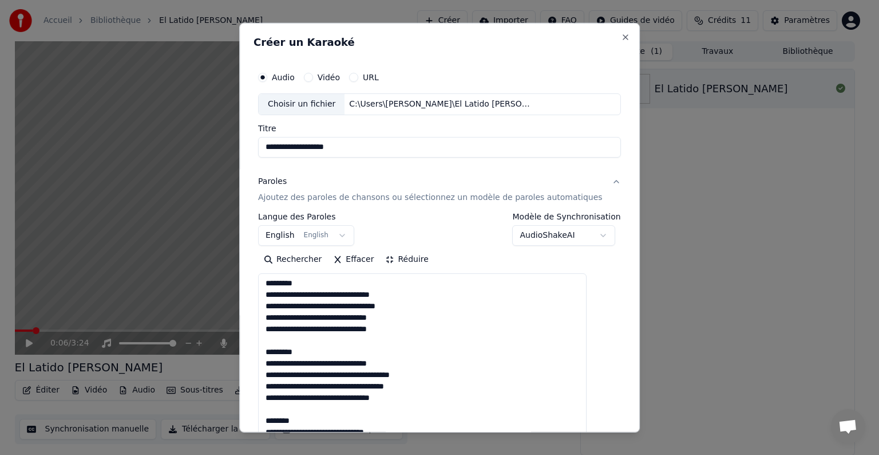
scroll to position [0, 0]
click at [413, 258] on button "Réduire" at bounding box center [407, 259] width 54 height 18
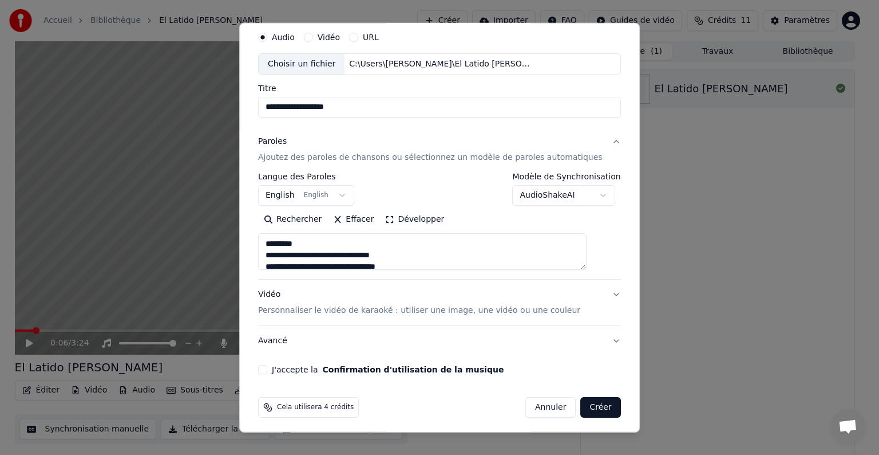
scroll to position [44, 0]
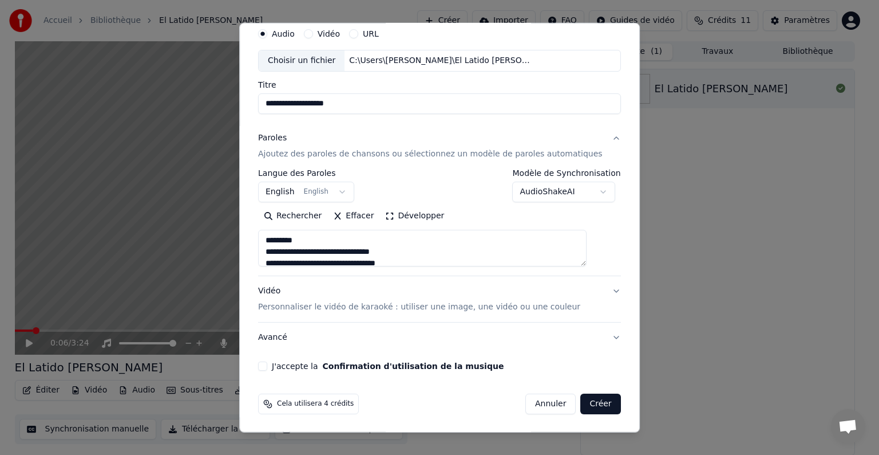
click at [427, 299] on div "Vidéo Personnaliser le vidéo de karaoké : utiliser une image, une vidéo ou une …" at bounding box center [419, 298] width 322 height 27
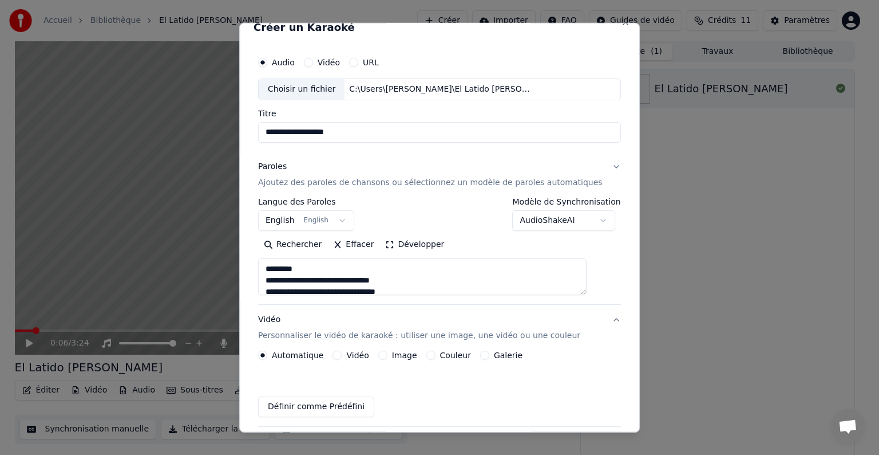
scroll to position [13, 0]
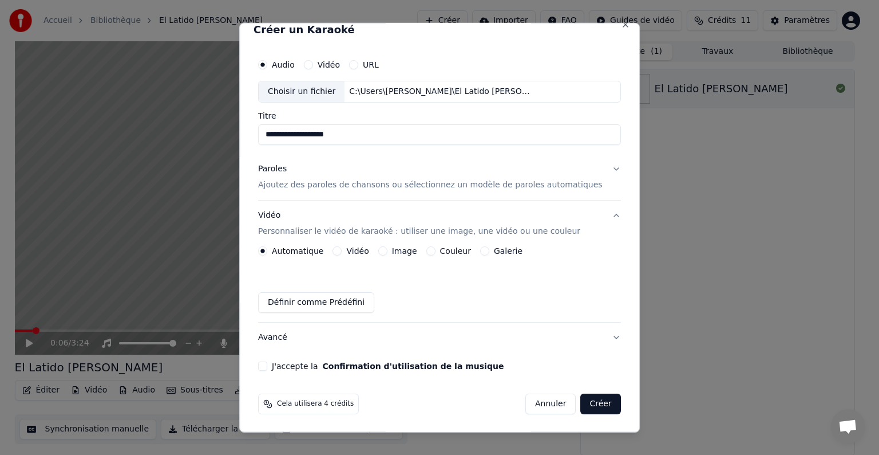
click at [399, 250] on label "Image" at bounding box center [404, 251] width 25 height 8
click at [388, 250] on button "Image" at bounding box center [382, 250] width 9 height 9
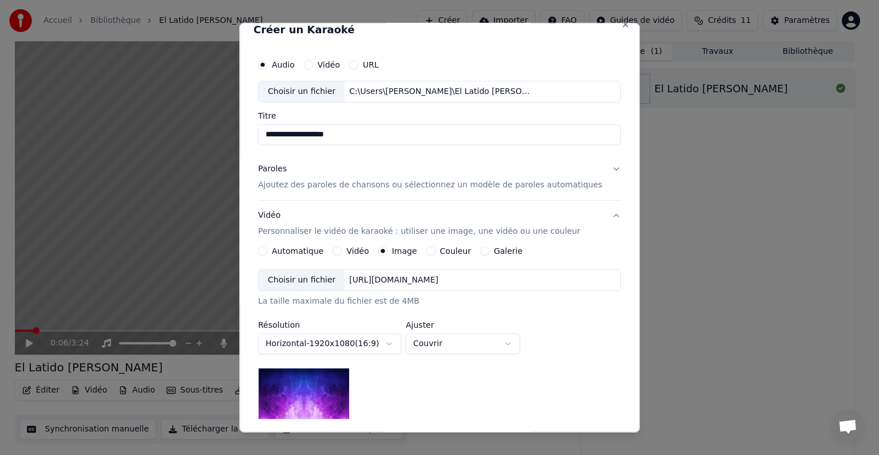
click at [294, 280] on div "Choisir un fichier" at bounding box center [302, 280] width 86 height 21
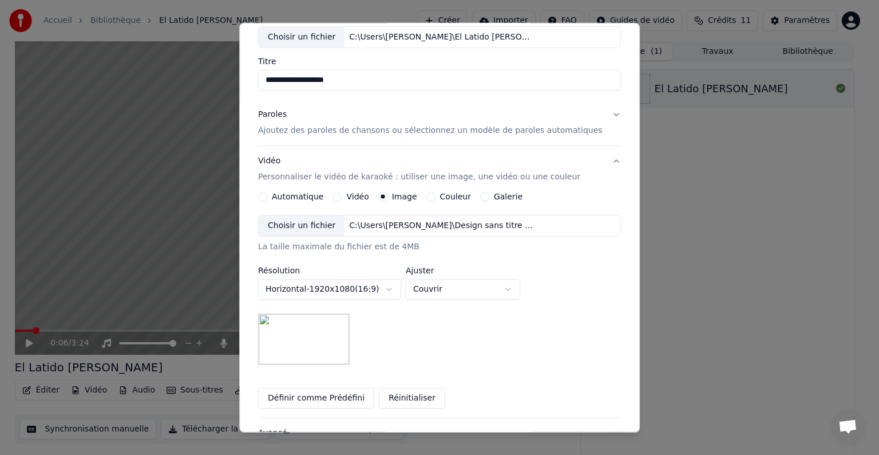
scroll to position [163, 0]
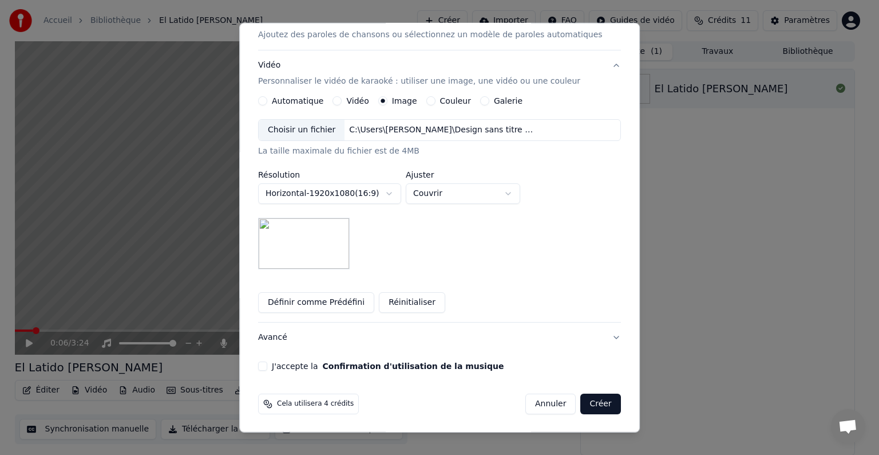
click at [334, 301] on button "Définir comme Prédéfini" at bounding box center [316, 302] width 116 height 21
click at [447, 195] on body "**********" at bounding box center [435, 227] width 870 height 455
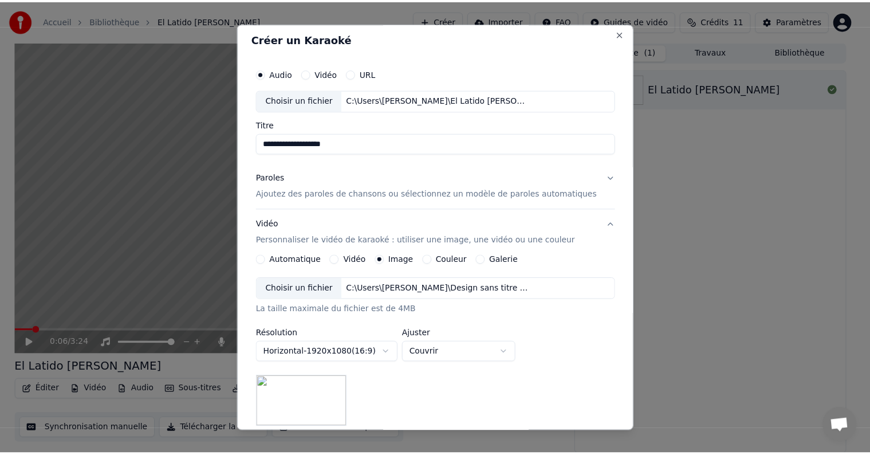
scroll to position [0, 0]
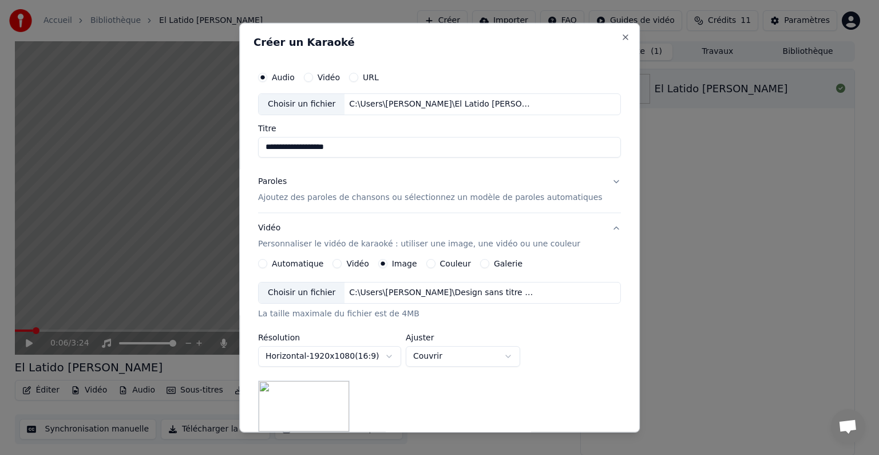
click at [594, 181] on button "Paroles Ajoutez des paroles de chansons ou sélectionnez un modèle de paroles au…" at bounding box center [439, 190] width 363 height 46
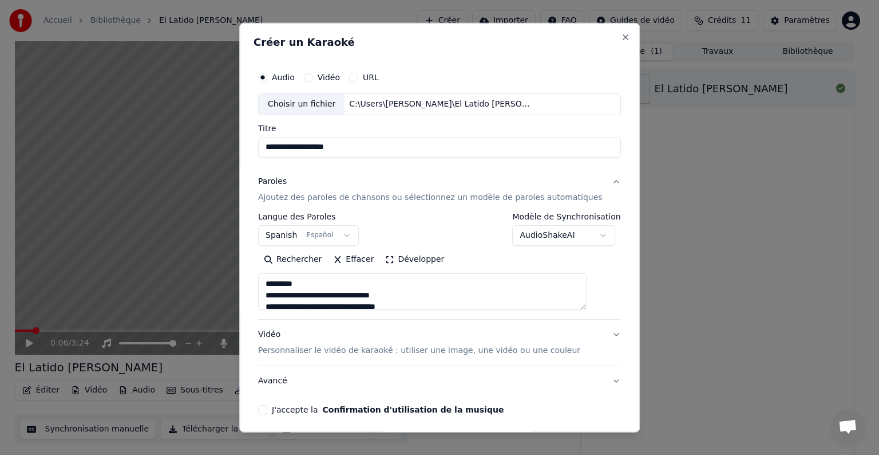
click at [594, 181] on button "Paroles Ajoutez des paroles de chansons ou sélectionnez un modèle de paroles au…" at bounding box center [439, 190] width 363 height 46
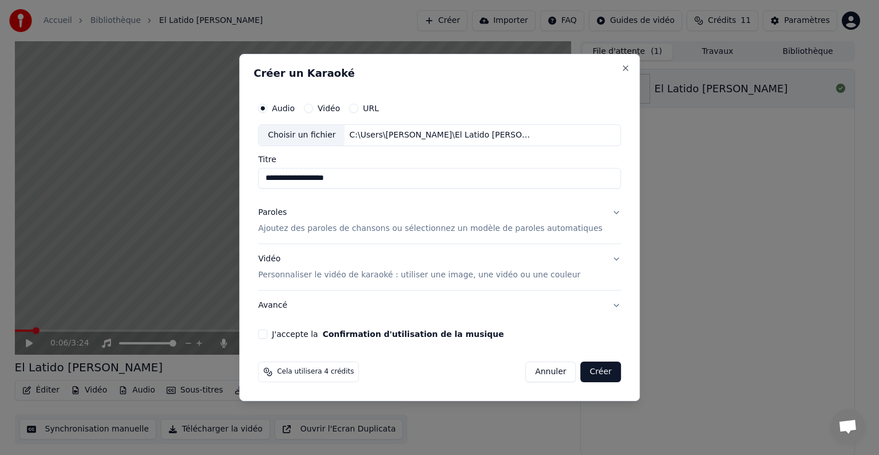
click at [267, 334] on button "J'accepte la Confirmation d'utilisation de la musique" at bounding box center [262, 333] width 9 height 9
click at [588, 370] on button "Créer" at bounding box center [601, 371] width 40 height 21
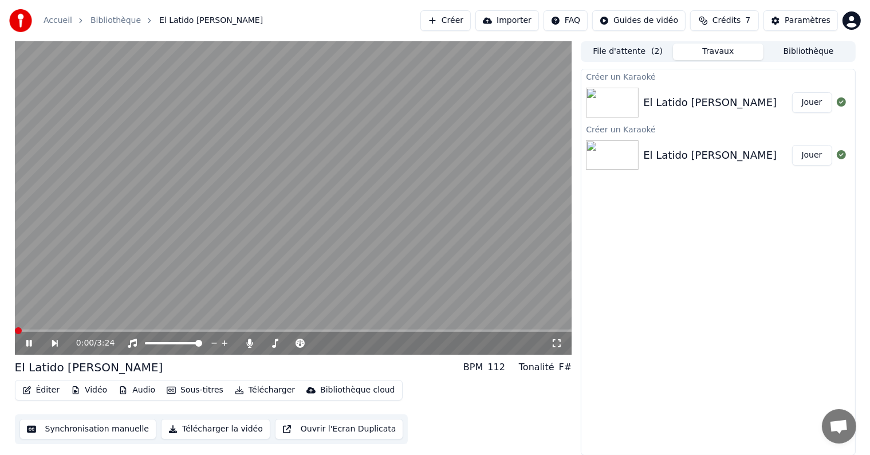
click at [15, 332] on span at bounding box center [15, 330] width 0 height 2
click at [557, 346] on icon at bounding box center [556, 342] width 11 height 9
click at [788, 48] on button "Bibliothèque" at bounding box center [808, 52] width 90 height 17
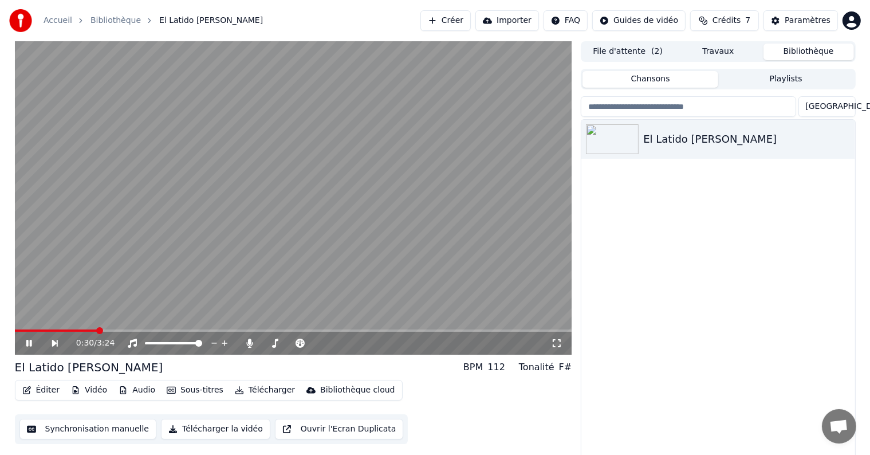
click at [721, 48] on button "Travaux" at bounding box center [718, 52] width 90 height 17
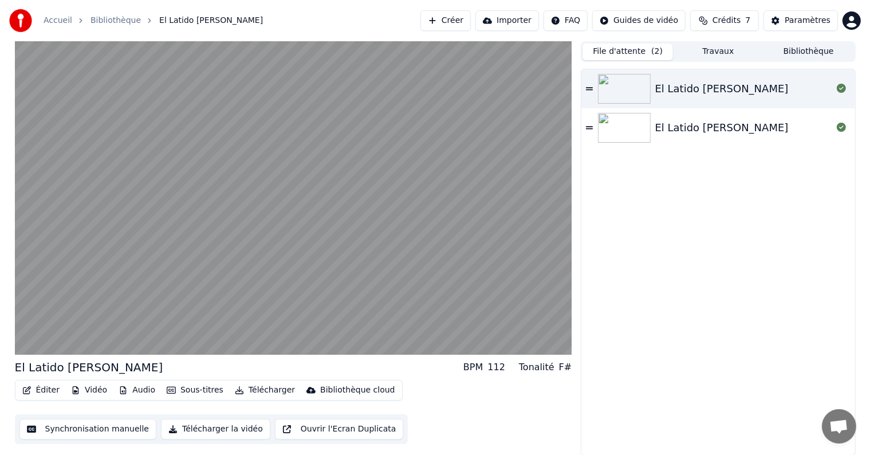
click at [609, 54] on button "File d'attente ( 2 )" at bounding box center [627, 52] width 90 height 17
click at [712, 52] on button "Travaux" at bounding box center [718, 52] width 90 height 17
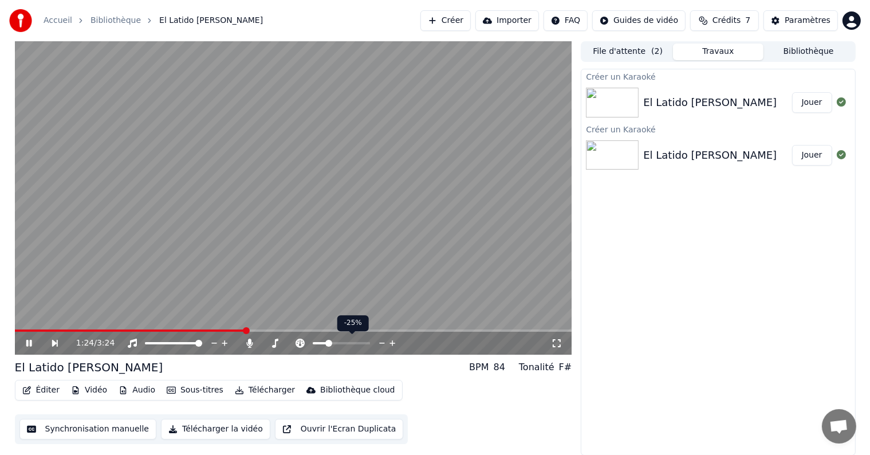
click at [327, 344] on span at bounding box center [328, 343] width 7 height 7
click at [88, 330] on span at bounding box center [51, 330] width 73 height 2
click at [339, 339] on div at bounding box center [352, 342] width 92 height 11
click at [338, 340] on div at bounding box center [352, 342] width 92 height 11
click at [370, 344] on span at bounding box center [341, 343] width 57 height 2
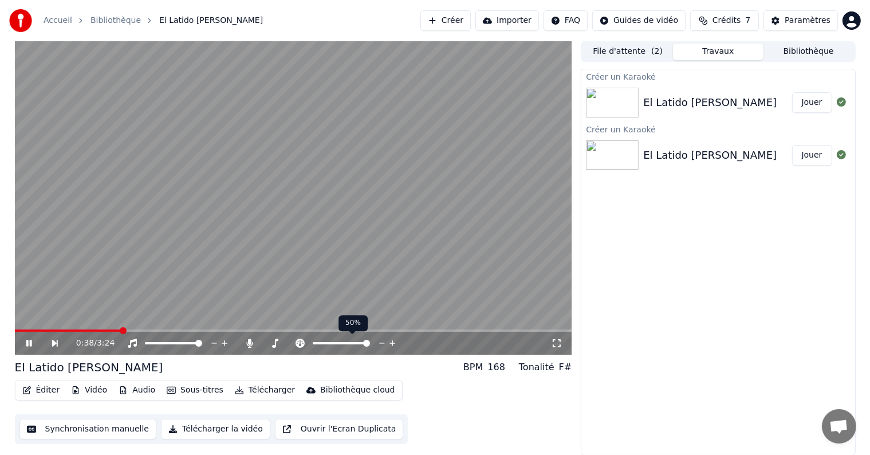
click at [346, 344] on div at bounding box center [352, 342] width 92 height 11
click at [342, 342] on span at bounding box center [328, 343] width 30 height 2
click at [271, 338] on icon at bounding box center [274, 342] width 11 height 9
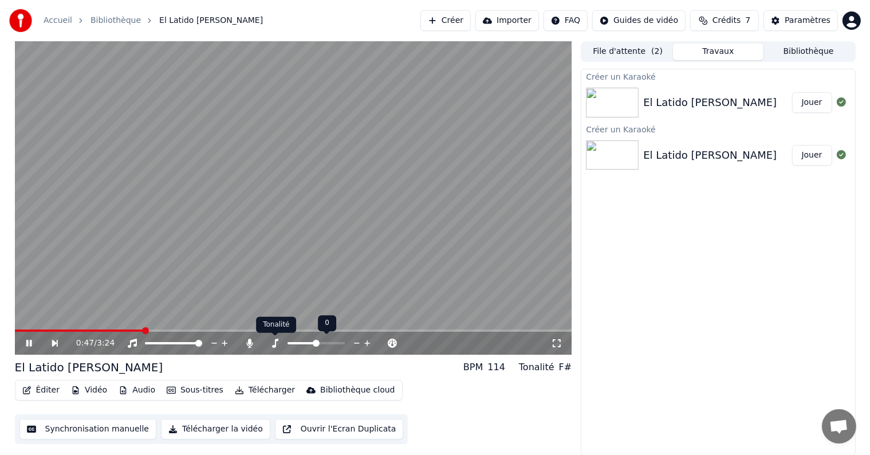
click at [273, 345] on icon at bounding box center [275, 342] width 6 height 9
click at [341, 341] on span at bounding box center [341, 343] width 7 height 7
click at [136, 340] on icon at bounding box center [132, 342] width 9 height 9
click at [23, 341] on div "1:05 / 3:24" at bounding box center [293, 342] width 548 height 11
click at [26, 341] on icon at bounding box center [29, 343] width 6 height 7
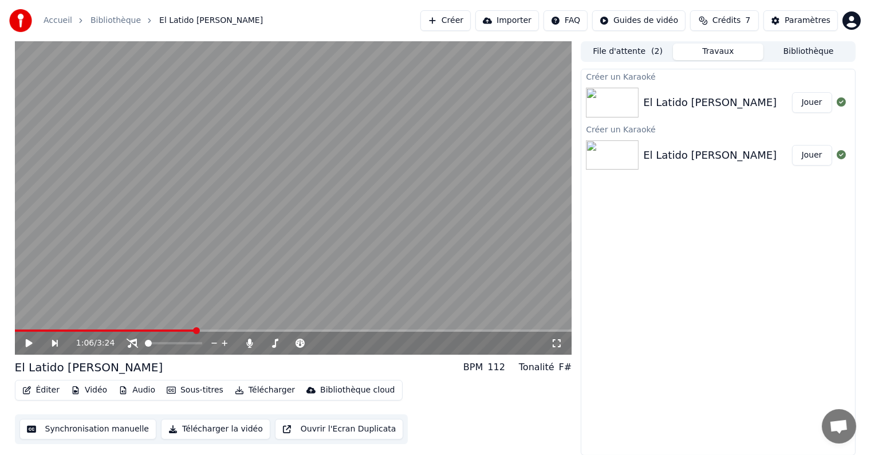
click at [82, 427] on button "Synchronisation manuelle" at bounding box center [87, 429] width 137 height 21
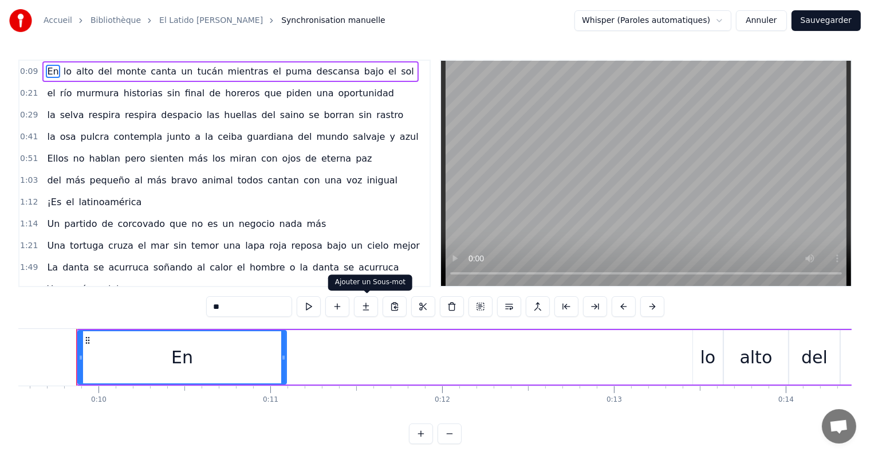
scroll to position [0, 1638]
click at [306, 302] on button at bounding box center [309, 306] width 24 height 21
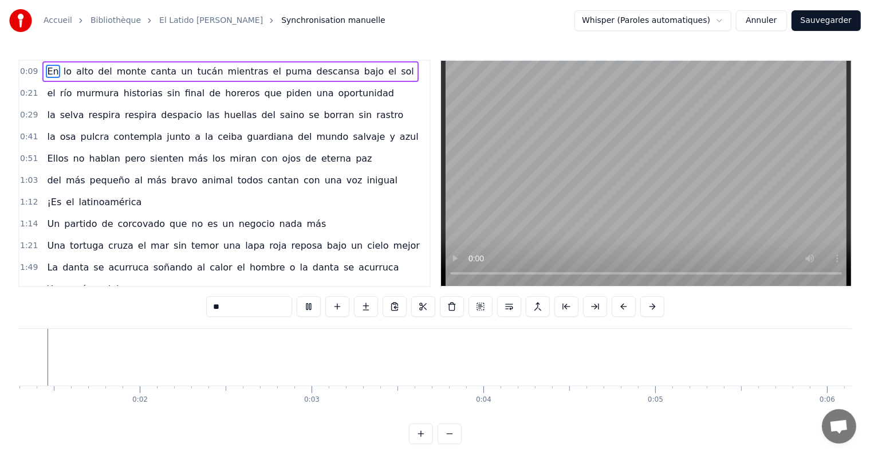
scroll to position [0, 211]
click at [657, 17] on html "Accueil Bibliothèque El Latido [PERSON_NAME] Synchronisation manuelle Whisper (…" at bounding box center [435, 231] width 870 height 462
click at [703, 27] on html "Accueil Bibliothèque El Latido [PERSON_NAME] Synchronisation manuelle Whisper (…" at bounding box center [435, 231] width 870 height 462
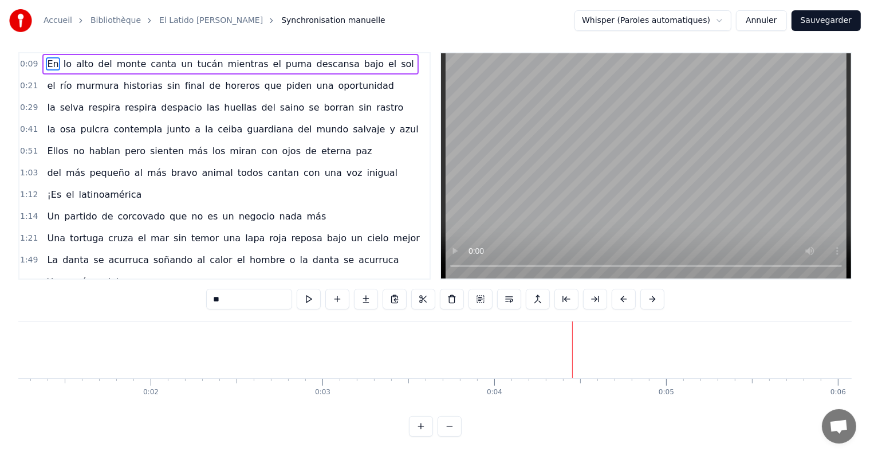
scroll to position [0, 0]
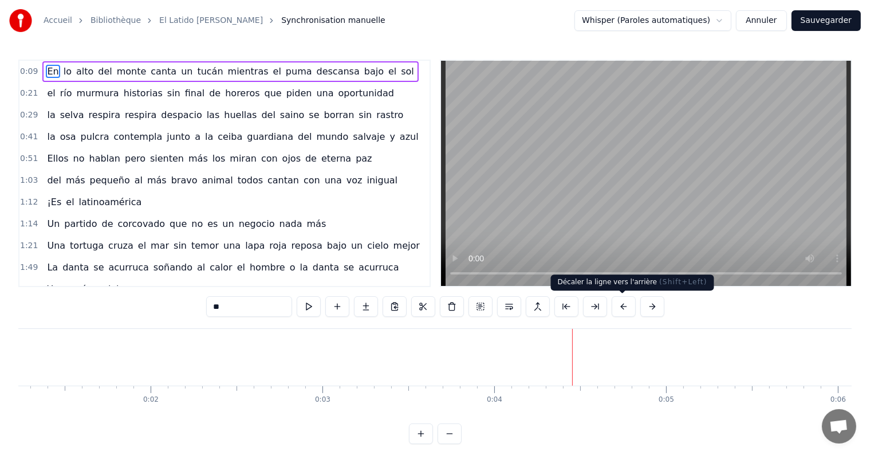
click at [623, 309] on button at bounding box center [624, 306] width 24 height 21
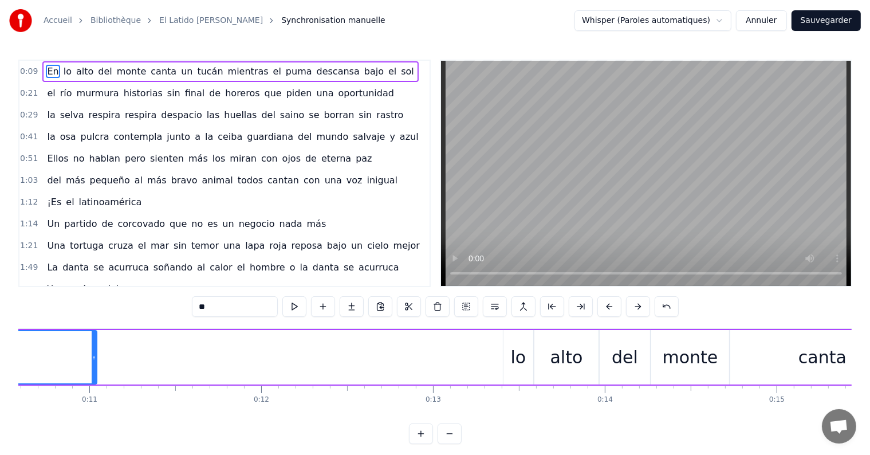
scroll to position [0, 1780]
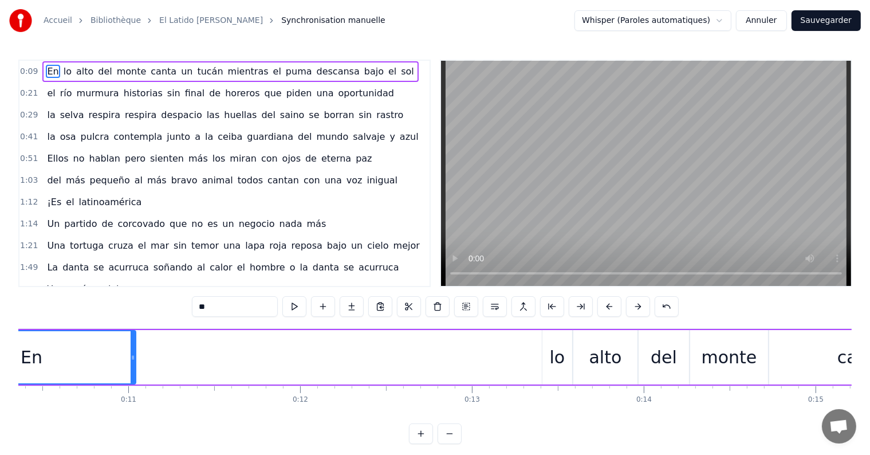
click at [102, 346] on div "En" at bounding box center [31, 357] width 207 height 52
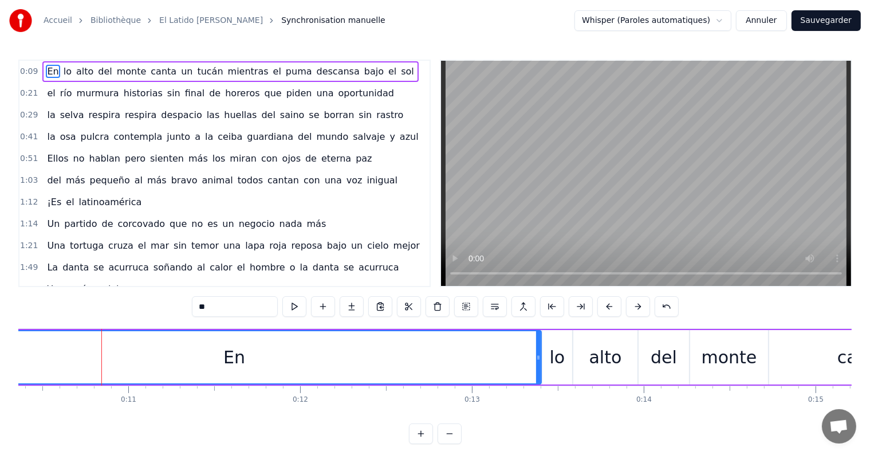
drag, startPoint x: 132, startPoint y: 364, endPoint x: 538, endPoint y: 367, distance: 406.0
click at [538, 367] on div at bounding box center [538, 357] width 5 height 52
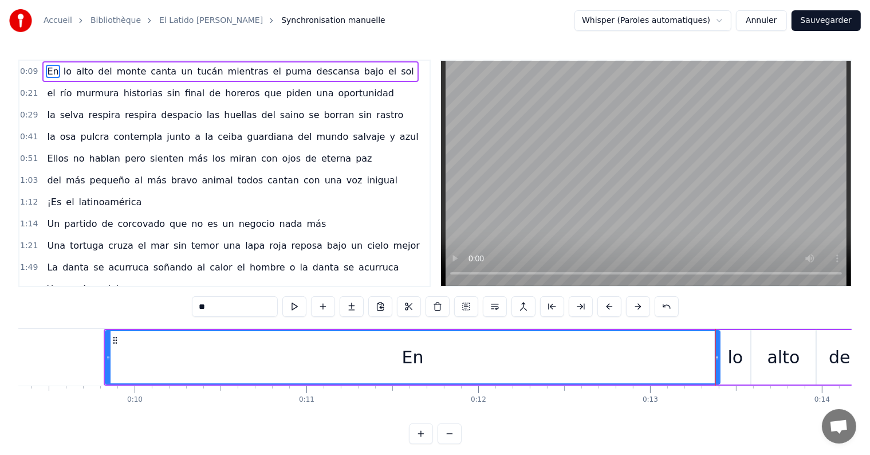
scroll to position [0, 1543]
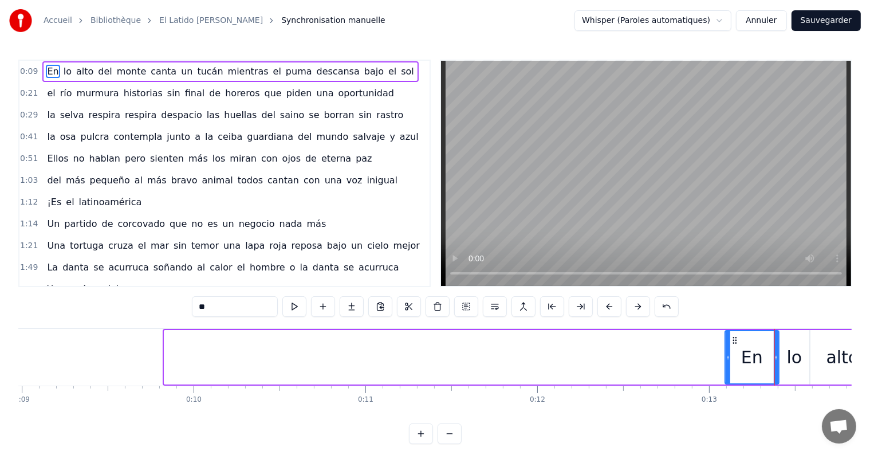
drag, startPoint x: 164, startPoint y: 359, endPoint x: 742, endPoint y: 349, distance: 577.8
click at [730, 349] on div at bounding box center [727, 357] width 5 height 52
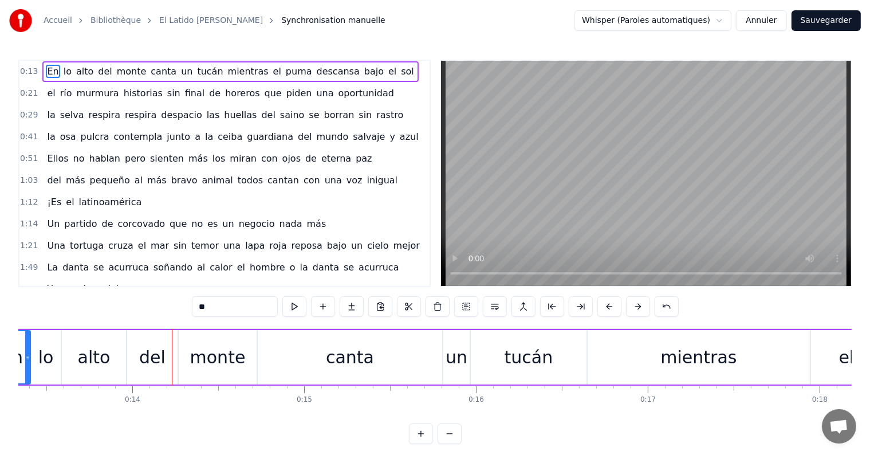
scroll to position [0, 2294]
click at [33, 345] on div "lo" at bounding box center [43, 357] width 30 height 54
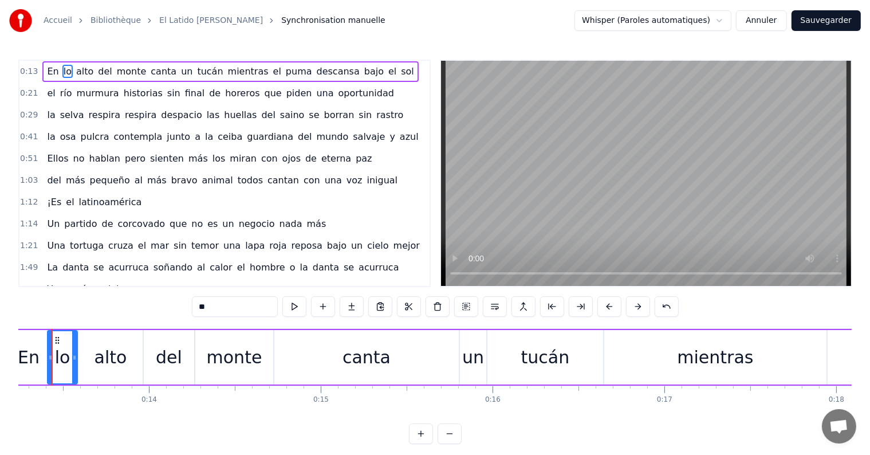
scroll to position [0, 2250]
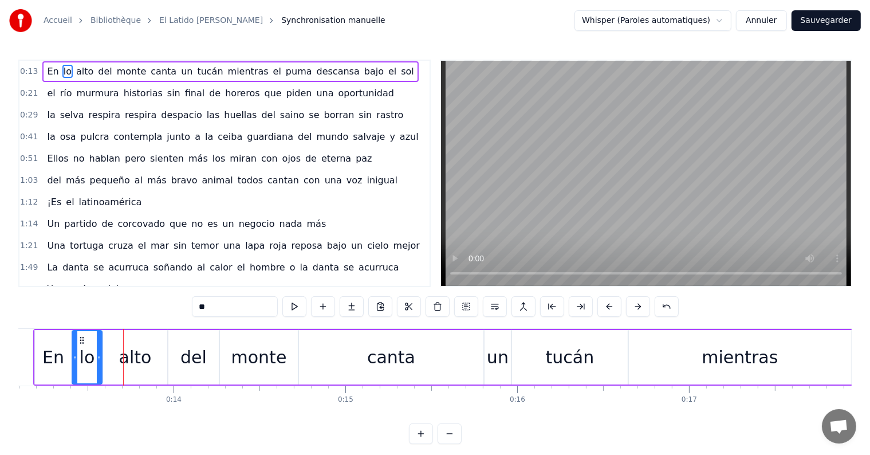
click at [53, 348] on div "En" at bounding box center [53, 357] width 22 height 26
type input "**"
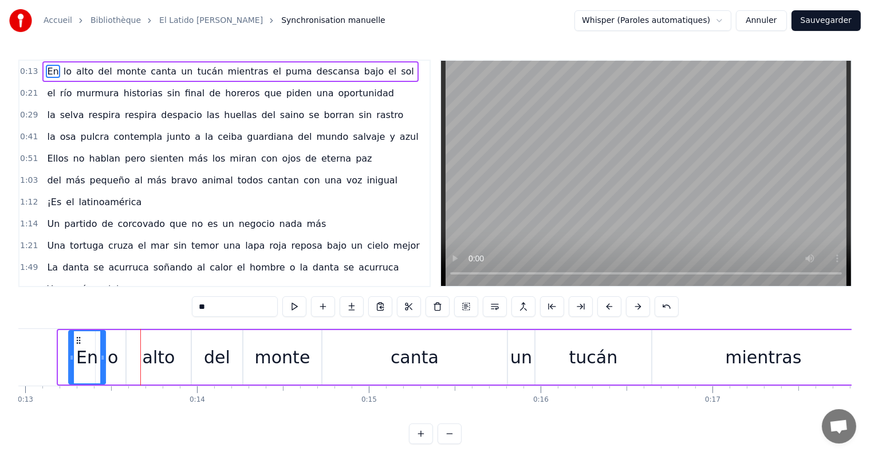
drag, startPoint x: 66, startPoint y: 338, endPoint x: 76, endPoint y: 336, distance: 9.9
click at [76, 336] on icon at bounding box center [78, 340] width 9 height 9
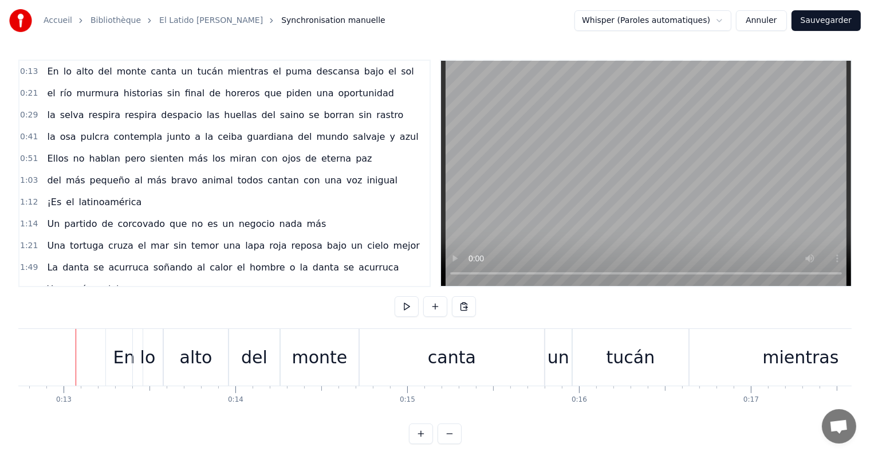
scroll to position [0, 2187]
click at [120, 362] on div "En" at bounding box center [125, 357] width 22 height 26
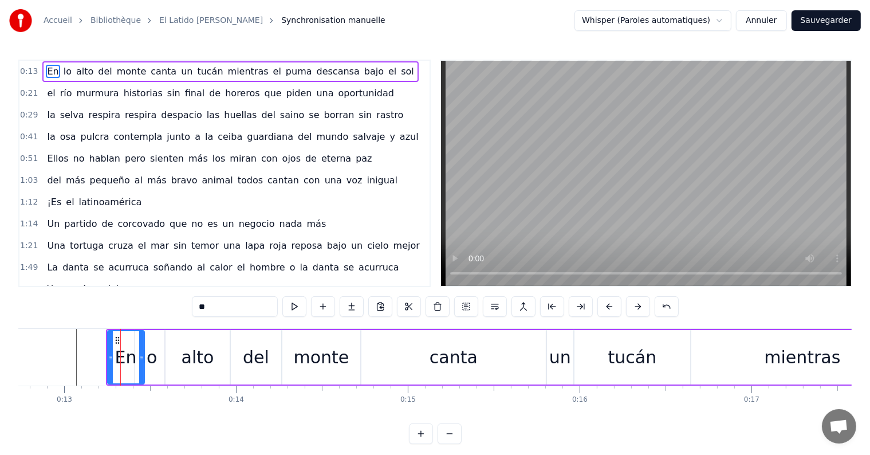
drag, startPoint x: 120, startPoint y: 362, endPoint x: 127, endPoint y: 362, distance: 7.4
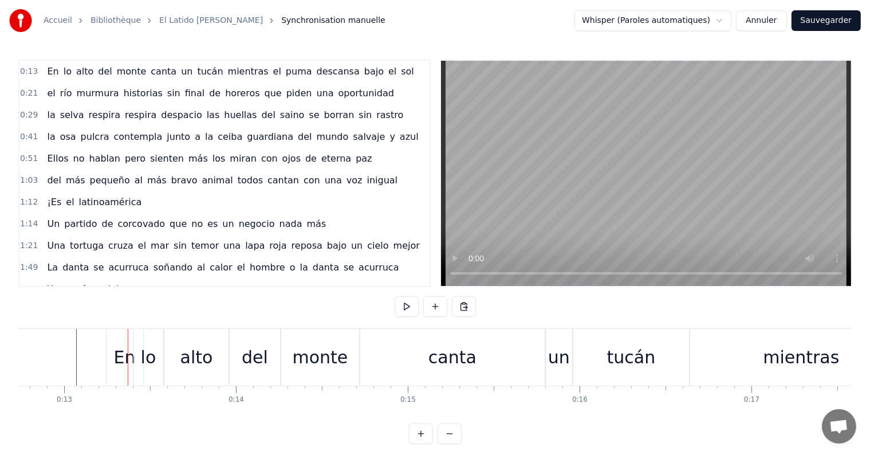
click at [119, 339] on div "En" at bounding box center [124, 357] width 37 height 57
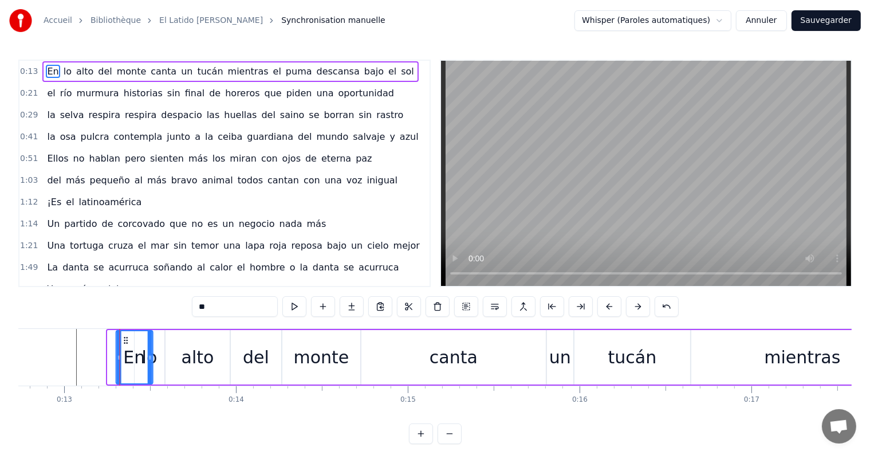
drag, startPoint x: 115, startPoint y: 335, endPoint x: 124, endPoint y: 334, distance: 8.6
click at [124, 334] on div "En" at bounding box center [134, 357] width 35 height 52
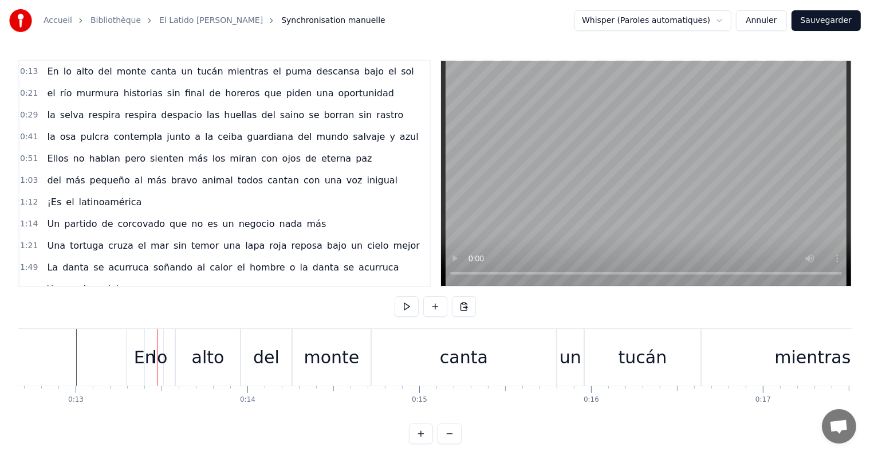
click at [155, 344] on div "lo" at bounding box center [159, 357] width 15 height 26
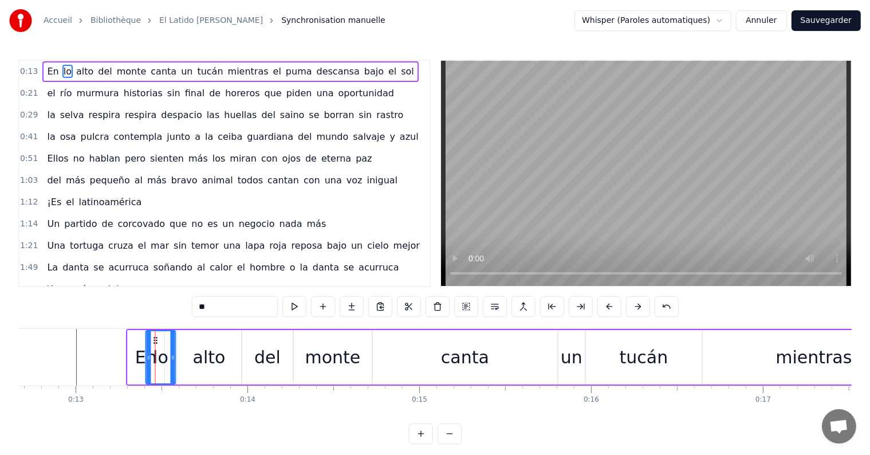
click at [155, 336] on icon at bounding box center [155, 340] width 9 height 9
click at [137, 346] on div "En" at bounding box center [146, 357] width 22 height 26
type input "**"
click at [140, 334] on div "En" at bounding box center [150, 357] width 35 height 52
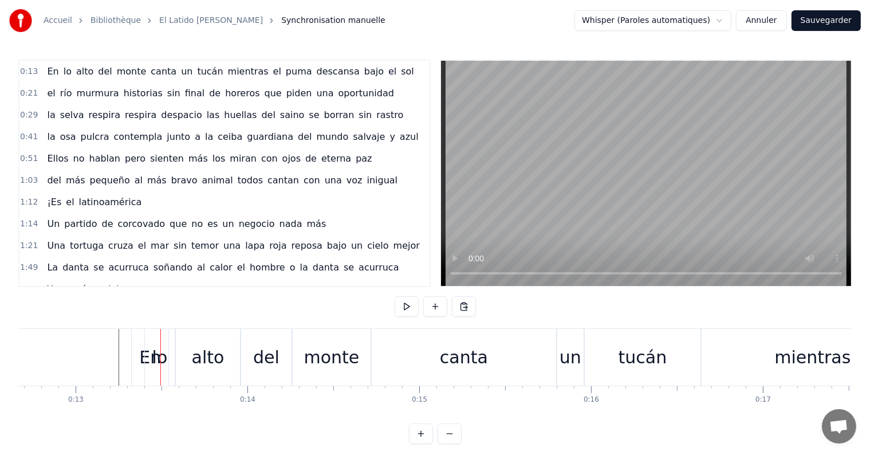
click at [156, 352] on div "lo" at bounding box center [159, 357] width 15 height 26
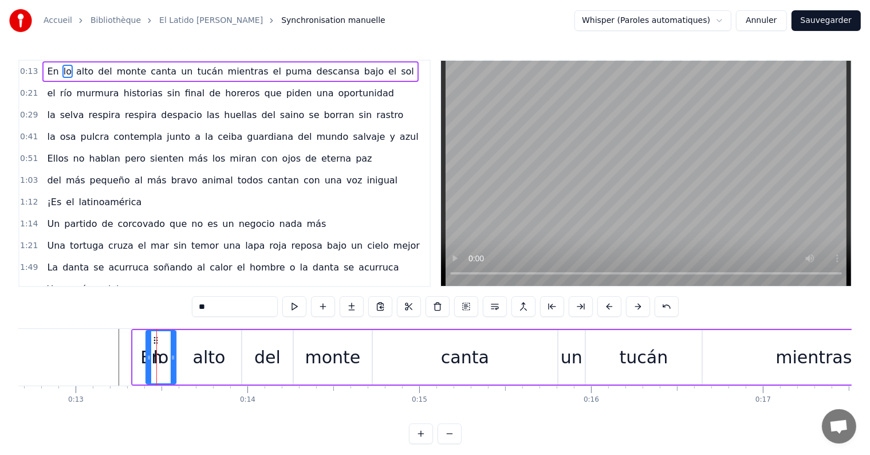
click at [139, 346] on div "En" at bounding box center [151, 357] width 37 height 54
type input "**"
drag, startPoint x: 141, startPoint y: 337, endPoint x: 158, endPoint y: 337, distance: 17.2
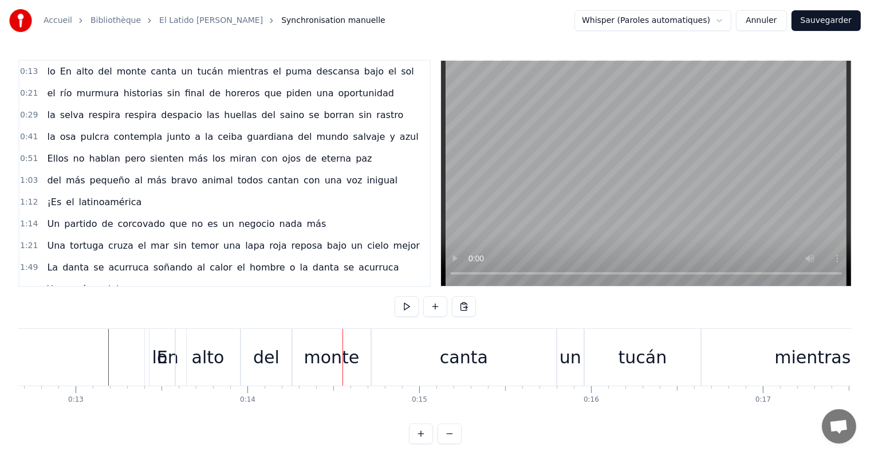
click at [151, 356] on div "En" at bounding box center [167, 357] width 37 height 57
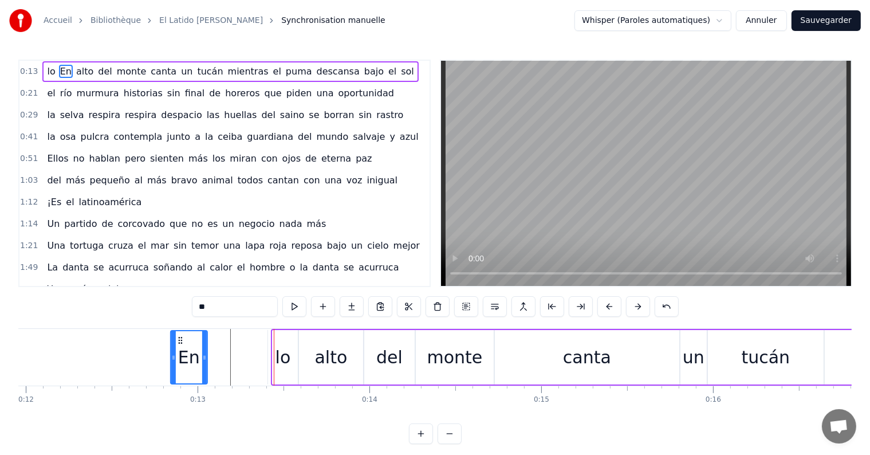
scroll to position [0, 2052]
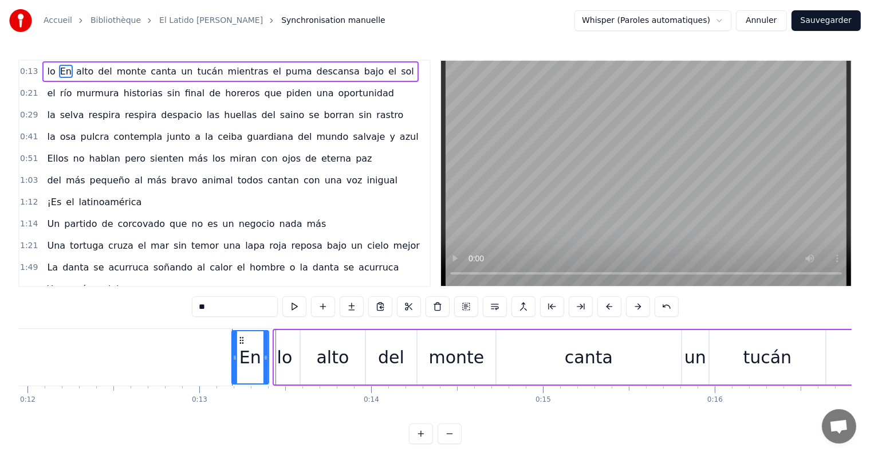
drag, startPoint x: 160, startPoint y: 336, endPoint x: 253, endPoint y: 361, distance: 95.6
click at [253, 361] on div "En" at bounding box center [249, 357] width 35 height 52
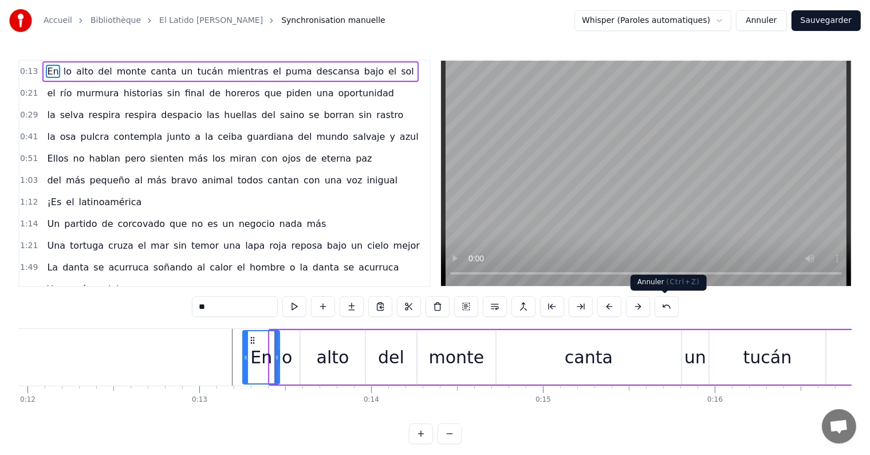
click at [658, 310] on button at bounding box center [666, 306] width 24 height 21
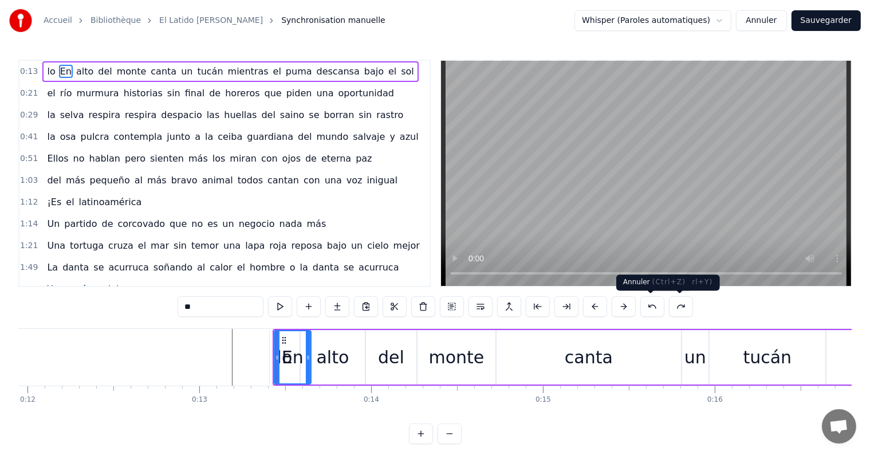
click at [651, 303] on button at bounding box center [652, 306] width 24 height 21
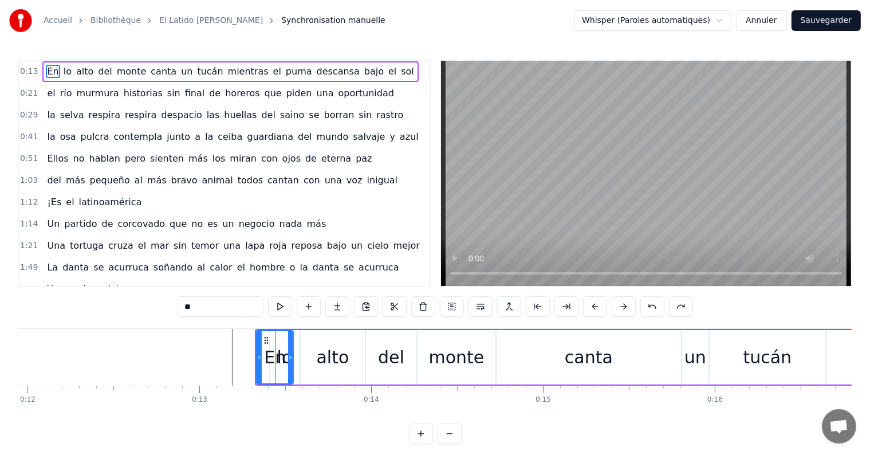
click at [651, 303] on button at bounding box center [652, 306] width 24 height 21
click at [829, 17] on button "Sauvegarder" at bounding box center [825, 20] width 69 height 21
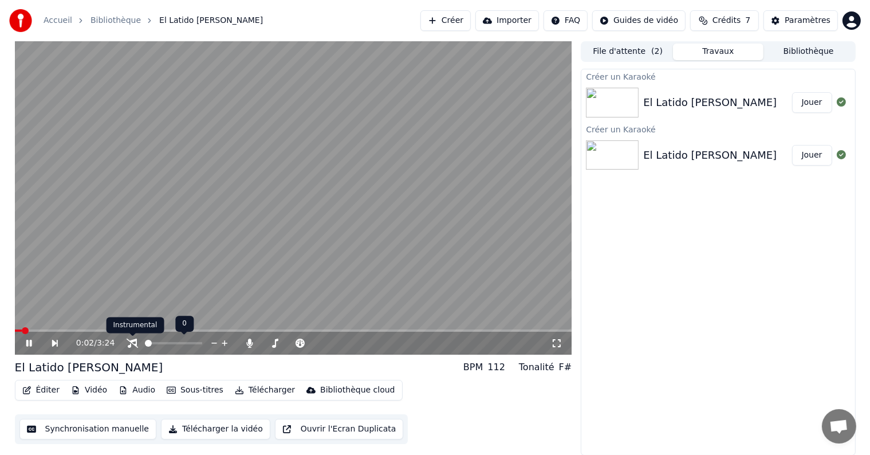
click at [137, 343] on icon at bounding box center [132, 342] width 11 height 9
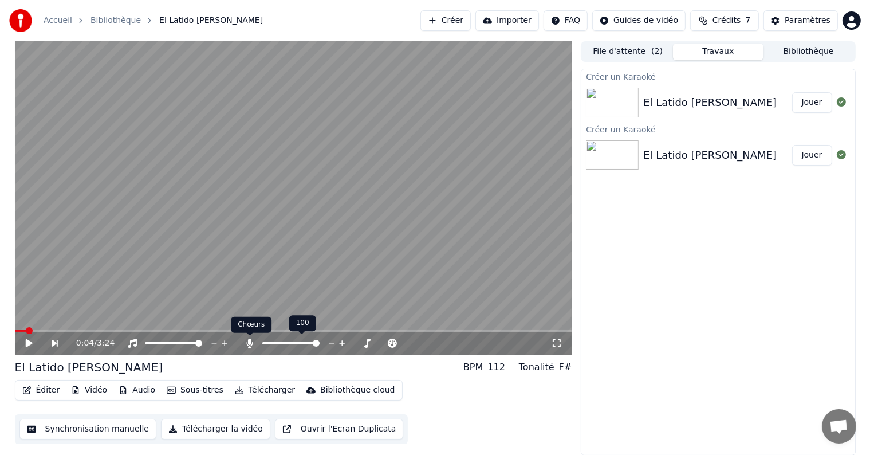
click at [251, 341] on icon at bounding box center [249, 342] width 6 height 9
click at [357, 167] on video at bounding box center [293, 197] width 557 height 313
click at [361, 167] on video at bounding box center [293, 197] width 557 height 313
click at [562, 346] on icon at bounding box center [556, 342] width 11 height 9
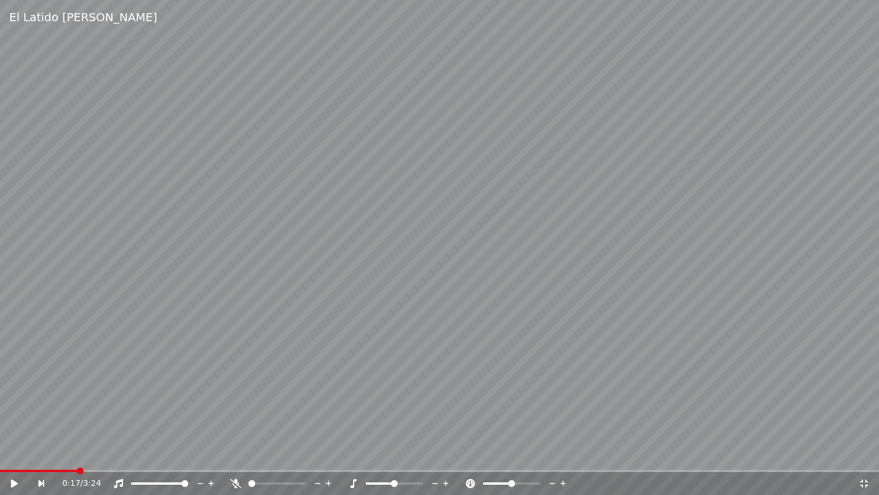
click at [861, 454] on div "0:17 / 3:24" at bounding box center [439, 483] width 879 height 23
click at [865, 454] on icon at bounding box center [864, 483] width 11 height 9
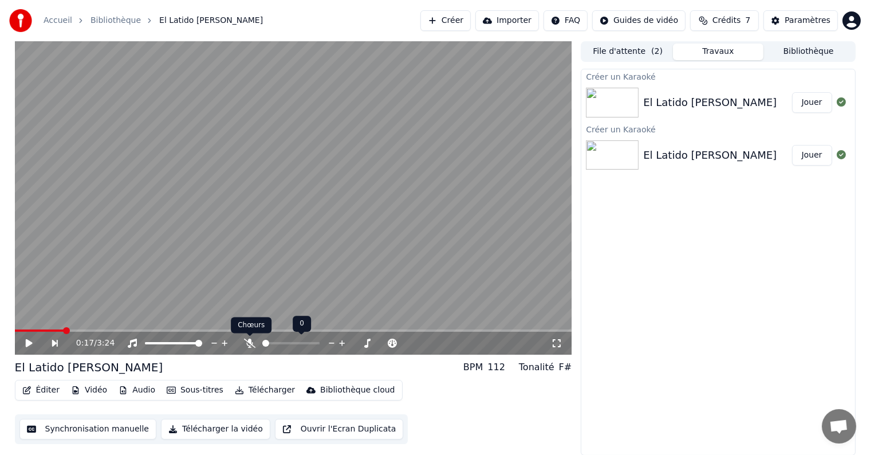
click at [247, 337] on span at bounding box center [250, 336] width 6 height 6
click at [248, 344] on icon at bounding box center [249, 342] width 11 height 9
click at [31, 327] on span at bounding box center [34, 330] width 7 height 7
click at [136, 275] on video at bounding box center [293, 197] width 557 height 313
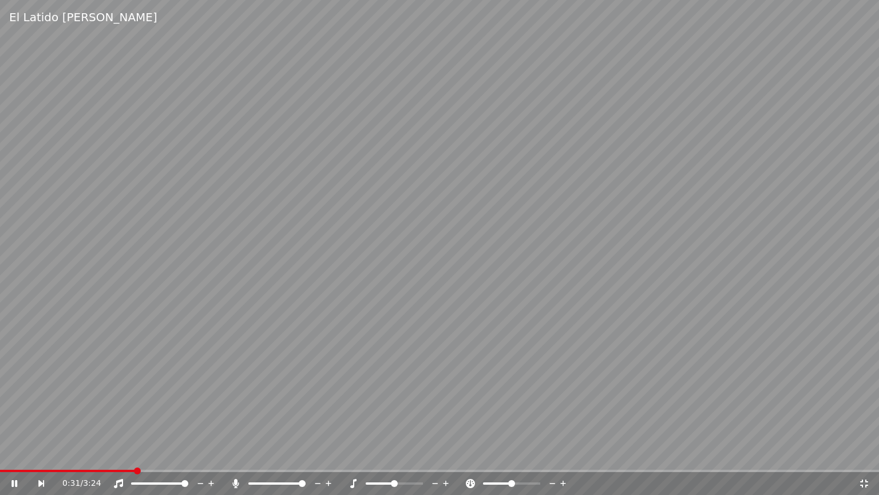
click at [375, 304] on video at bounding box center [439, 247] width 879 height 495
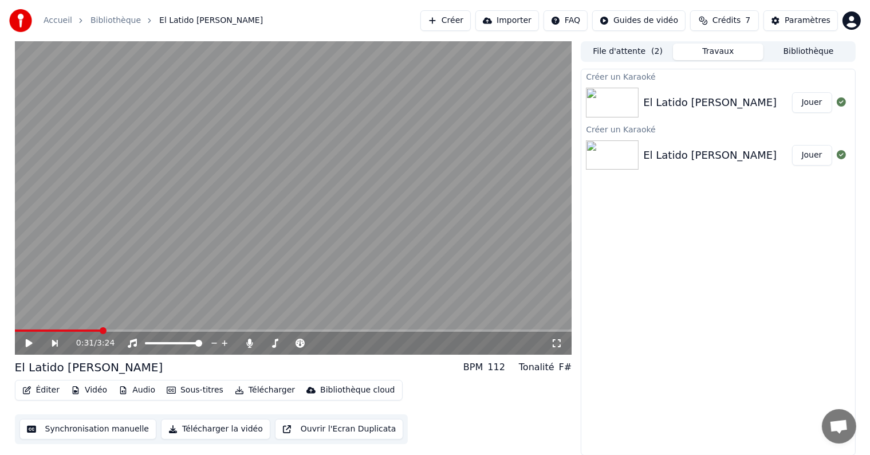
click at [453, 23] on button "Créer" at bounding box center [445, 20] width 50 height 21
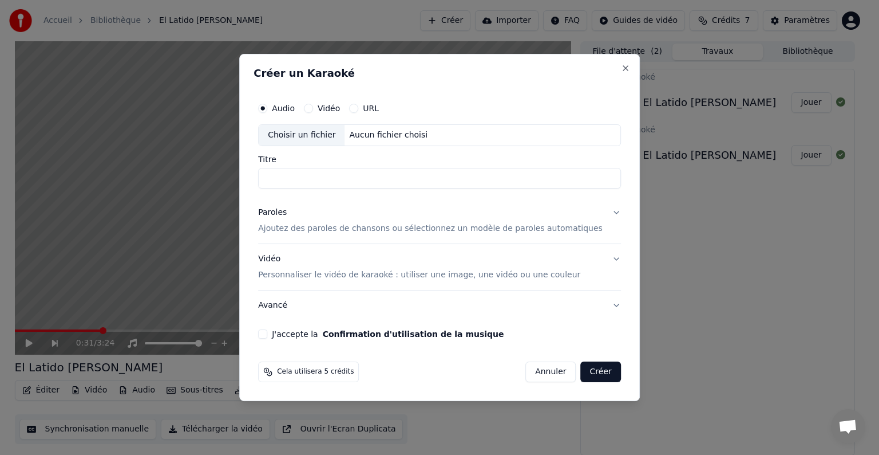
click at [603, 68] on div "Créer un Karaoké Audio Vidéo URL Choisir un fichier Aucun fichier choisi Titre …" at bounding box center [439, 227] width 401 height 347
click at [621, 64] on button "Close" at bounding box center [625, 68] width 9 height 9
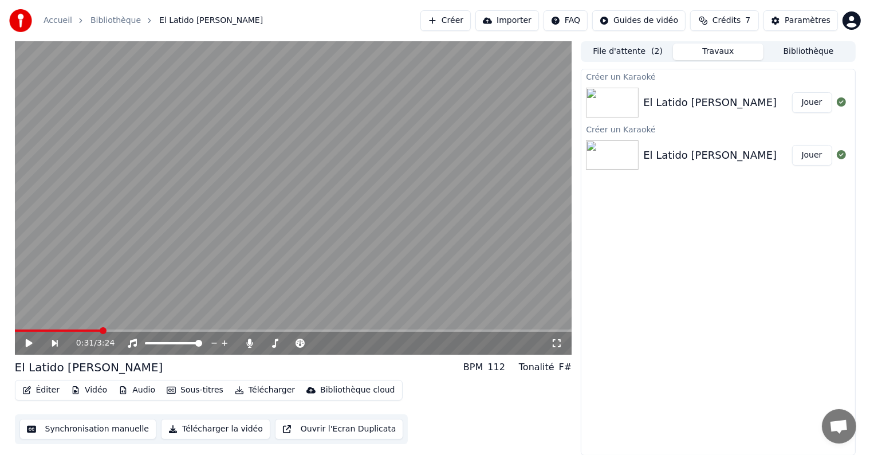
click at [82, 435] on button "Synchronisation manuelle" at bounding box center [87, 429] width 137 height 21
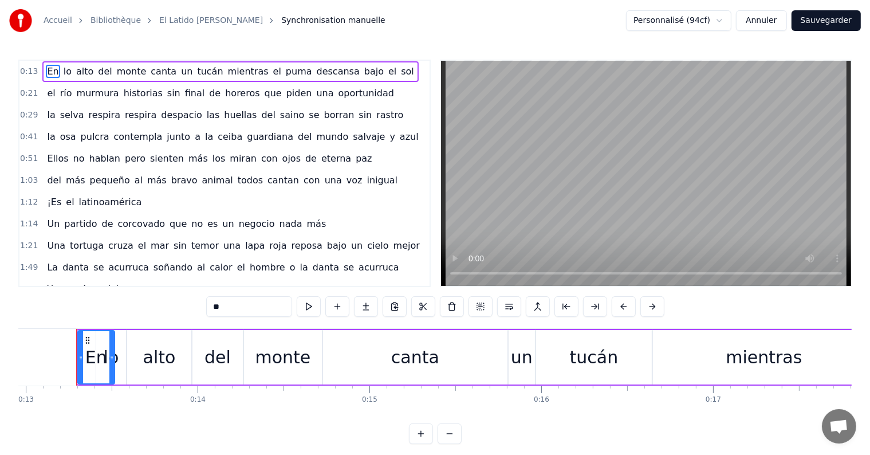
click at [164, 105] on div "la selva respira respira despacio las huellas [PERSON_NAME] se borran sin rastro" at bounding box center [224, 115] width 365 height 21
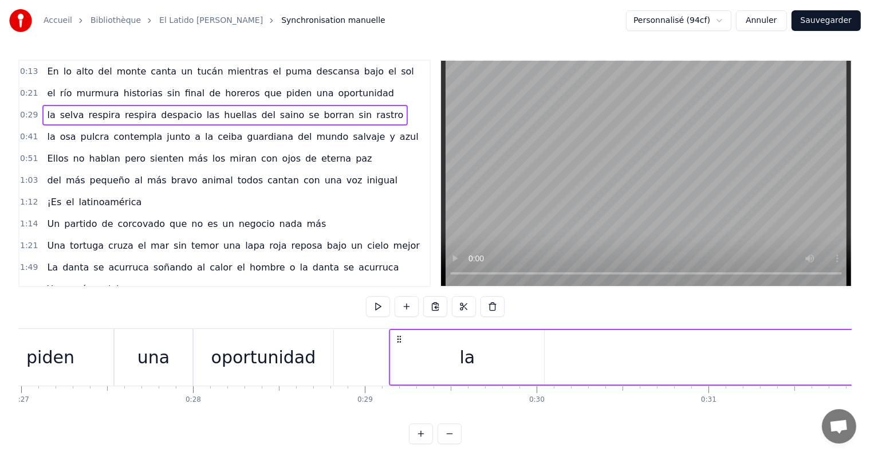
scroll to position [0, 4948]
